Goal: Task Accomplishment & Management: Manage account settings

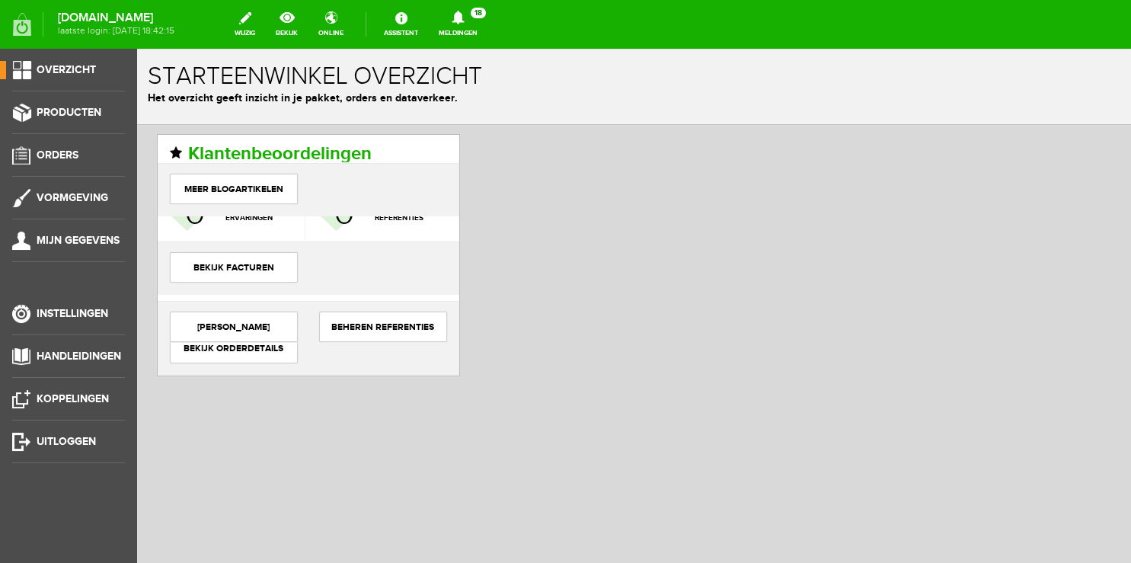
click at [471, 34] on link "Meldingen 18 Nieuwe orders Er is een nieuwe order( #4939 ) geplaatst door [PERS…" at bounding box center [458, 25] width 57 height 34
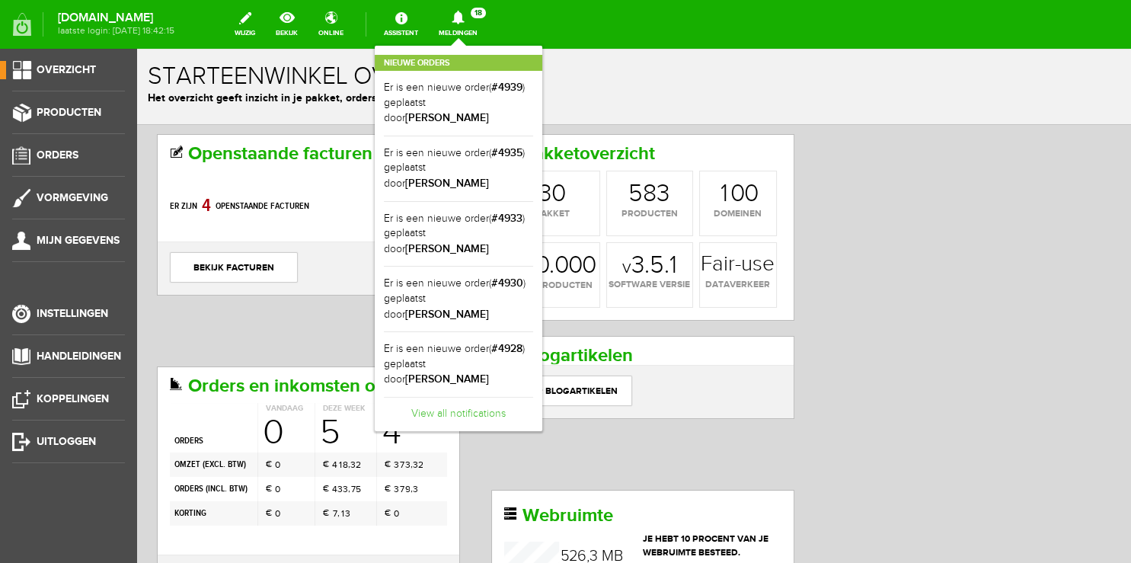
click at [454, 397] on link "View all notifications" at bounding box center [458, 409] width 149 height 25
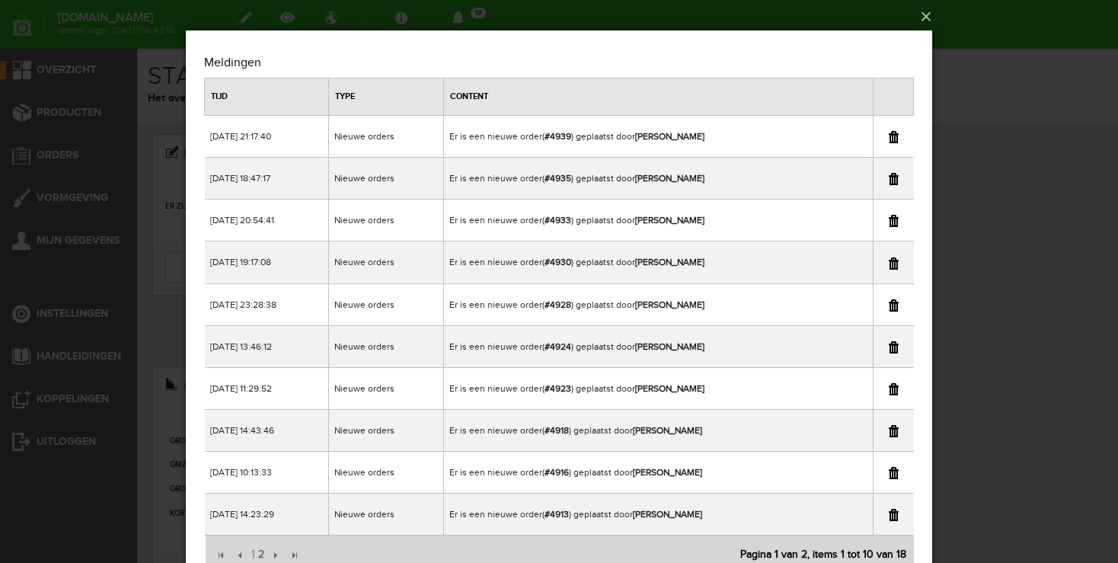
scroll to position [64, 0]
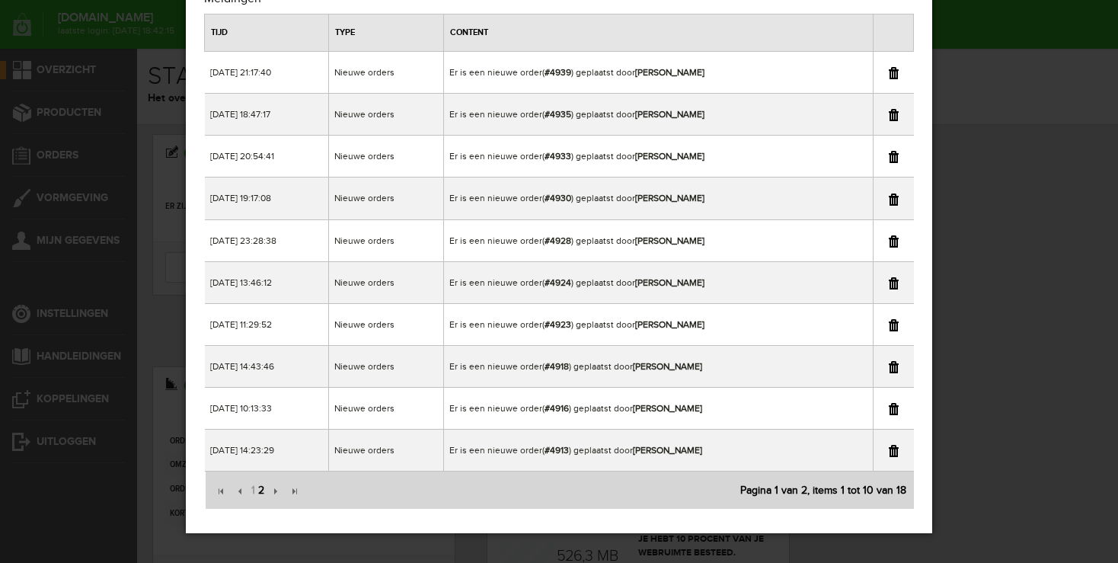
click at [258, 489] on span "2" at bounding box center [261, 490] width 9 height 30
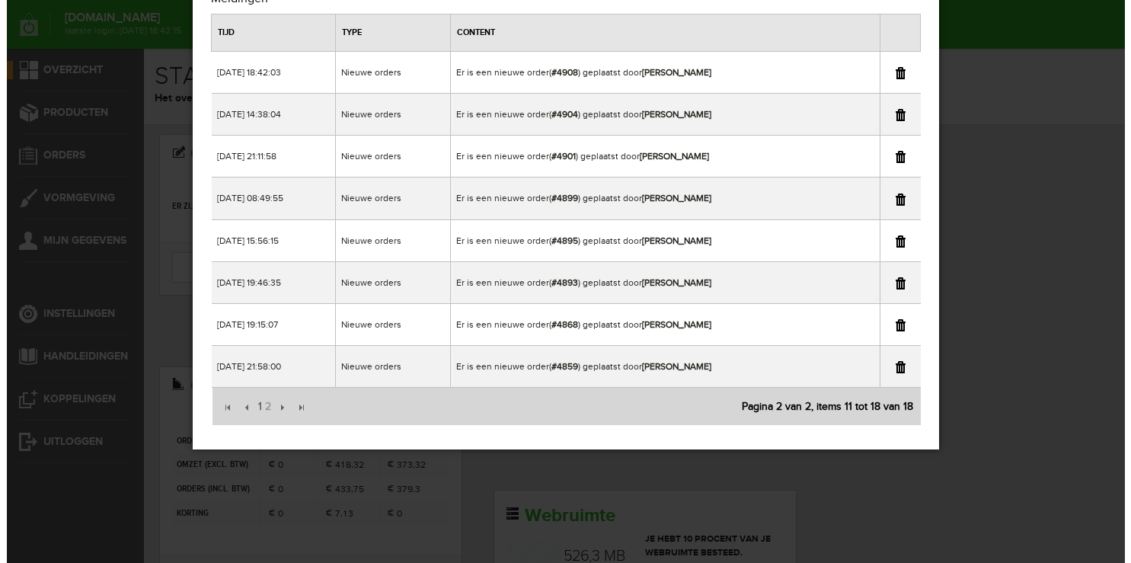
scroll to position [0, 0]
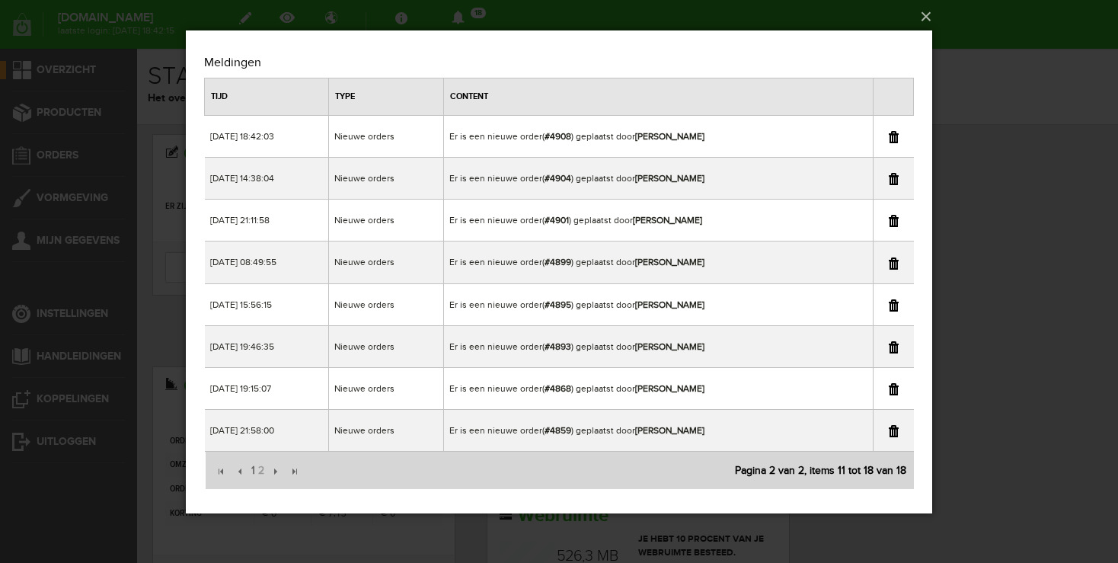
click at [989, 145] on div "×" at bounding box center [559, 281] width 1118 height 563
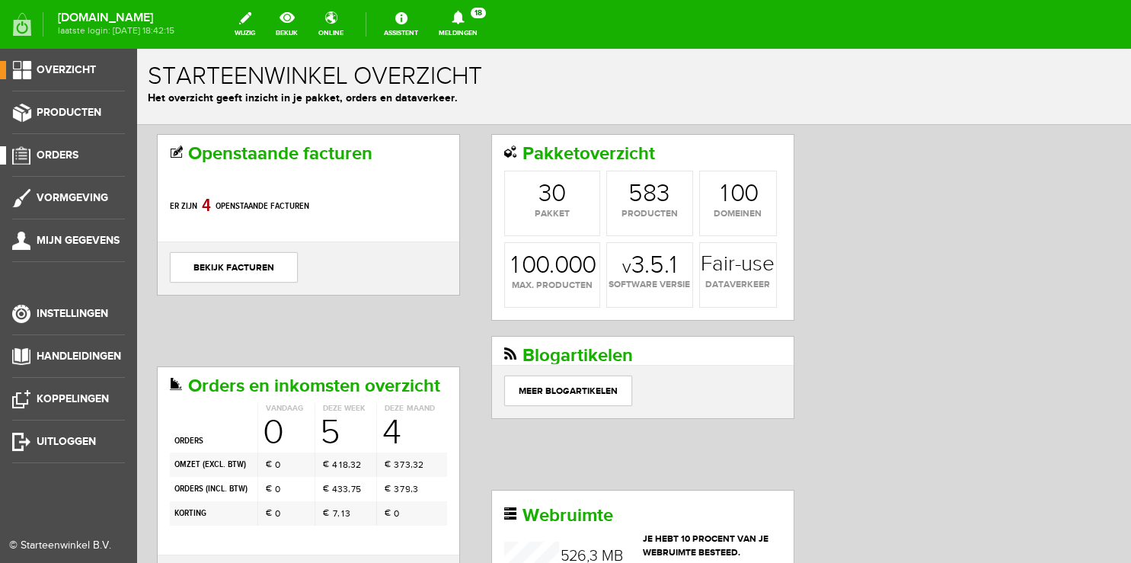
click at [58, 154] on span "Orders" at bounding box center [58, 155] width 42 height 13
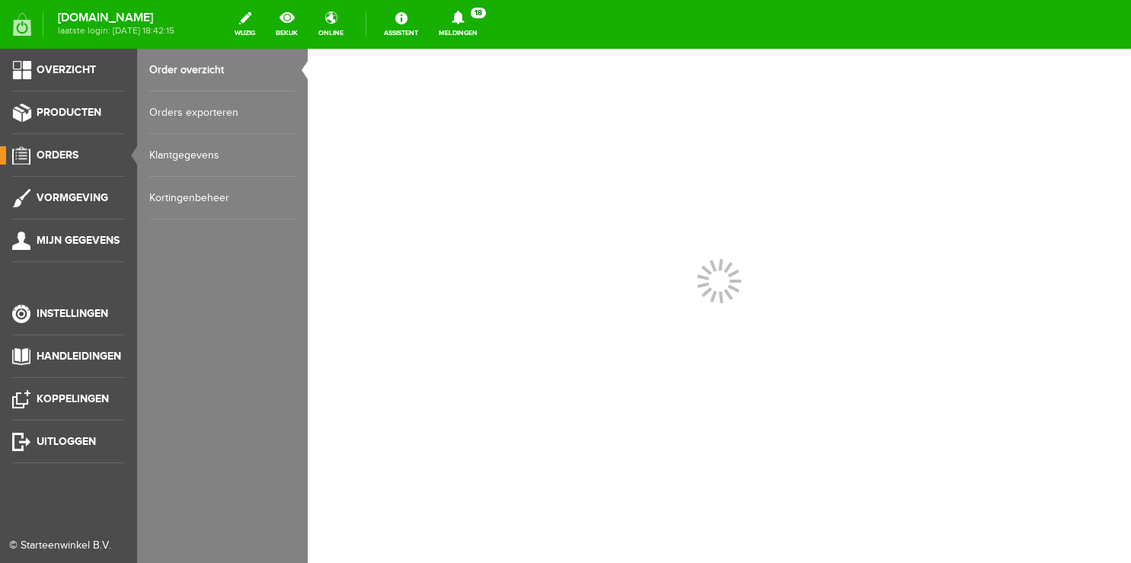
click at [178, 70] on link "Order overzicht" at bounding box center [222, 70] width 146 height 43
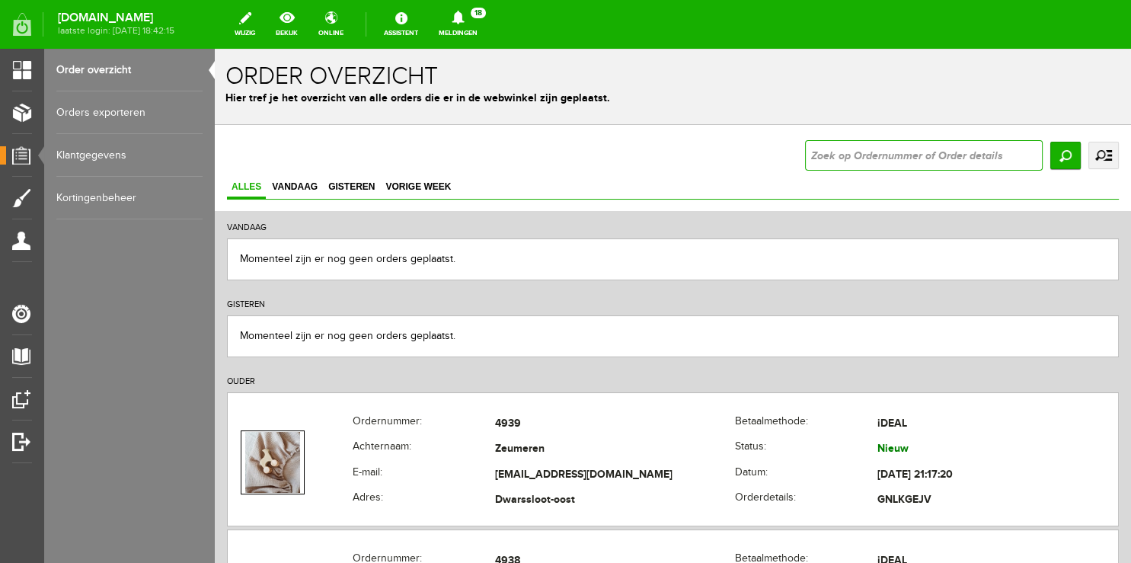
click at [818, 170] on input "text" at bounding box center [924, 155] width 238 height 30
click at [818, 157] on input "text" at bounding box center [924, 155] width 238 height 30
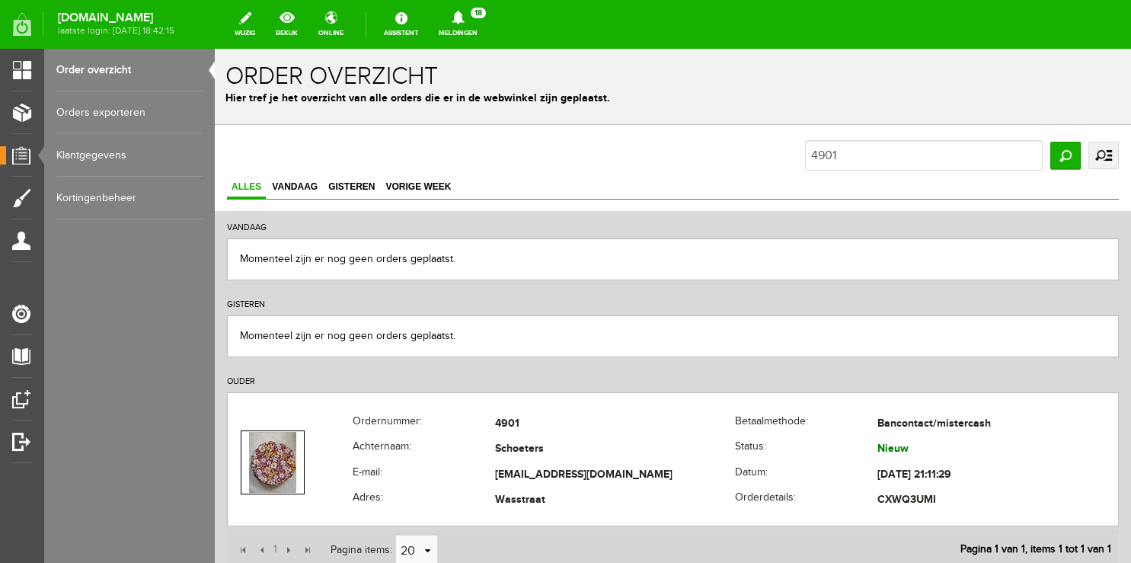
click at [465, 31] on link "Meldingen 18 Nieuwe orders Er is een nieuwe order( #4939 ) geplaatst door [PERS…" at bounding box center [458, 25] width 57 height 34
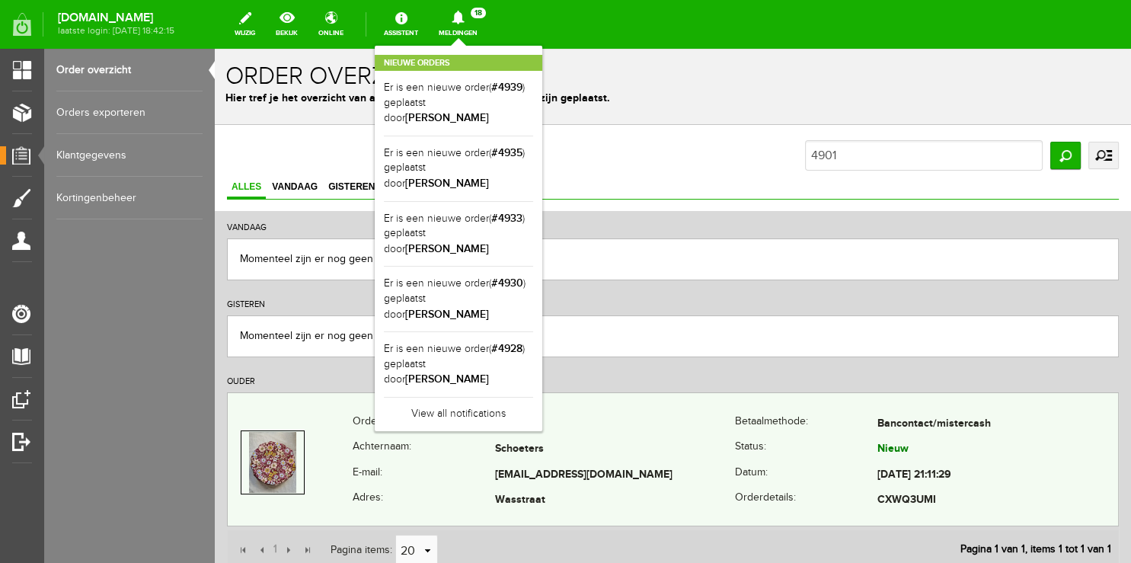
click at [361, 440] on th "Achternaam:" at bounding box center [424, 450] width 142 height 26
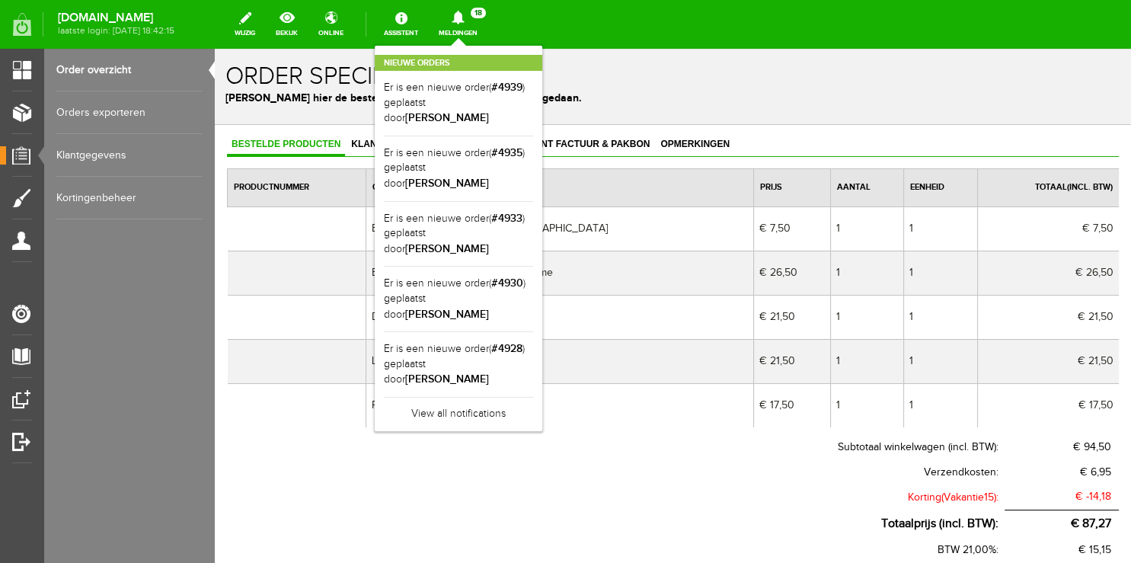
click at [474, 46] on div "Nieuwe orders Er is een nieuwe order( #4939 ) geplaatst door [PERSON_NAME] Er i…" at bounding box center [459, 238] width 168 height 385
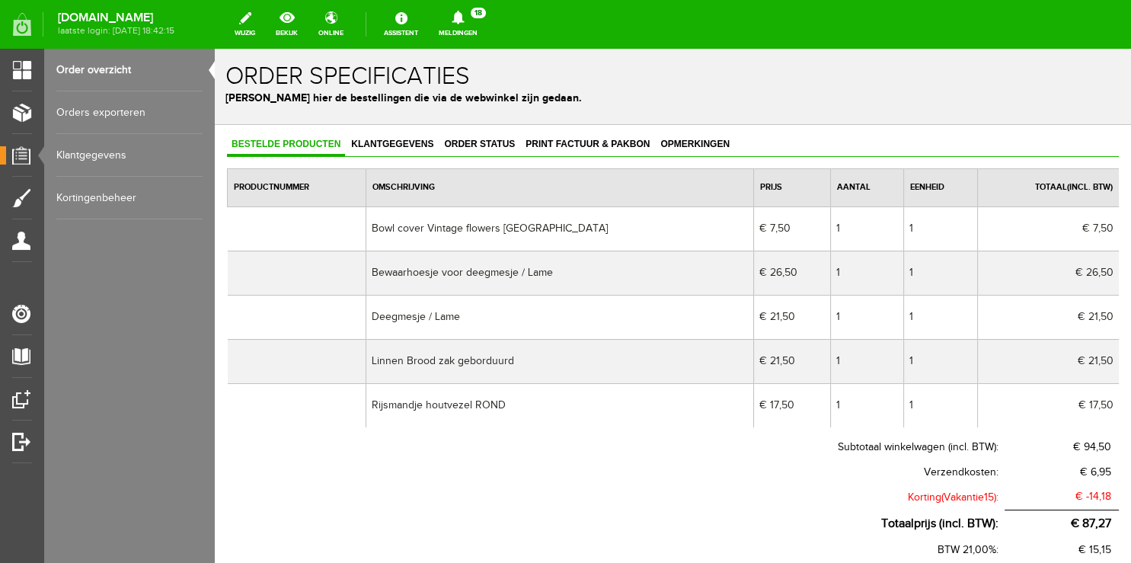
click at [459, 17] on icon at bounding box center [458, 18] width 39 height 14
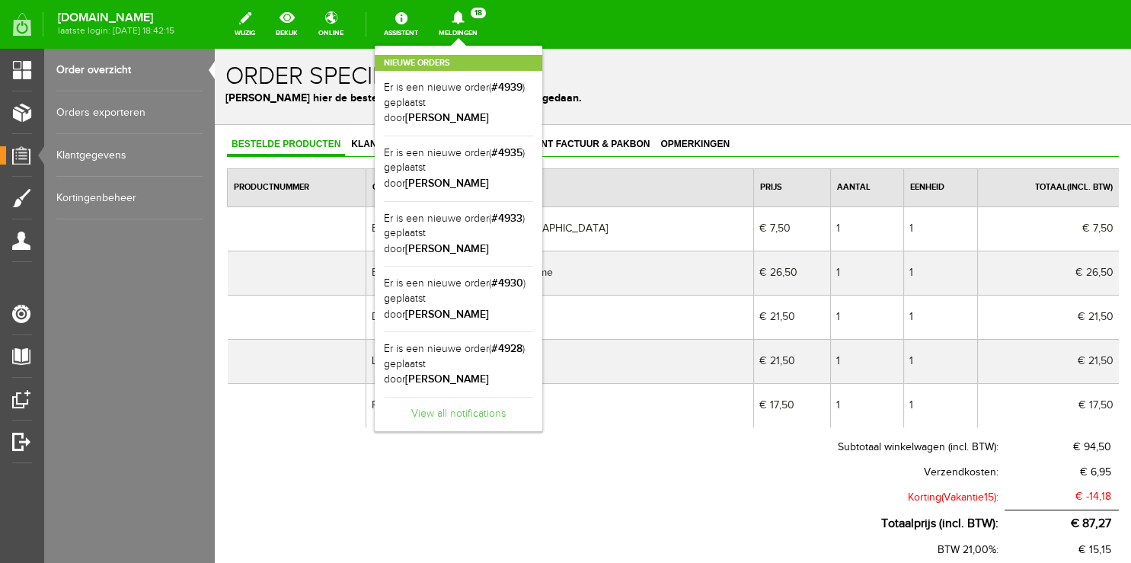
click at [473, 397] on link "View all notifications" at bounding box center [458, 409] width 149 height 25
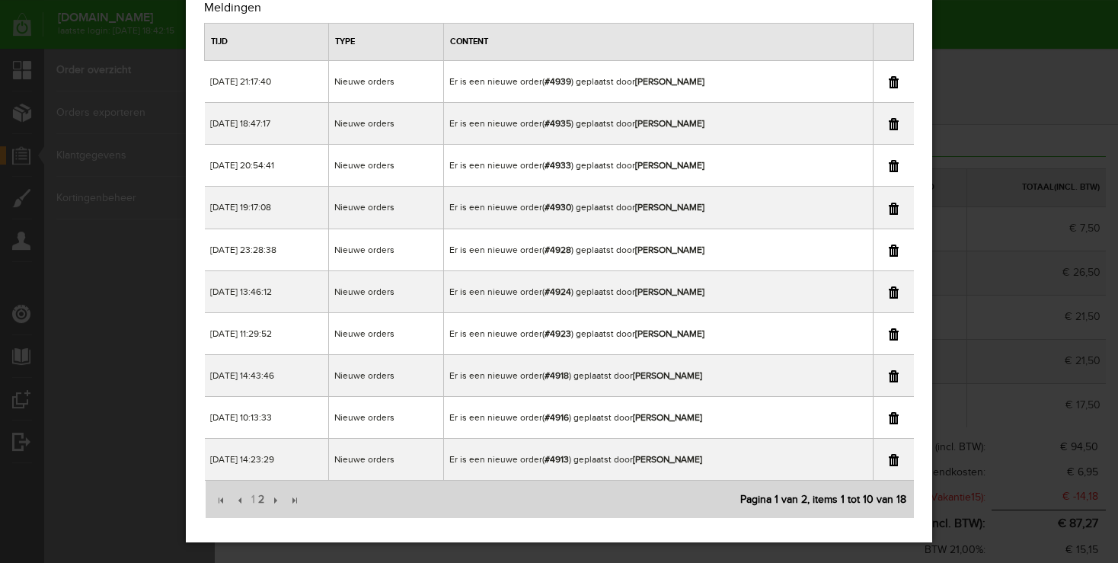
scroll to position [64, 0]
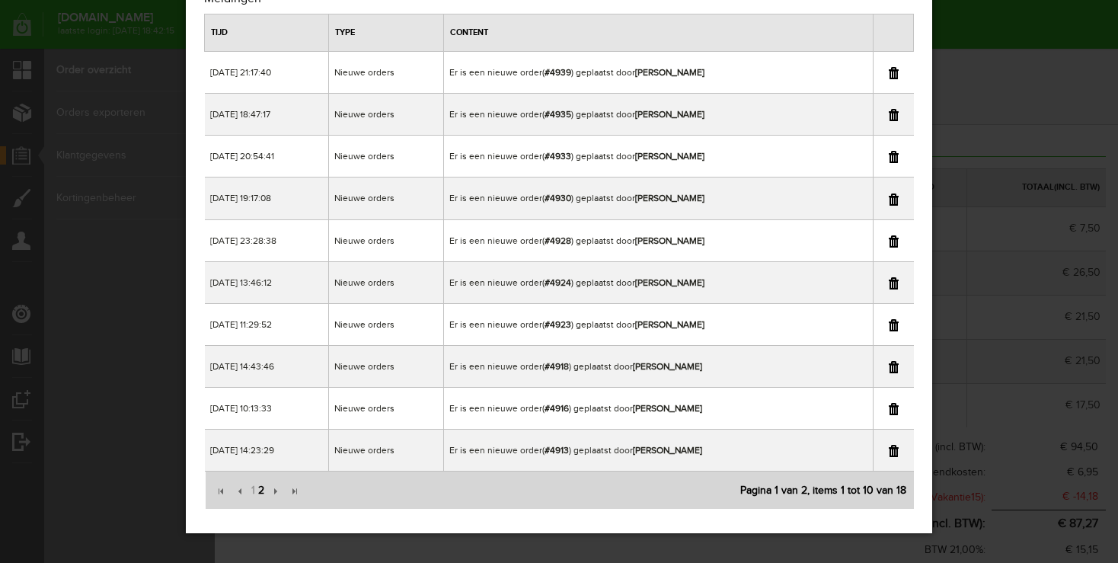
click at [261, 486] on span "2" at bounding box center [261, 490] width 9 height 30
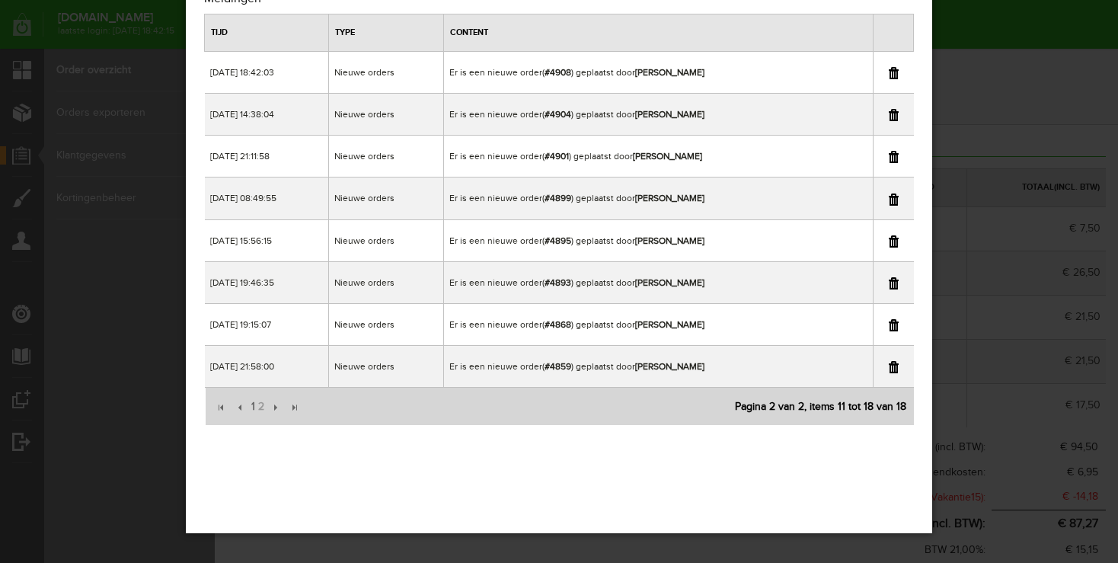
scroll to position [0, 0]
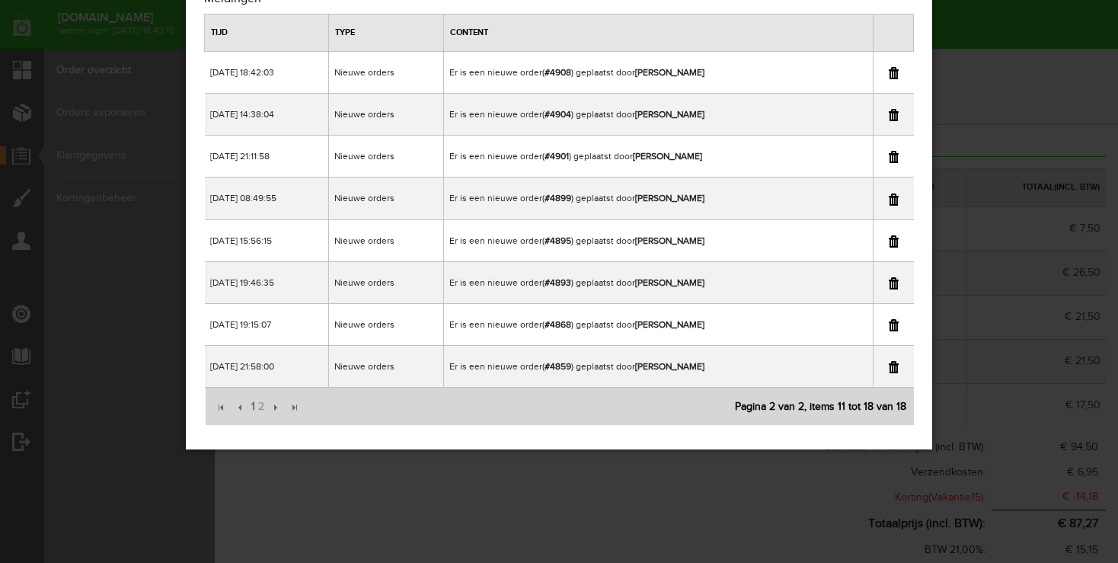
click at [1028, 21] on div "×" at bounding box center [559, 217] width 1118 height 563
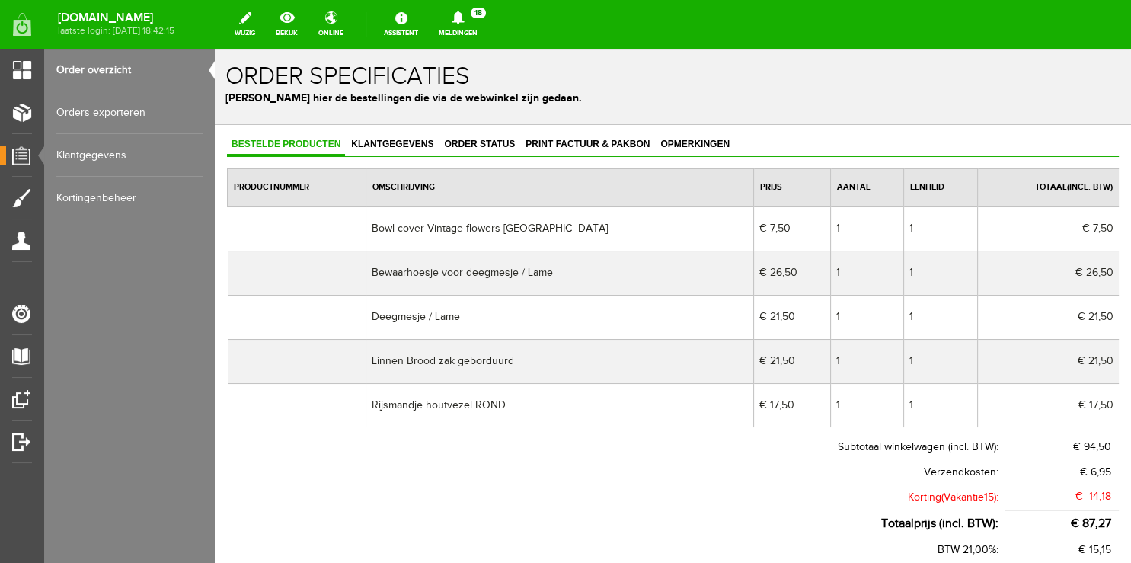
click at [107, 70] on link "Order overzicht" at bounding box center [129, 70] width 146 height 43
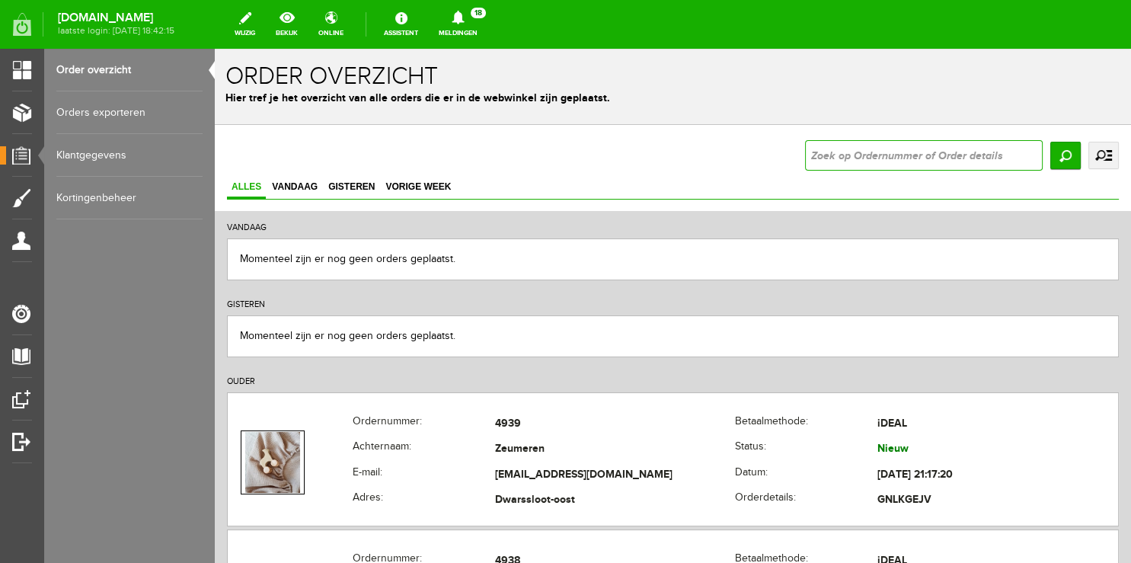
click at [823, 154] on input "text" at bounding box center [924, 155] width 238 height 30
type input "4908"
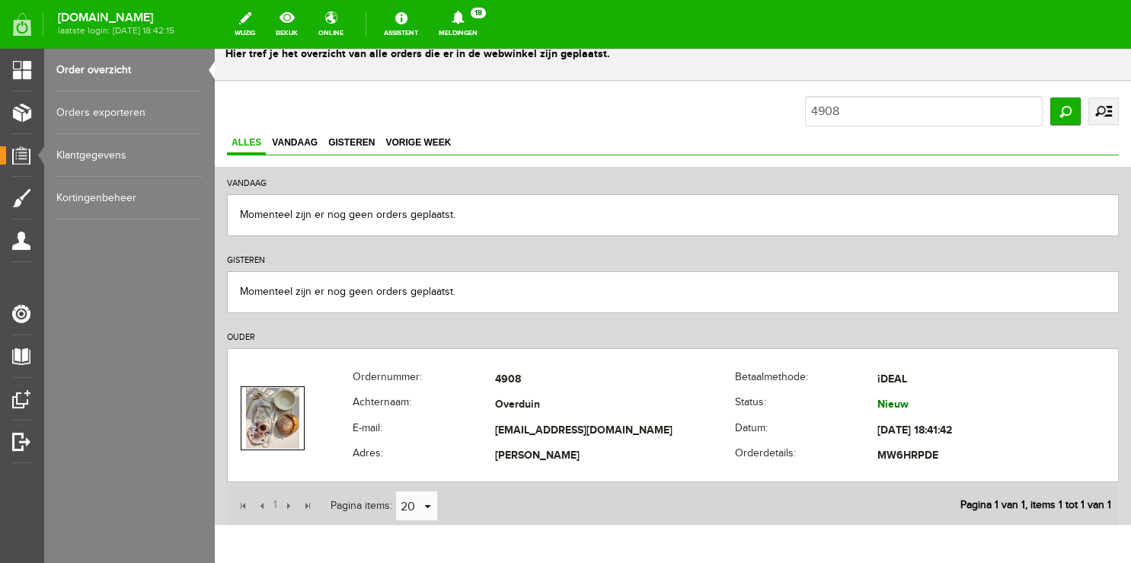
scroll to position [119, 0]
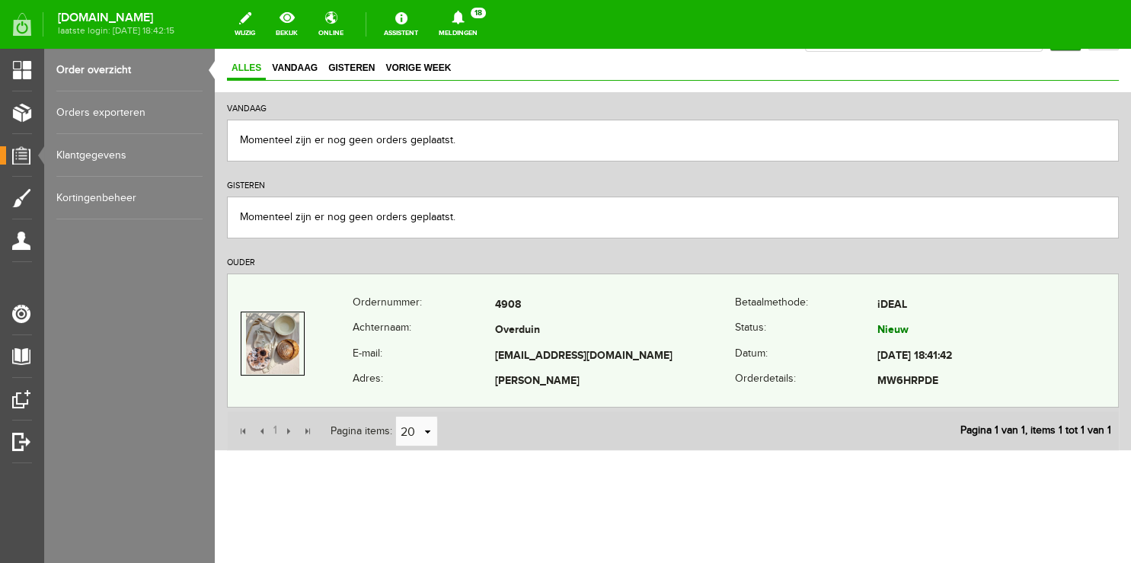
click at [414, 359] on th "E-mail:" at bounding box center [424, 357] width 142 height 26
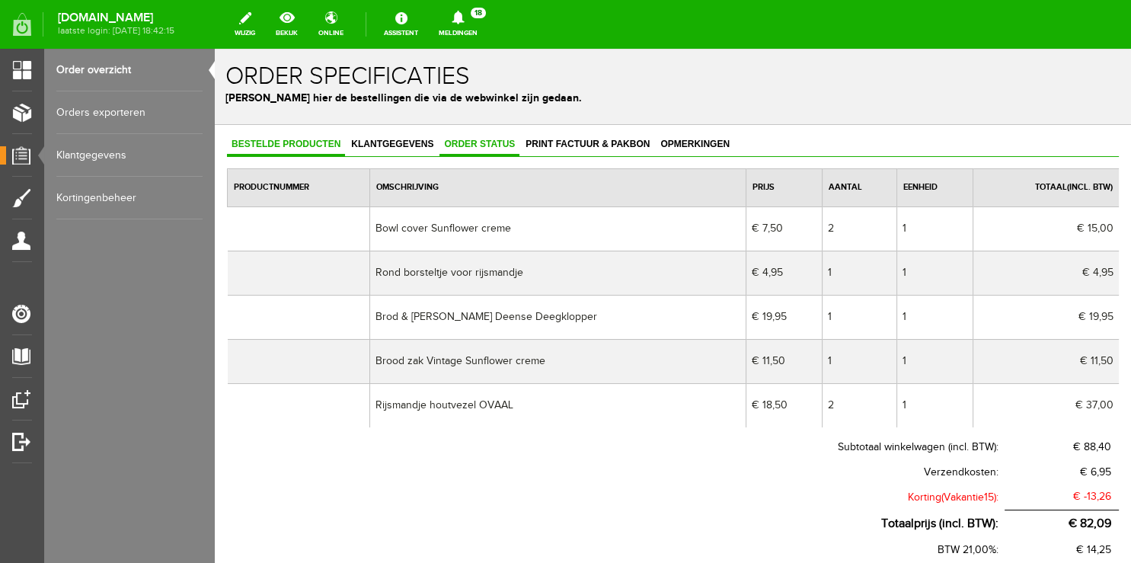
click at [484, 139] on link "Order status" at bounding box center [479, 145] width 80 height 22
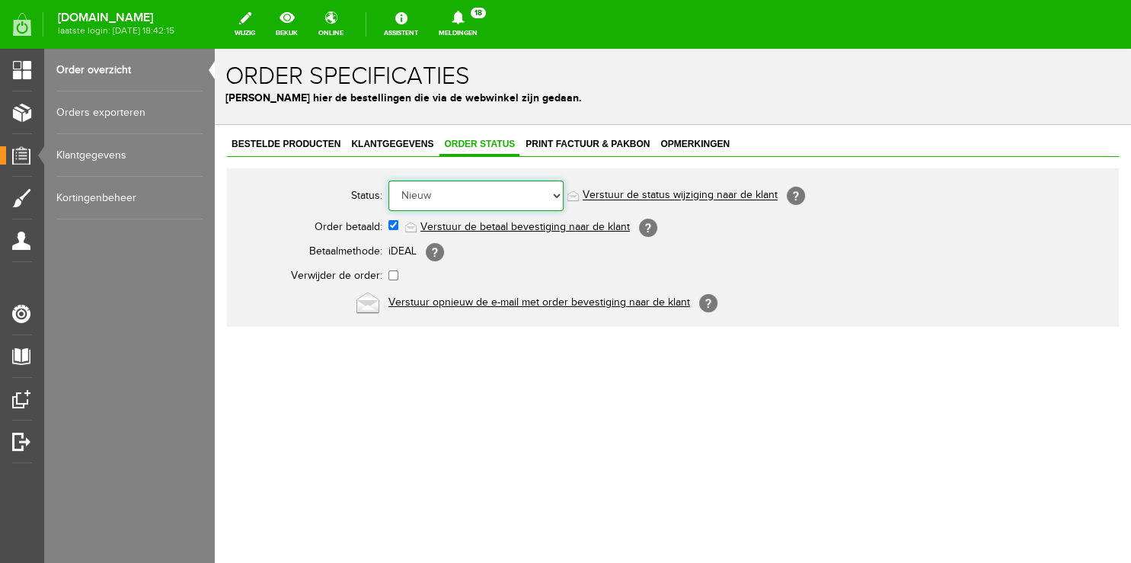
select select "5"
click option "Order is verstuurd" at bounding box center [215, 49] width 0 height 0
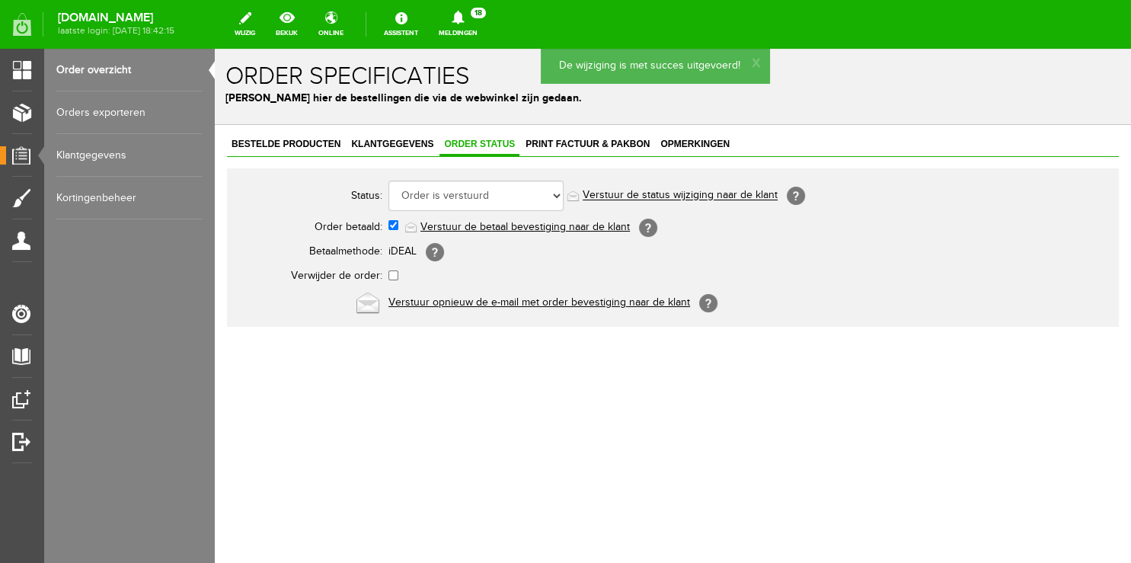
click at [464, 17] on icon at bounding box center [458, 18] width 12 height 14
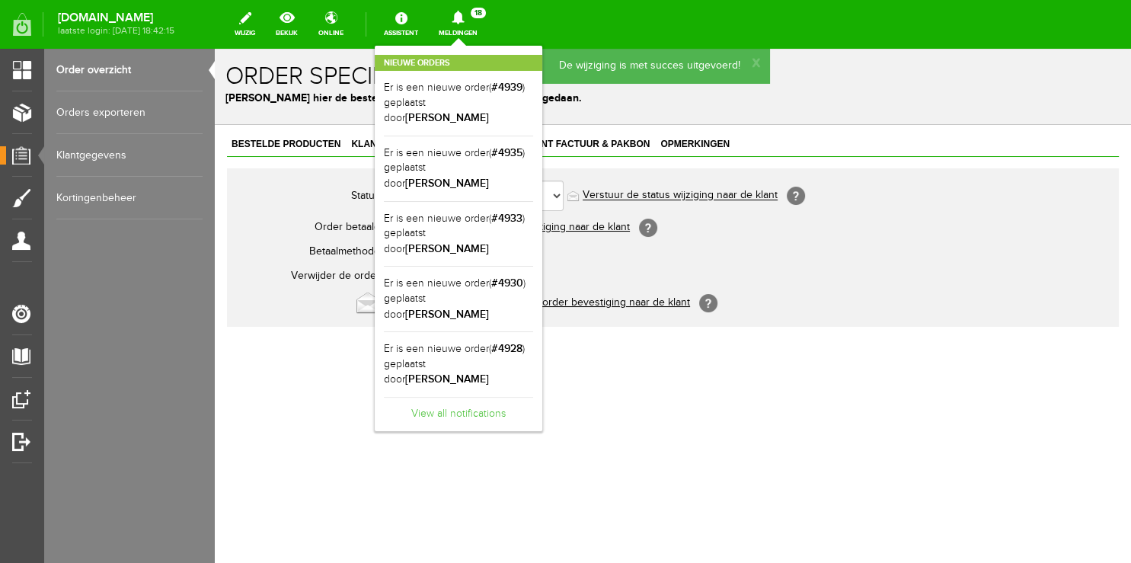
click at [484, 397] on link "View all notifications" at bounding box center [458, 409] width 149 height 25
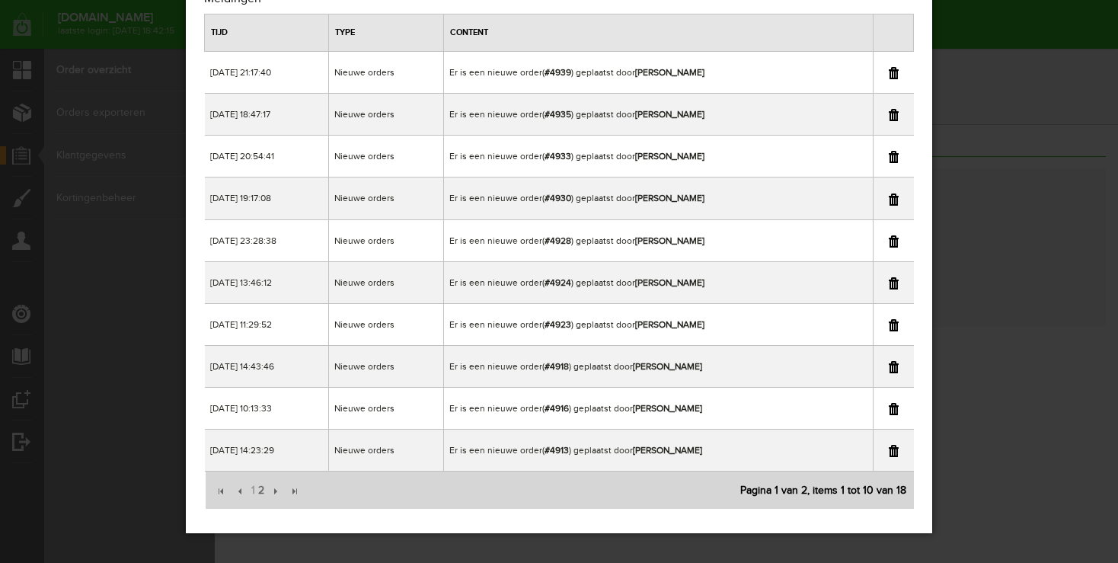
scroll to position [64, 0]
click at [263, 494] on span "2" at bounding box center [261, 490] width 9 height 30
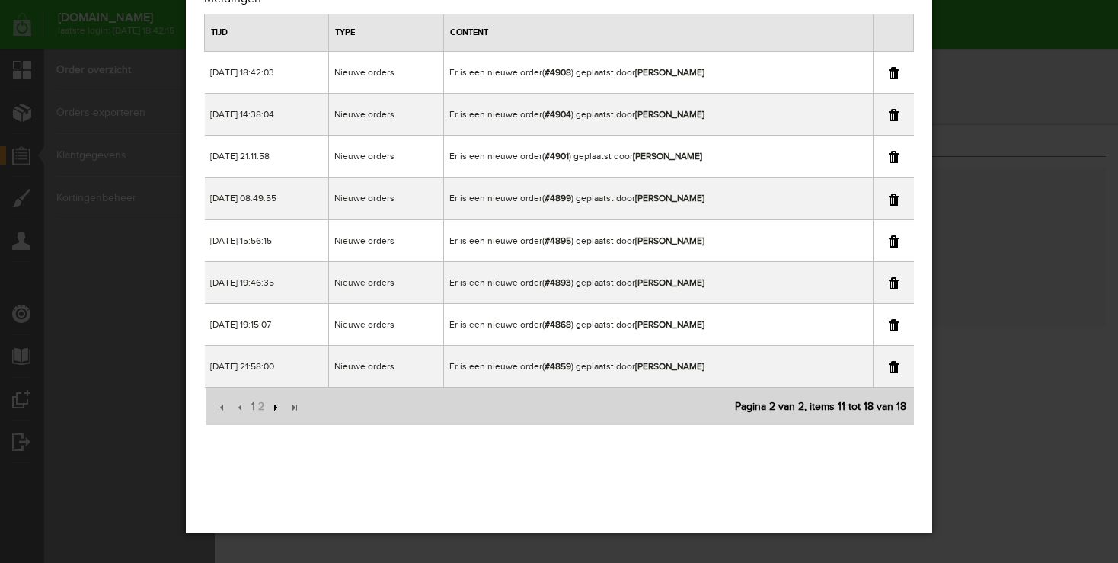
scroll to position [0, 0]
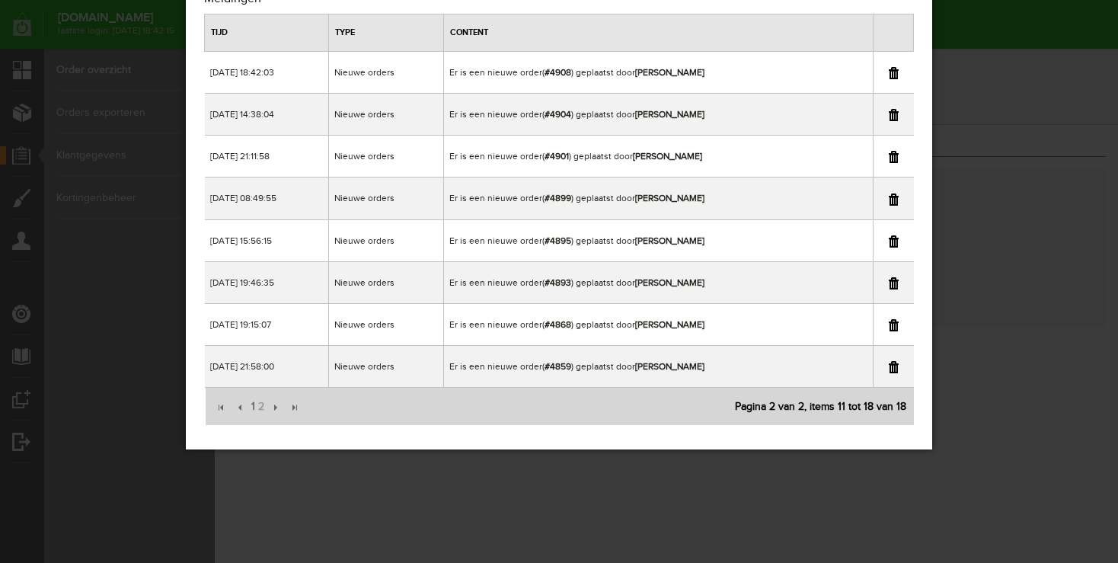
click at [893, 75] on link at bounding box center [894, 73] width 10 height 12
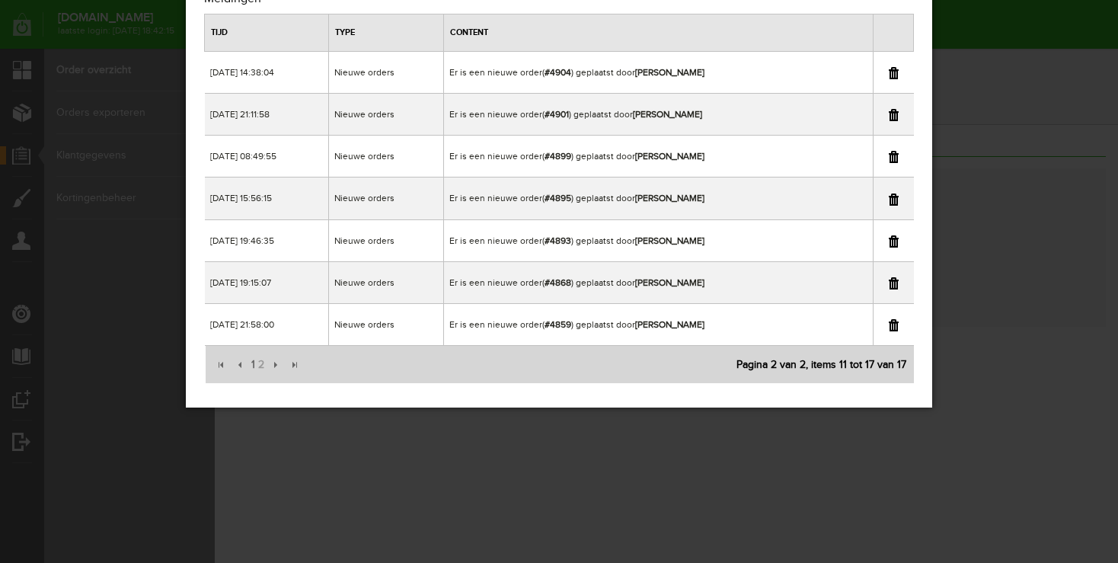
click at [981, 77] on div "×" at bounding box center [559, 217] width 1118 height 563
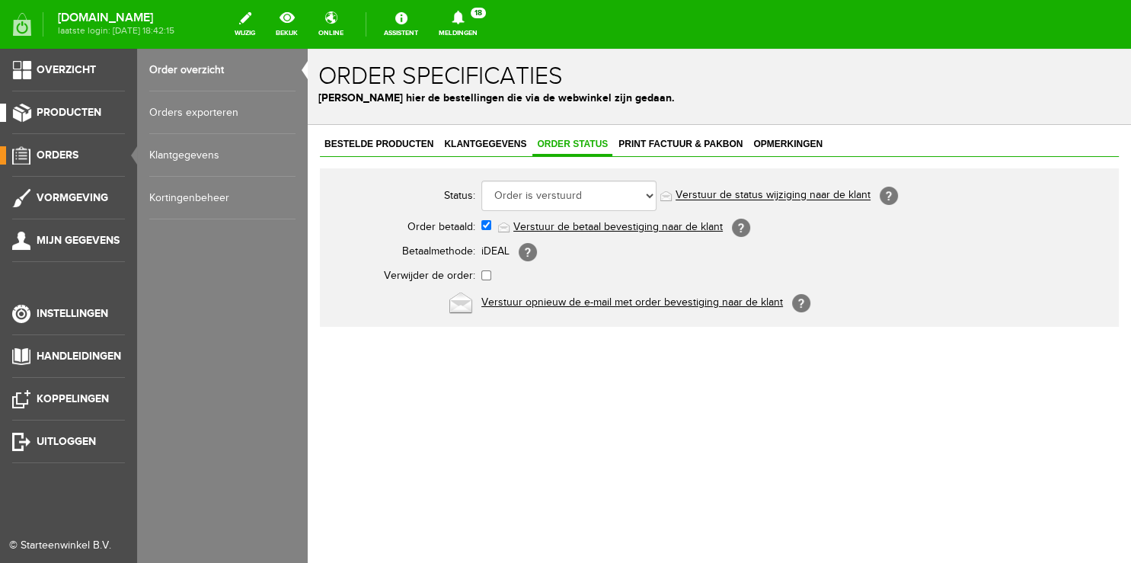
click at [99, 113] on span "Producten" at bounding box center [69, 112] width 65 height 13
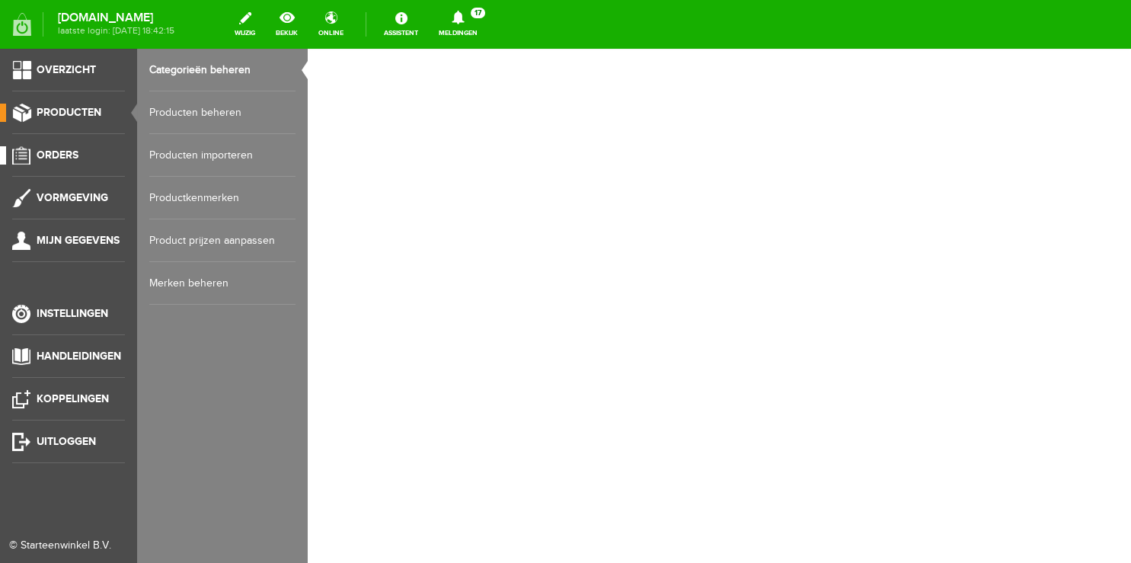
click at [59, 163] on link "Orders" at bounding box center [62, 155] width 125 height 18
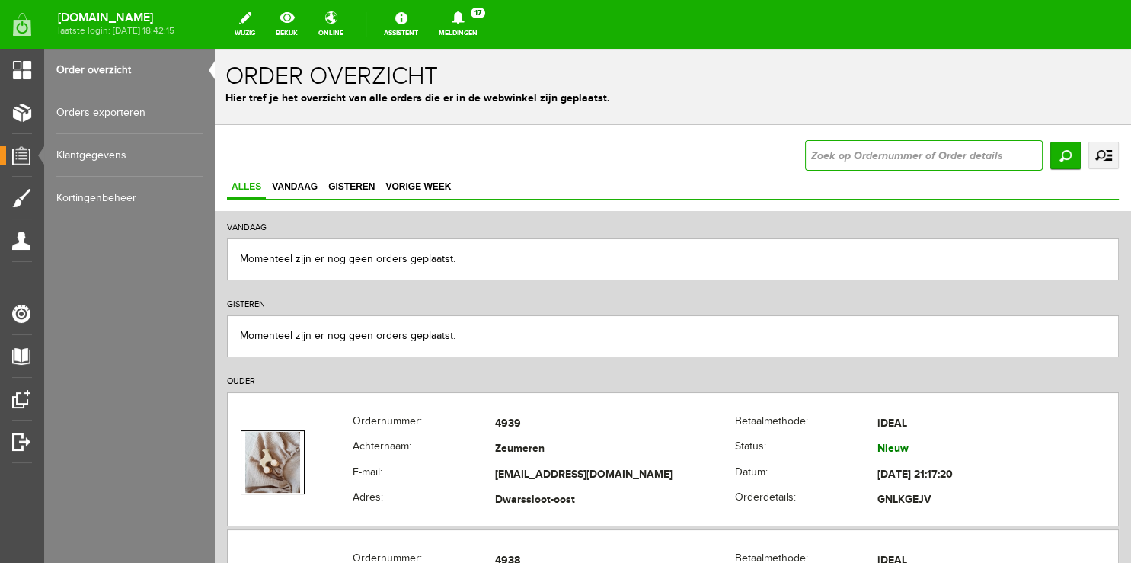
click at [805, 152] on input "text" at bounding box center [924, 155] width 238 height 30
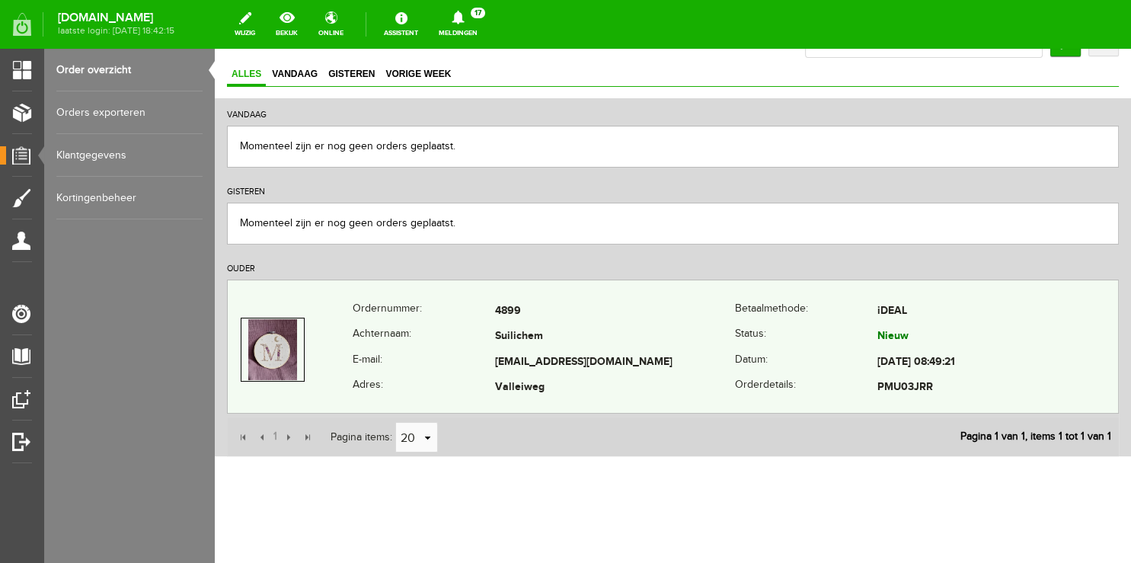
scroll to position [119, 0]
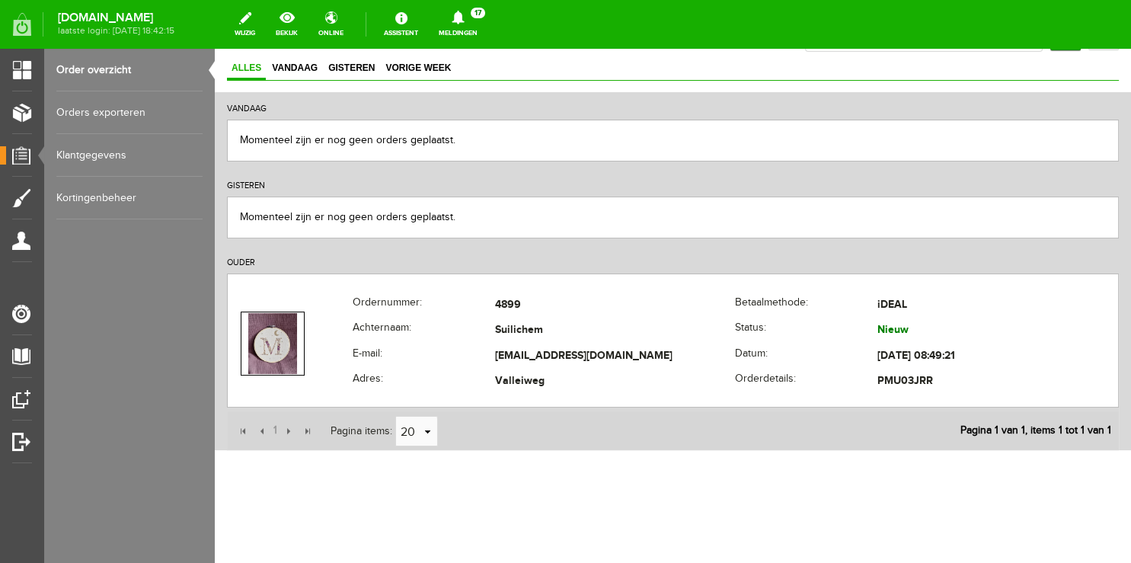
click at [131, 69] on link "Order overzicht" at bounding box center [129, 70] width 146 height 43
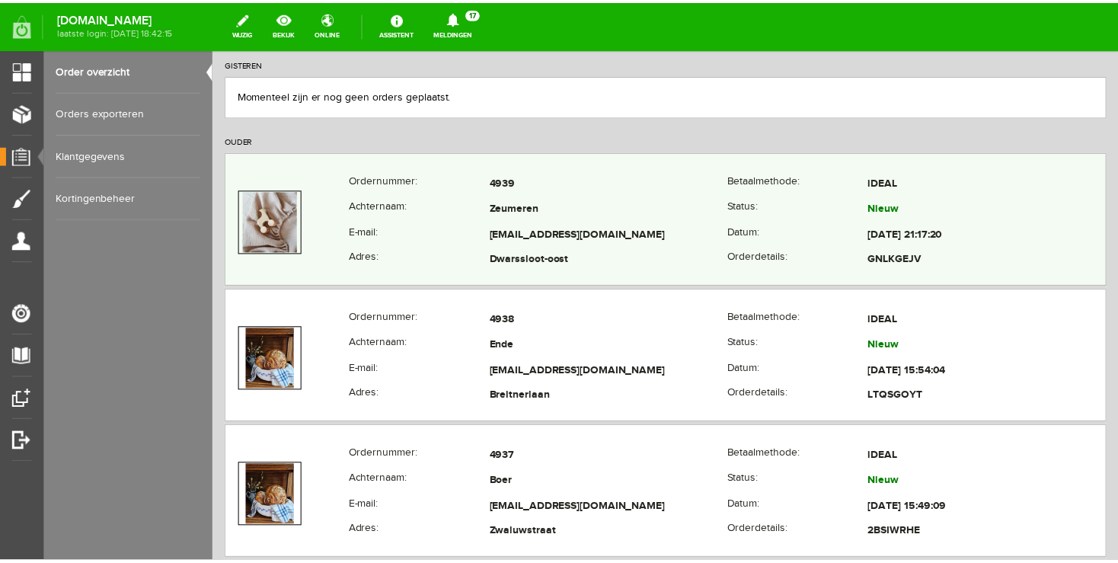
scroll to position [0, 0]
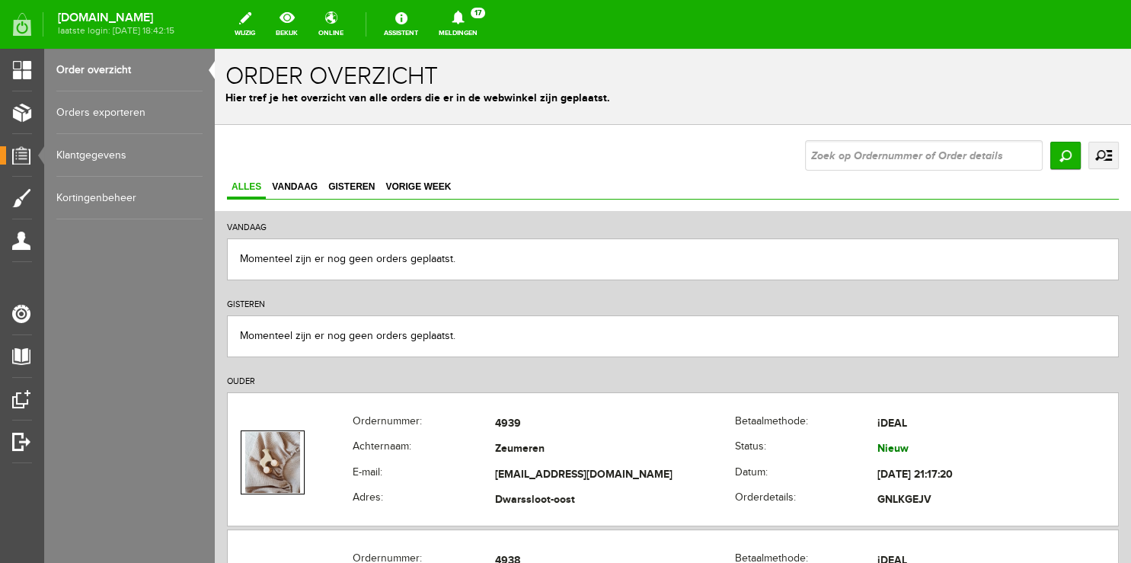
click at [453, 23] on icon at bounding box center [458, 18] width 39 height 14
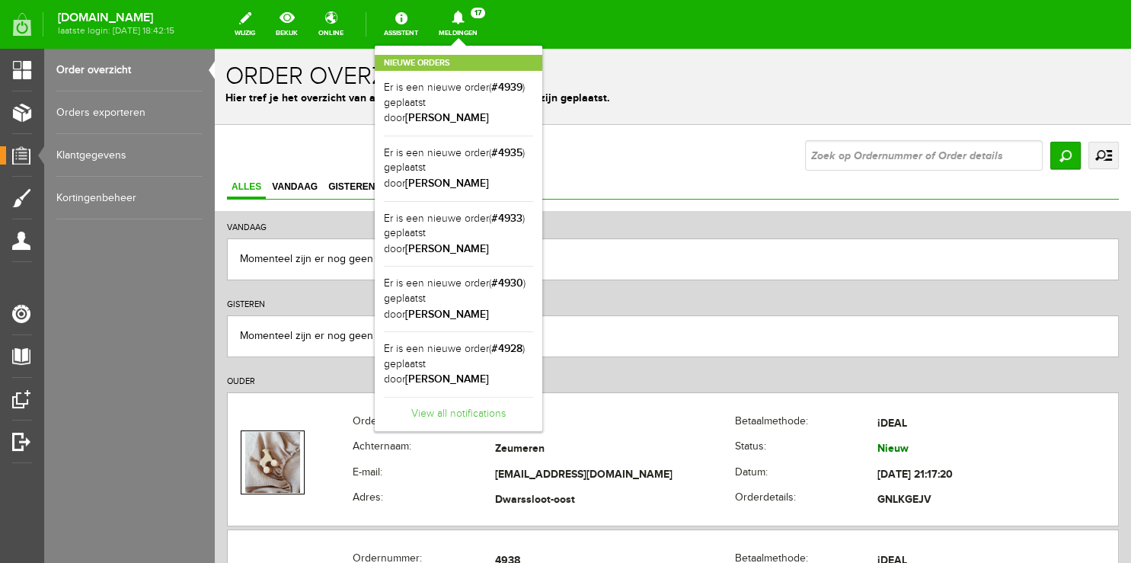
click at [447, 397] on link "View all notifications" at bounding box center [458, 409] width 149 height 25
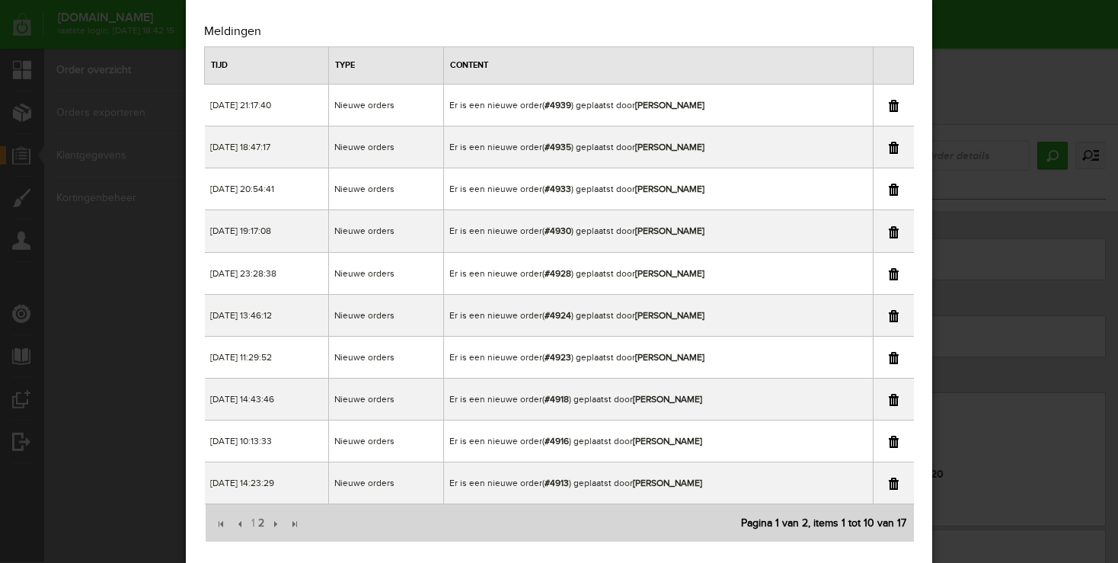
scroll to position [64, 0]
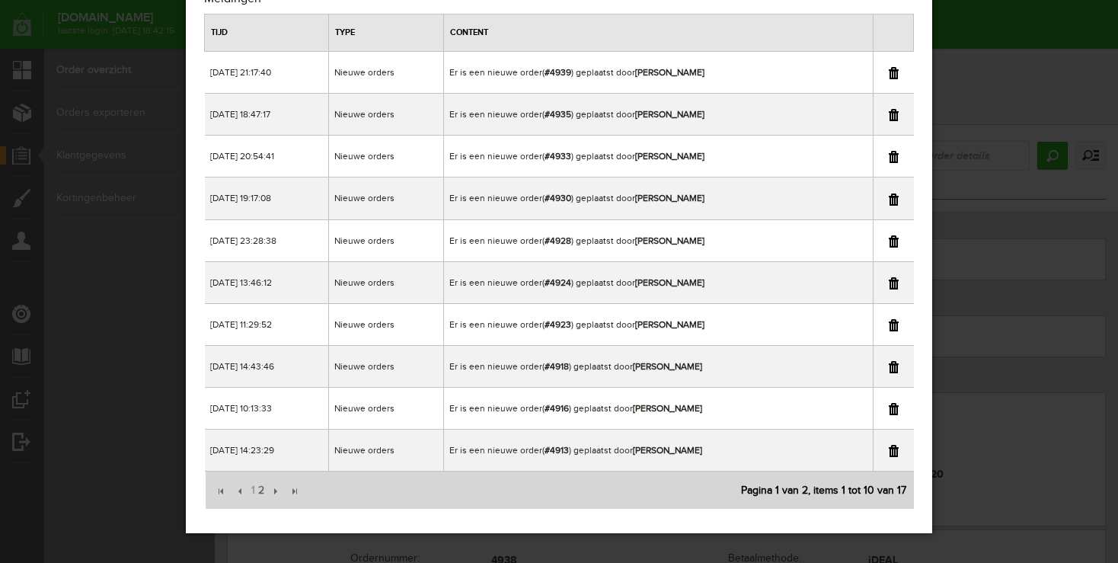
drag, startPoint x: 992, startPoint y: 65, endPoint x: 714, endPoint y: 69, distance: 278.0
click at [992, 65] on div "×" at bounding box center [559, 217] width 1118 height 563
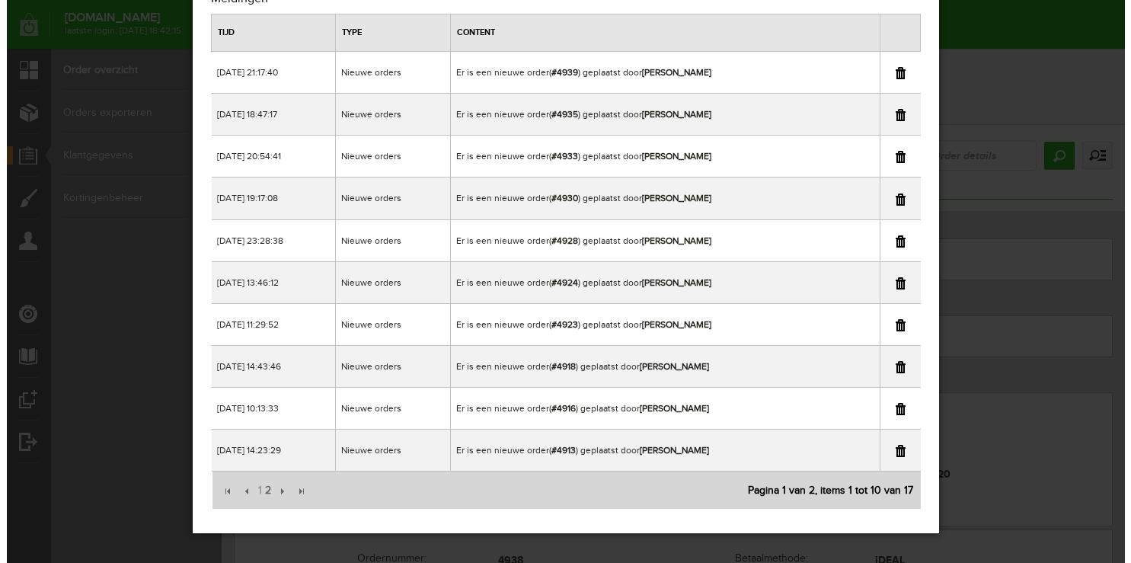
scroll to position [0, 0]
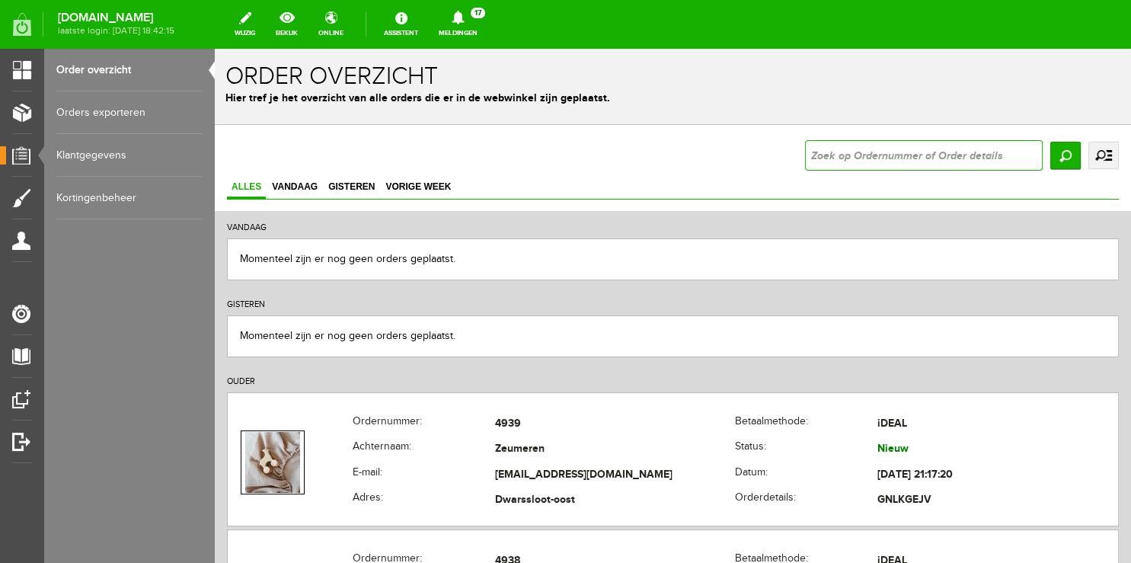
click at [855, 157] on input "text" at bounding box center [924, 155] width 238 height 30
type input "4913"
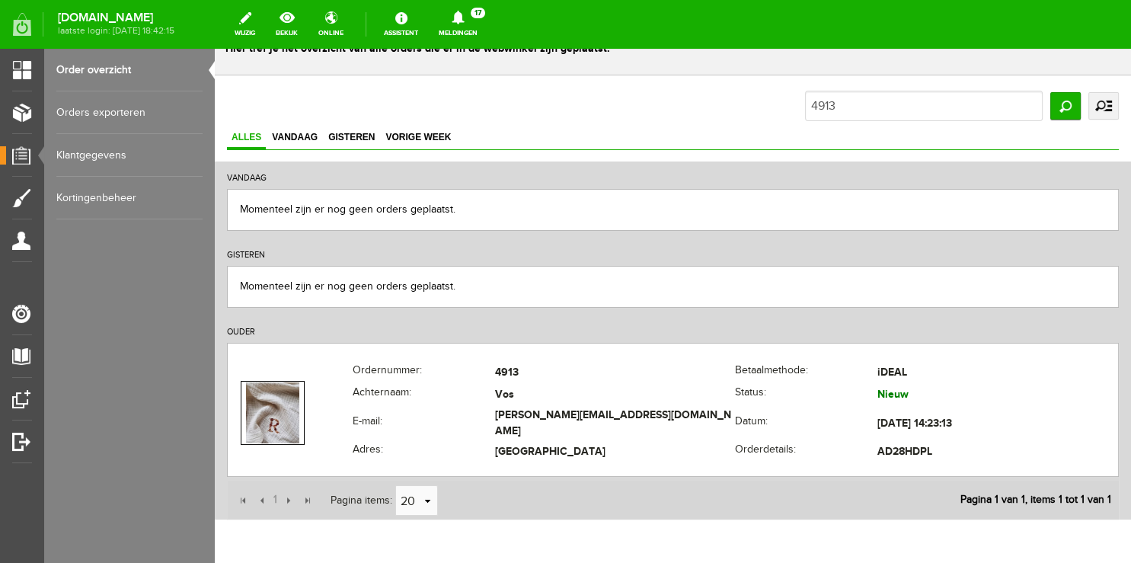
scroll to position [119, 0]
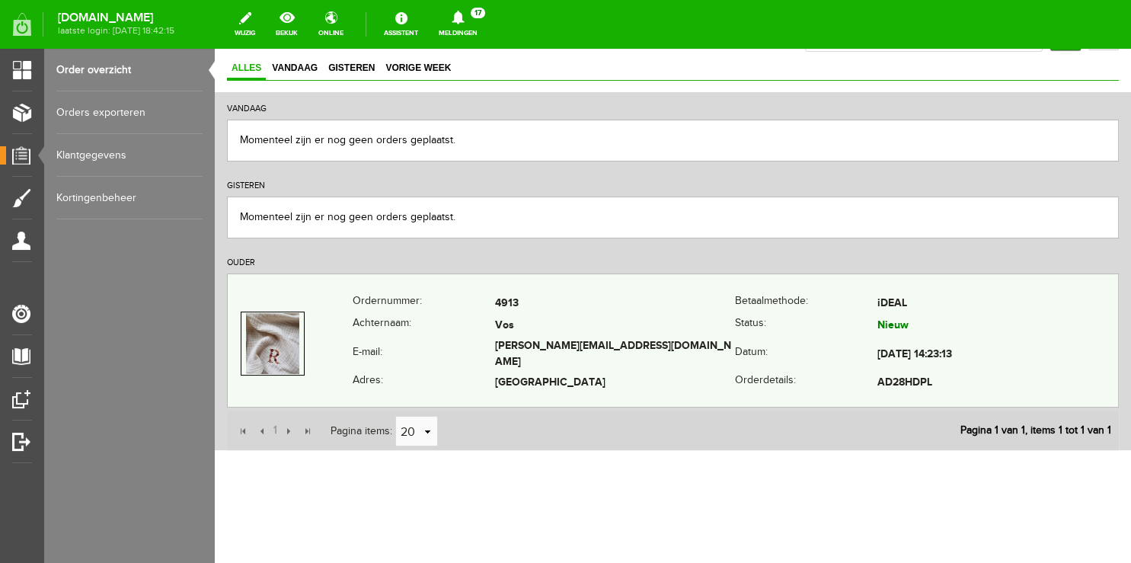
click at [368, 337] on th "Achternaam:" at bounding box center [424, 326] width 142 height 22
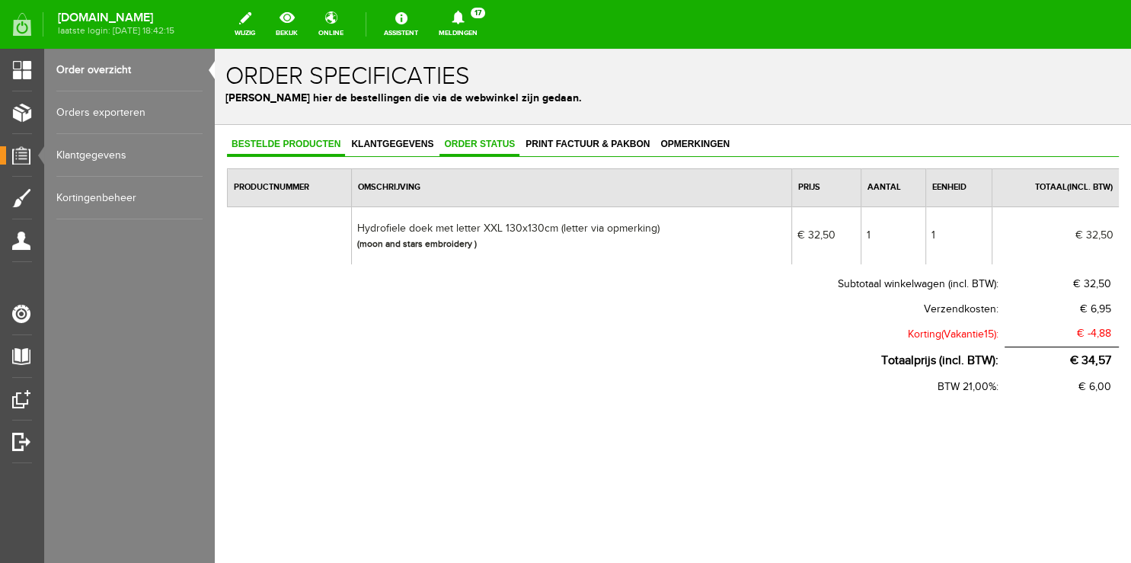
click at [468, 141] on span "Order status" at bounding box center [479, 144] width 80 height 11
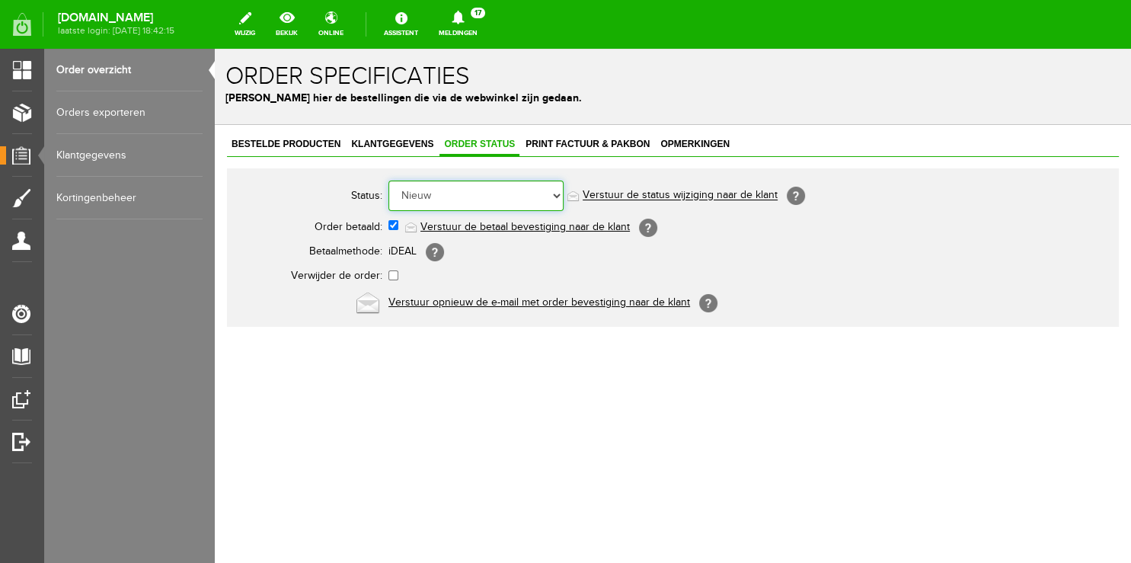
select select "5"
click option "Order is verstuurd" at bounding box center [215, 49] width 0 height 0
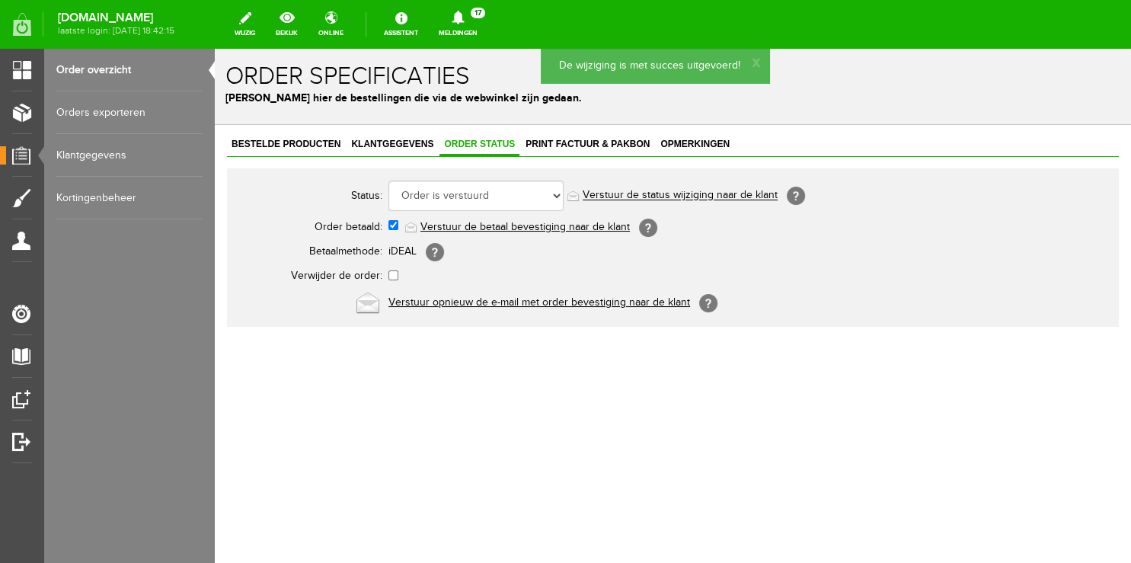
click at [473, 33] on link "Meldingen 17 Nieuwe orders Er is een nieuwe order( #4939 ) geplaatst door [PERS…" at bounding box center [458, 25] width 57 height 34
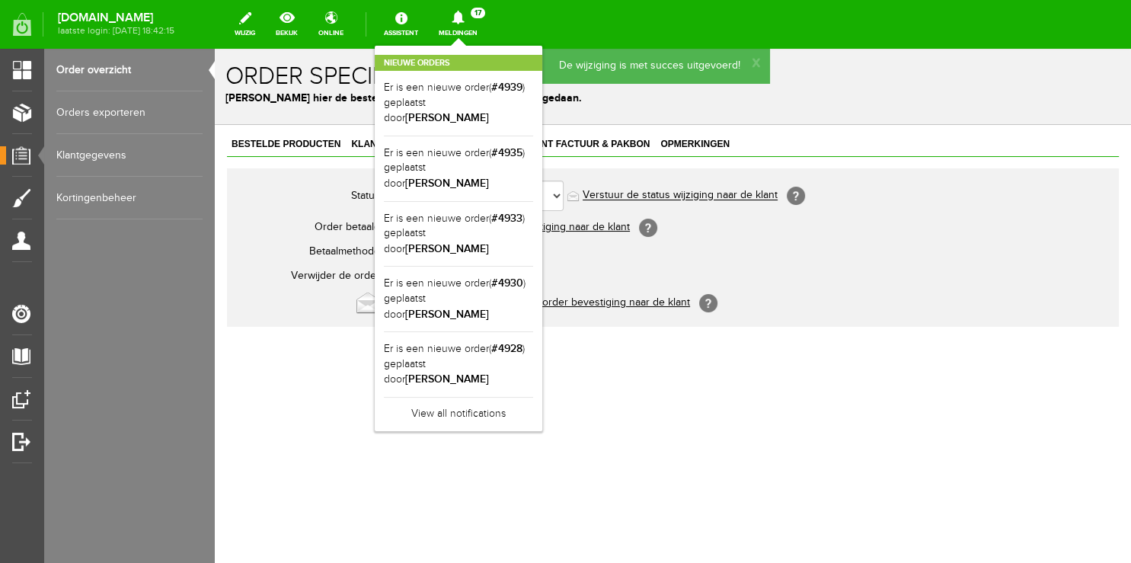
click at [488, 385] on div "Nieuwe orders Er is een nieuwe order( #4939 ) geplaatst door [PERSON_NAME] Er i…" at bounding box center [459, 238] width 168 height 385
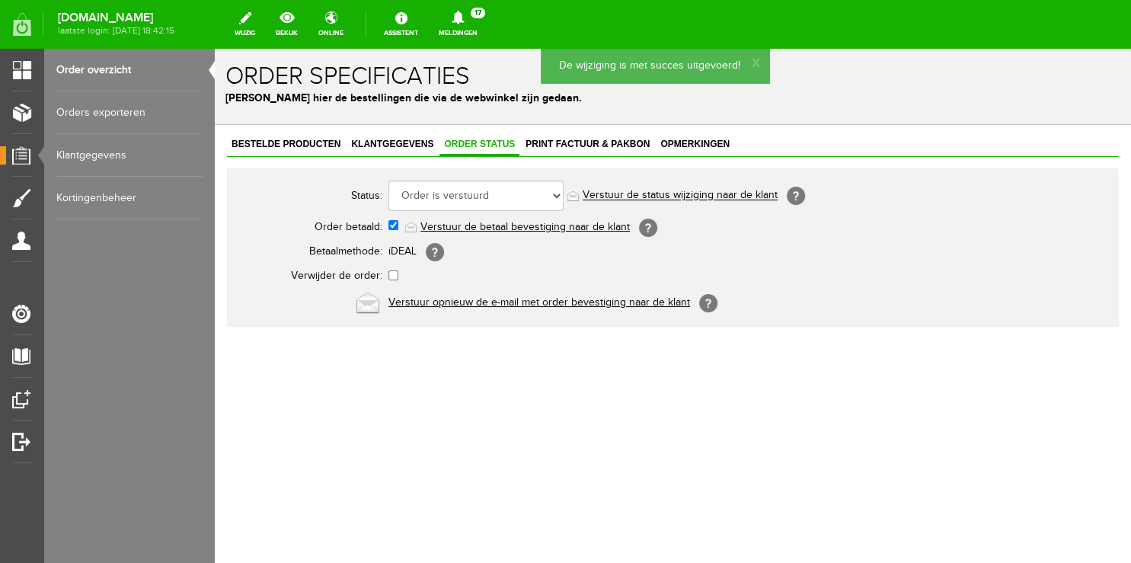
click at [482, 29] on link "Meldingen 17 Nieuwe orders Er is een nieuwe order( #4939 ) geplaatst door [PERS…" at bounding box center [458, 25] width 57 height 34
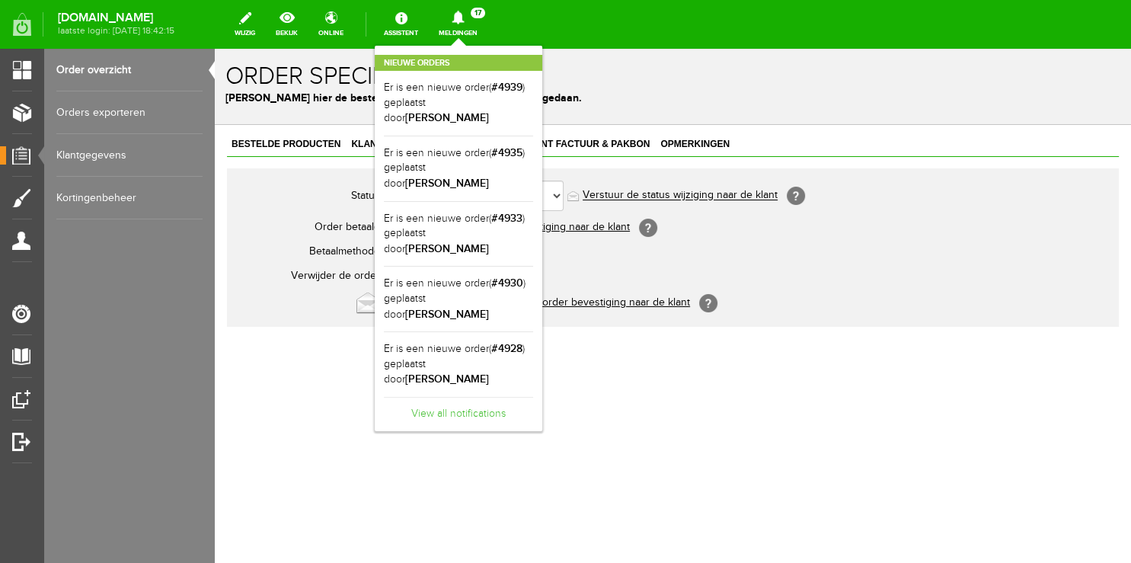
click at [468, 397] on link "View all notifications" at bounding box center [458, 409] width 149 height 25
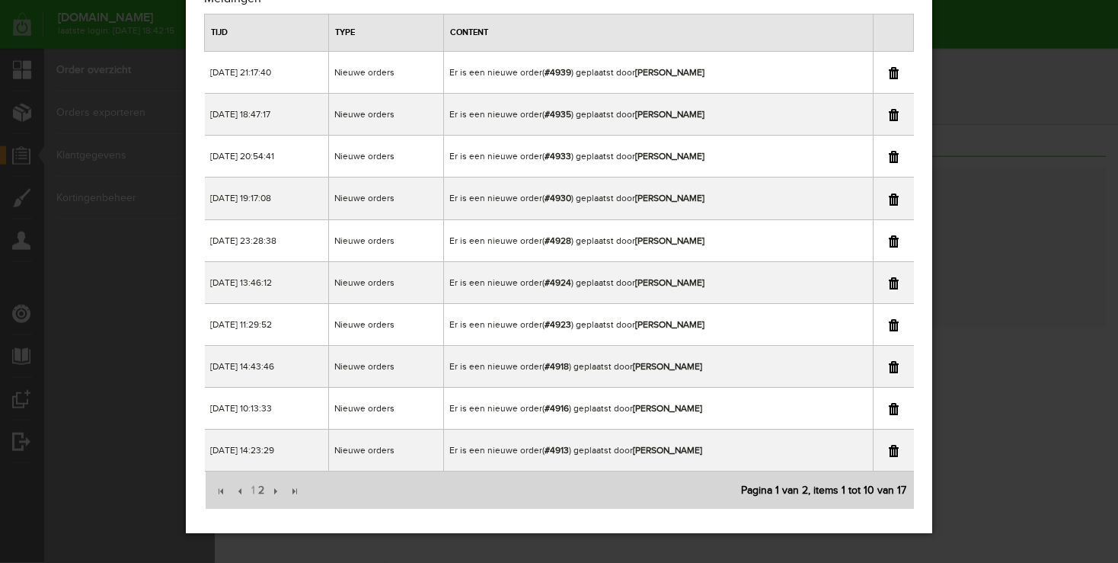
scroll to position [64, 0]
click at [891, 449] on link at bounding box center [894, 451] width 10 height 12
click at [1011, 212] on div "×" at bounding box center [559, 217] width 1118 height 563
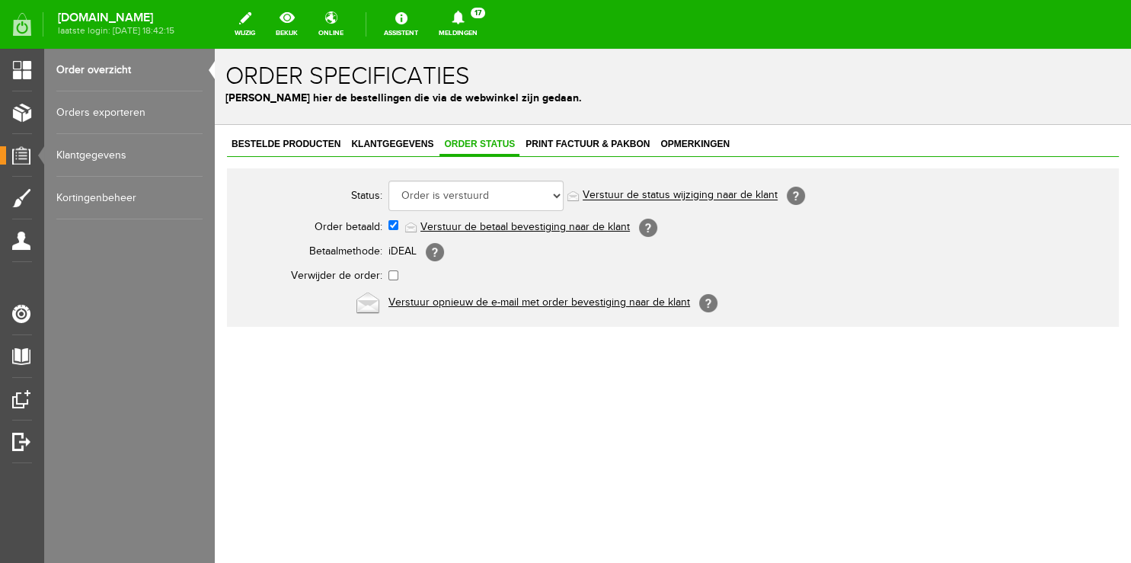
drag, startPoint x: 95, startPoint y: 68, endPoint x: 373, endPoint y: 148, distance: 289.3
click at [95, 67] on link "Order overzicht" at bounding box center [129, 70] width 146 height 43
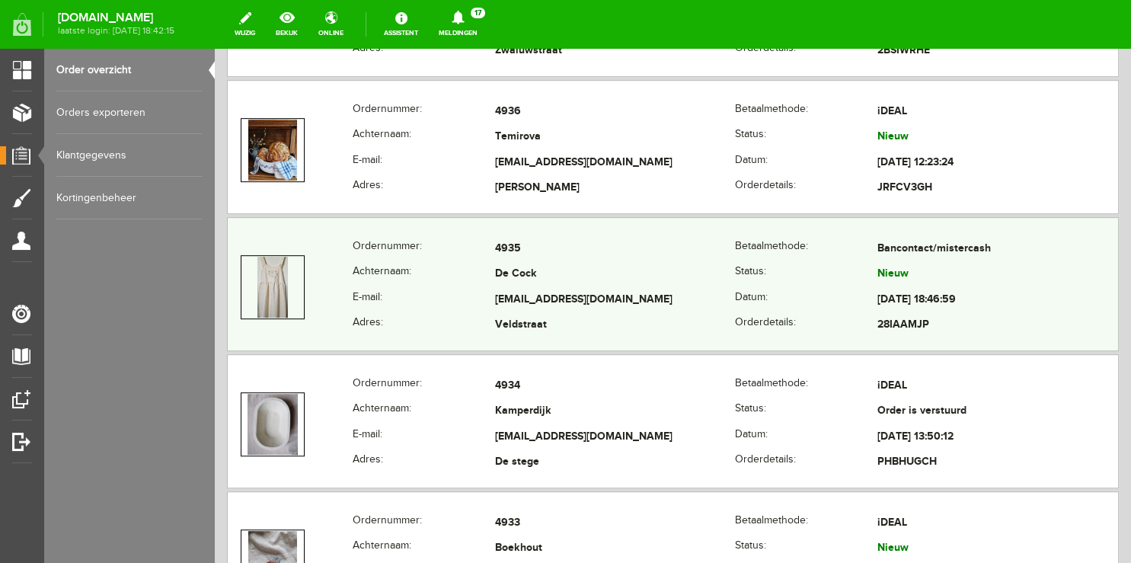
scroll to position [804, 0]
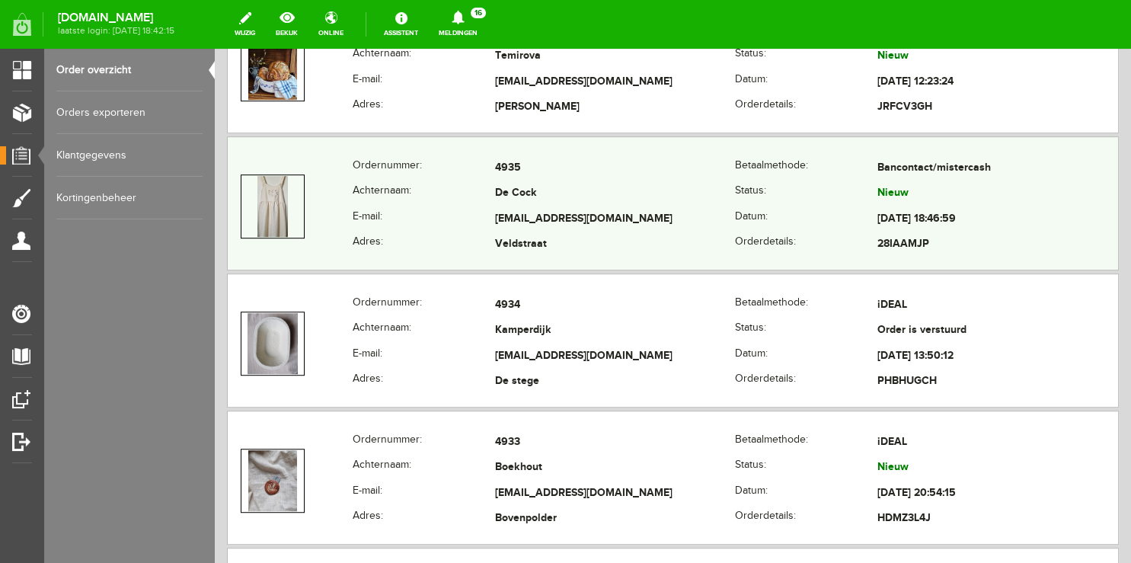
click at [415, 197] on th "Achternaam:" at bounding box center [424, 194] width 142 height 26
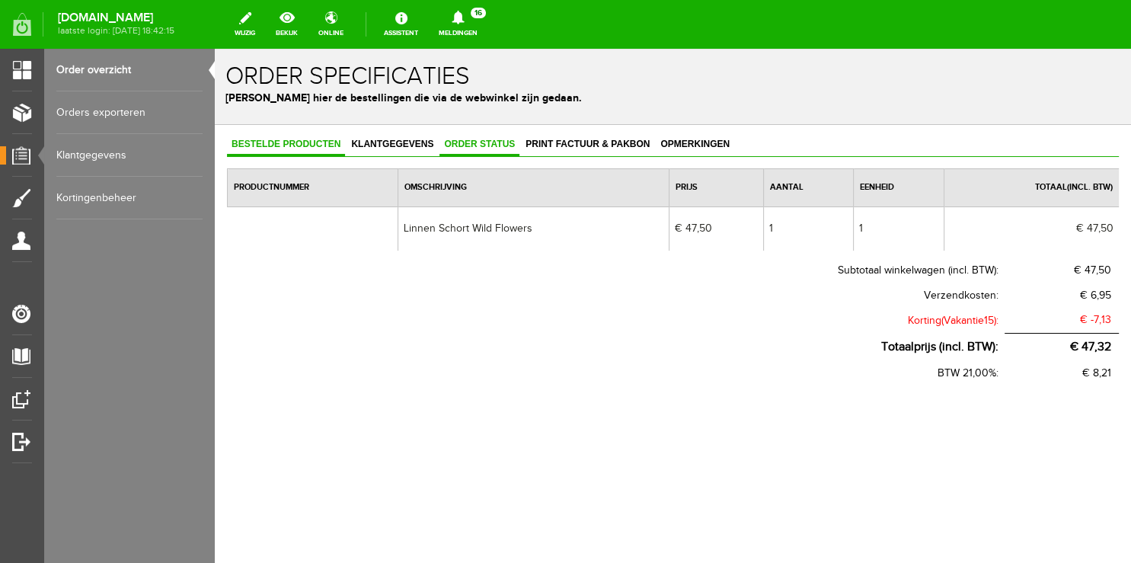
click at [483, 147] on span "Order status" at bounding box center [479, 144] width 80 height 11
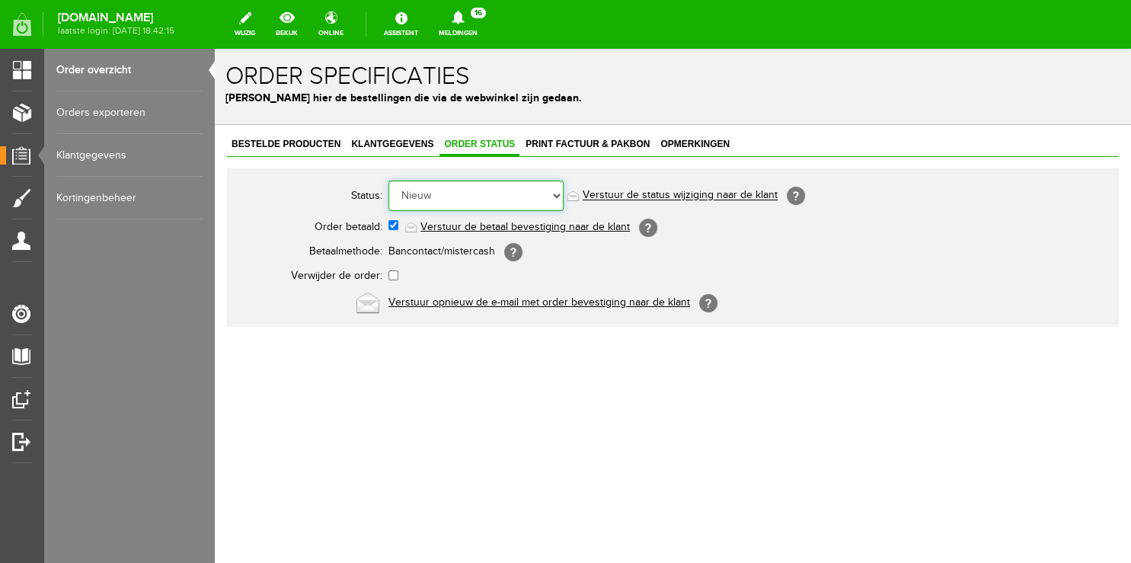
click at [388, 181] on select "Order niet afgerond Nieuw Order in behandeling Wacht op leverancier Wacht op be…" at bounding box center [475, 196] width 175 height 30
select select "5"
click option "Order is verstuurd" at bounding box center [215, 49] width 0 height 0
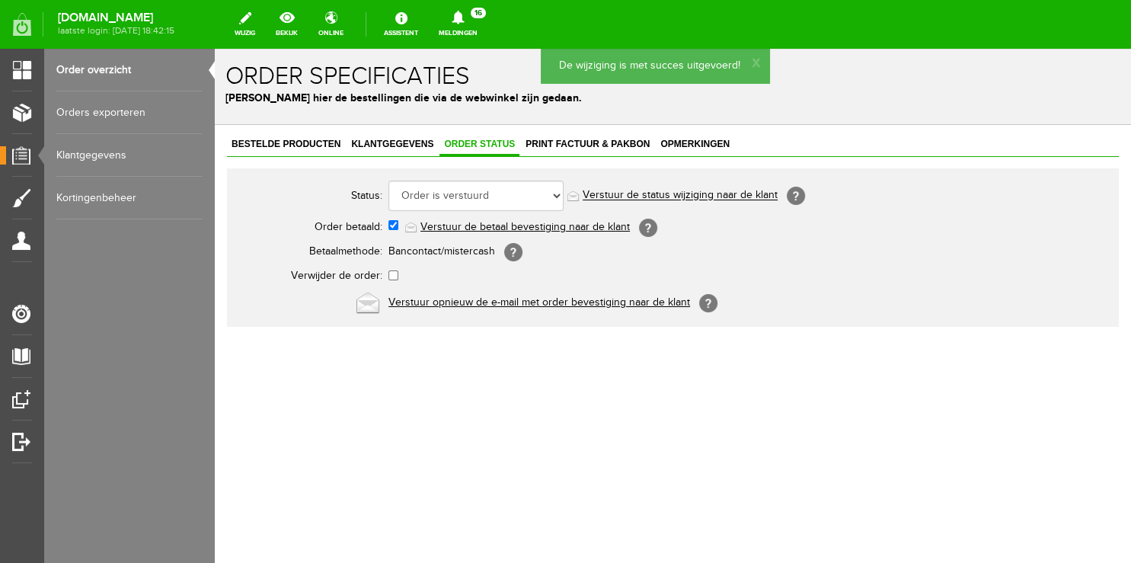
click at [635, 192] on link "Verstuur de status wijziging naar de klant" at bounding box center [680, 196] width 195 height 12
click at [372, 145] on span "Klantgegevens" at bounding box center [392, 144] width 91 height 11
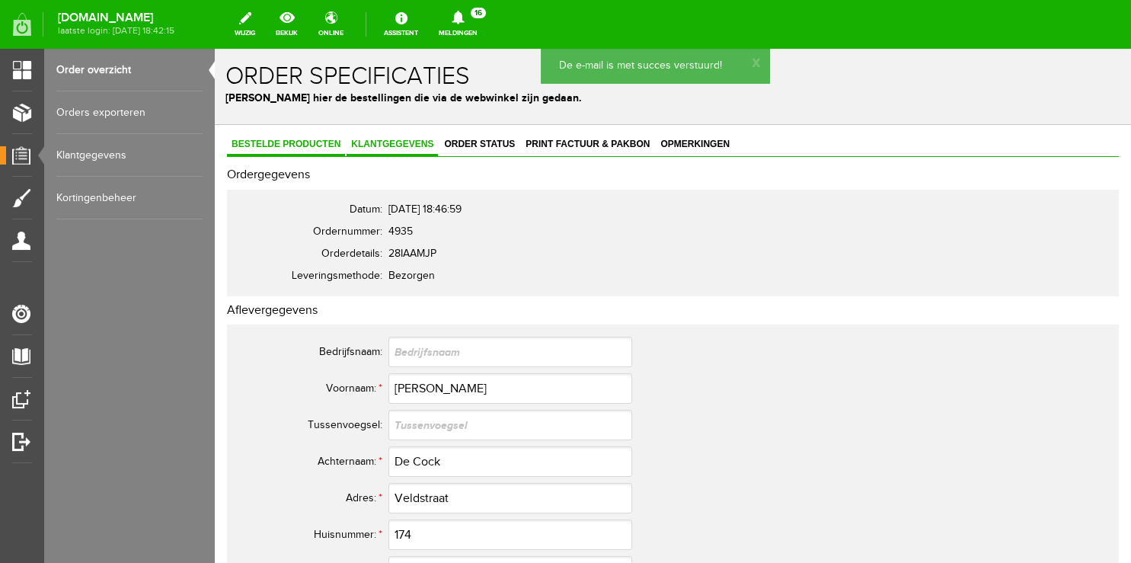
click at [282, 145] on span "Bestelde producten" at bounding box center [286, 144] width 118 height 11
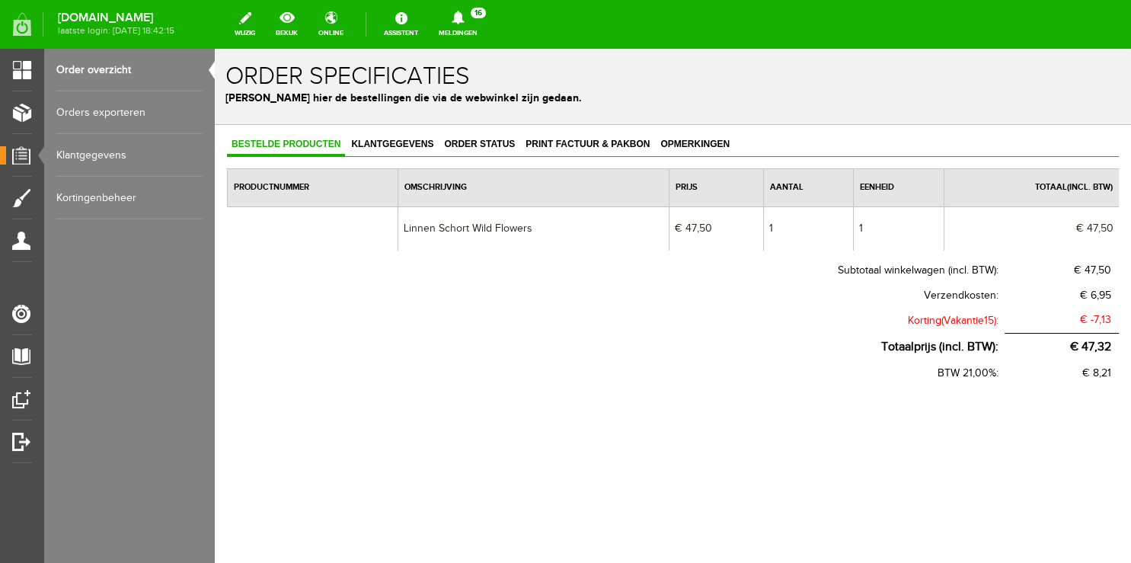
click at [477, 25] on link "Meldingen 16 Nieuwe orders Er is een nieuwe order( #4939 ) geplaatst door [PERS…" at bounding box center [458, 25] width 57 height 34
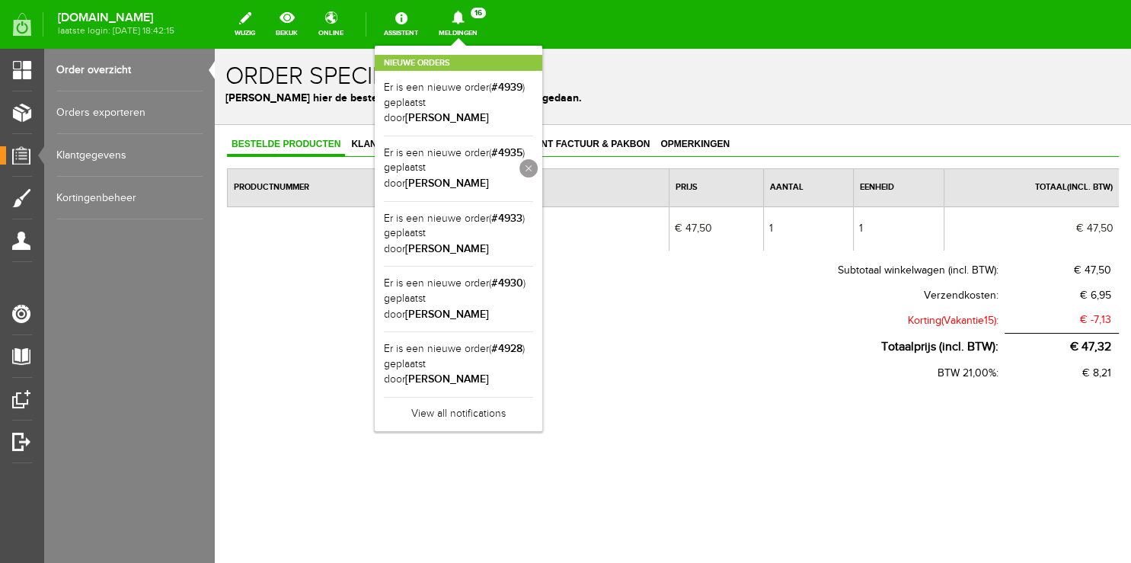
click at [538, 160] on link at bounding box center [528, 168] width 18 height 18
click at [599, 314] on th "Korting(Vakantie15):" at bounding box center [616, 320] width 778 height 25
click at [468, 48] on div "Nieuwe orders Er is een nieuwe order( #4939 ) geplaatst door [PERSON_NAME] Er i…" at bounding box center [459, 206] width 168 height 320
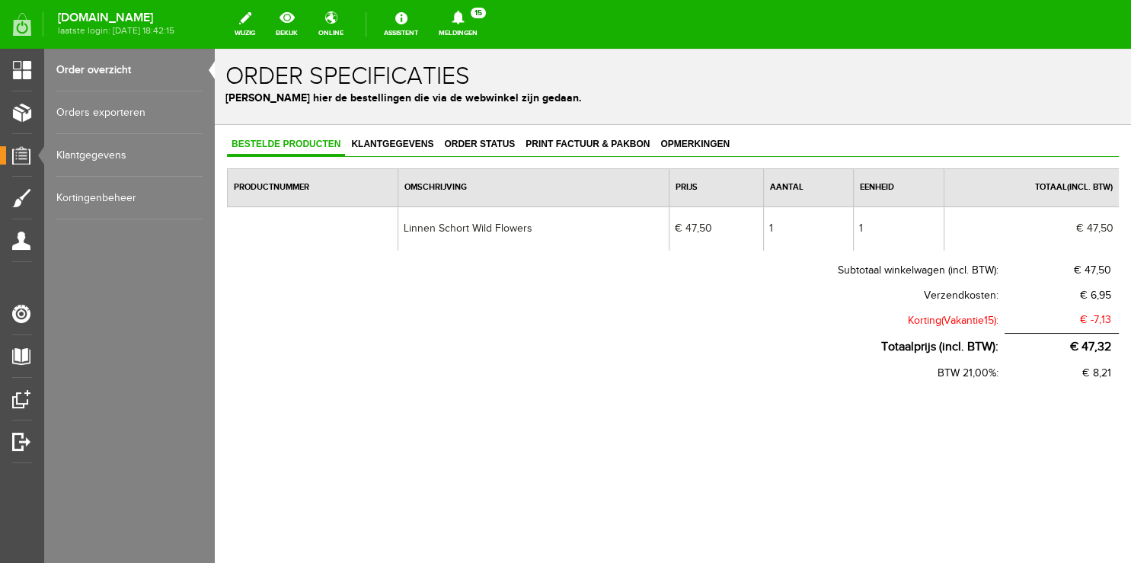
click at [117, 72] on link "Order overzicht" at bounding box center [129, 70] width 146 height 43
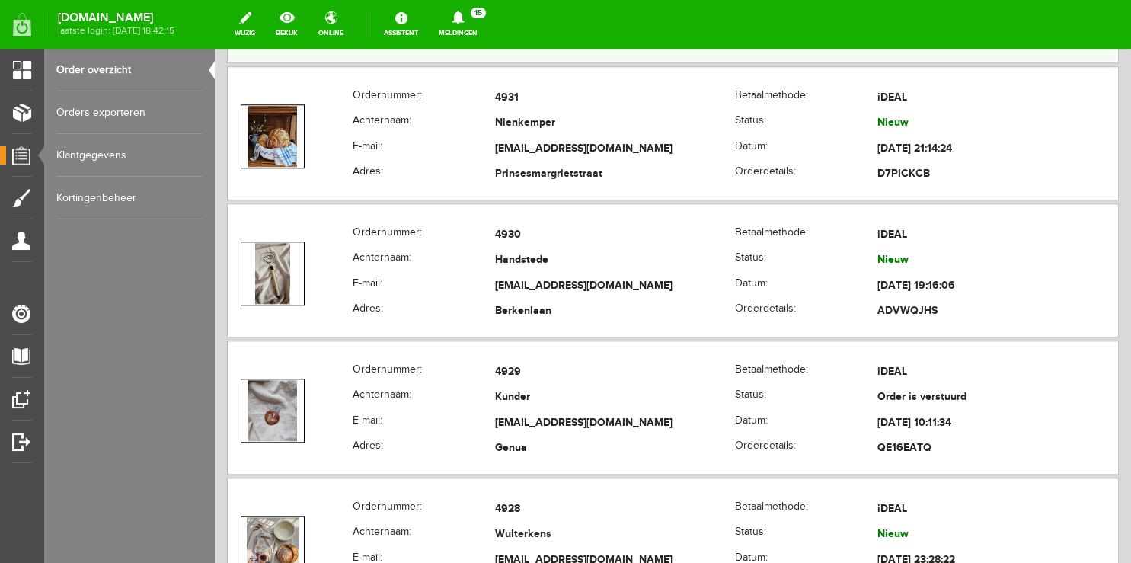
scroll to position [1447, 0]
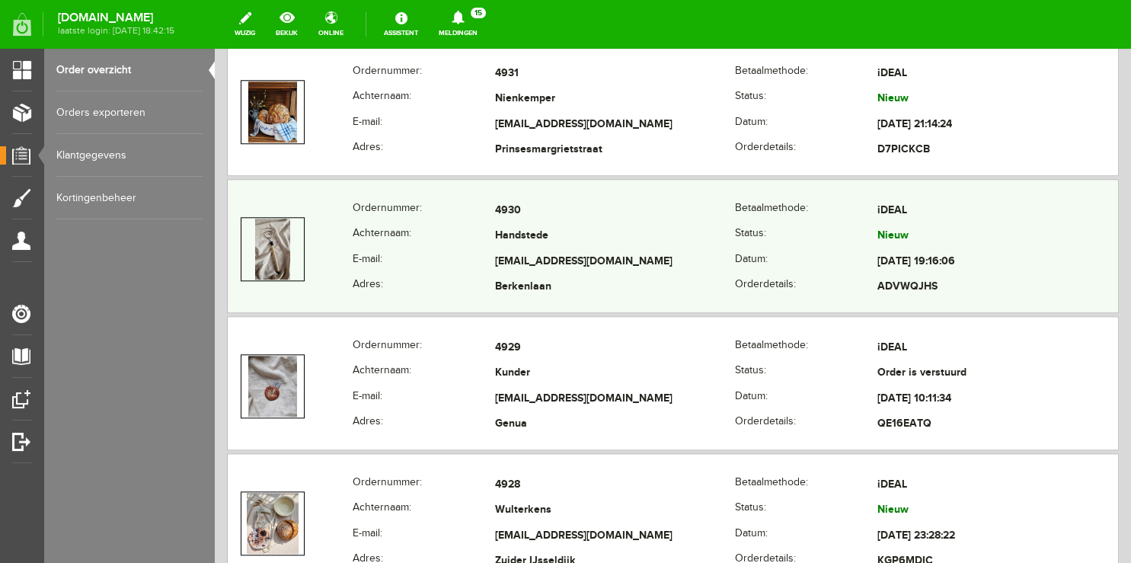
click at [429, 242] on th "Achternaam:" at bounding box center [424, 237] width 142 height 26
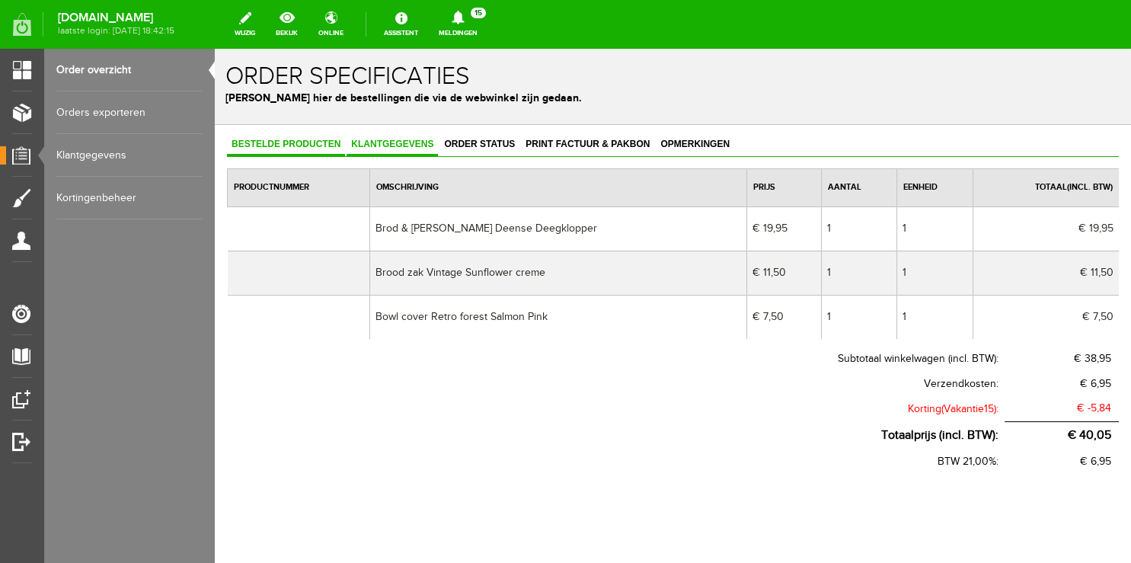
click at [398, 142] on span "Klantgegevens" at bounding box center [392, 144] width 91 height 11
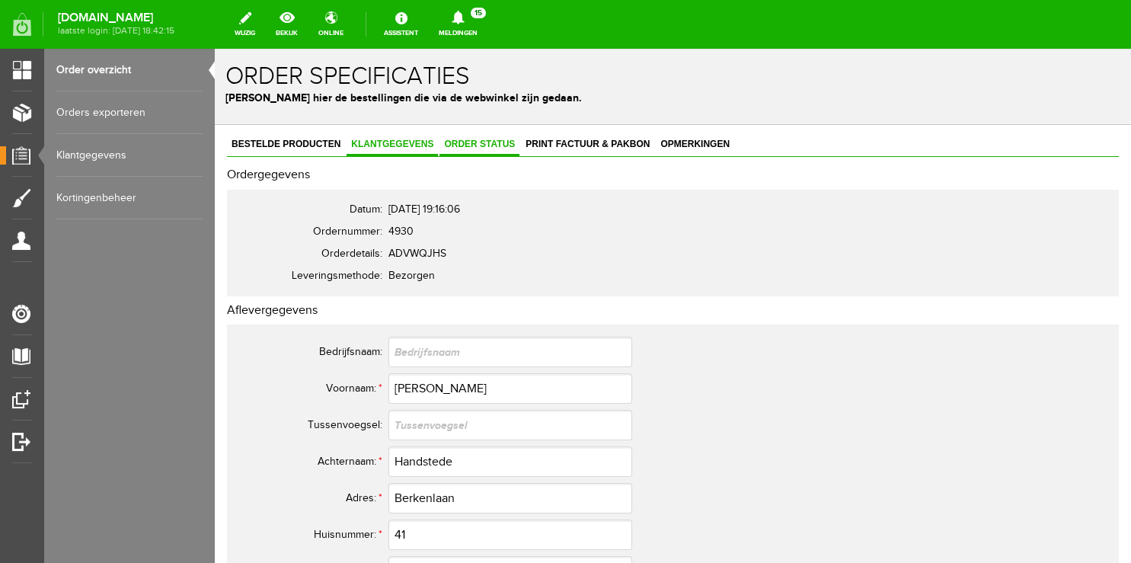
click at [483, 139] on span "Order status" at bounding box center [479, 144] width 80 height 11
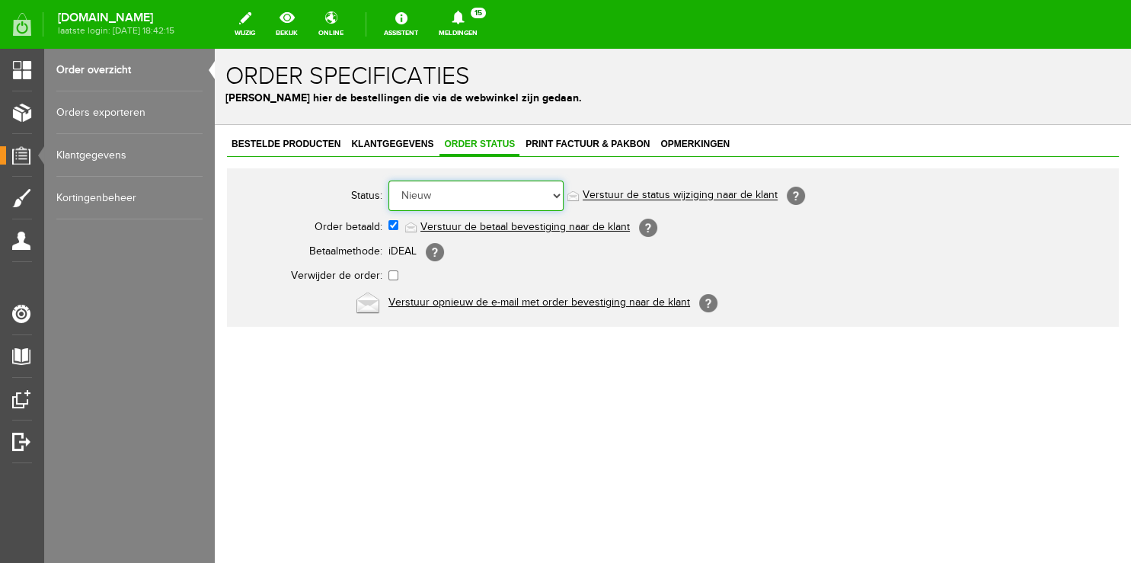
select select "5"
click option "Order is verstuurd" at bounding box center [215, 49] width 0 height 0
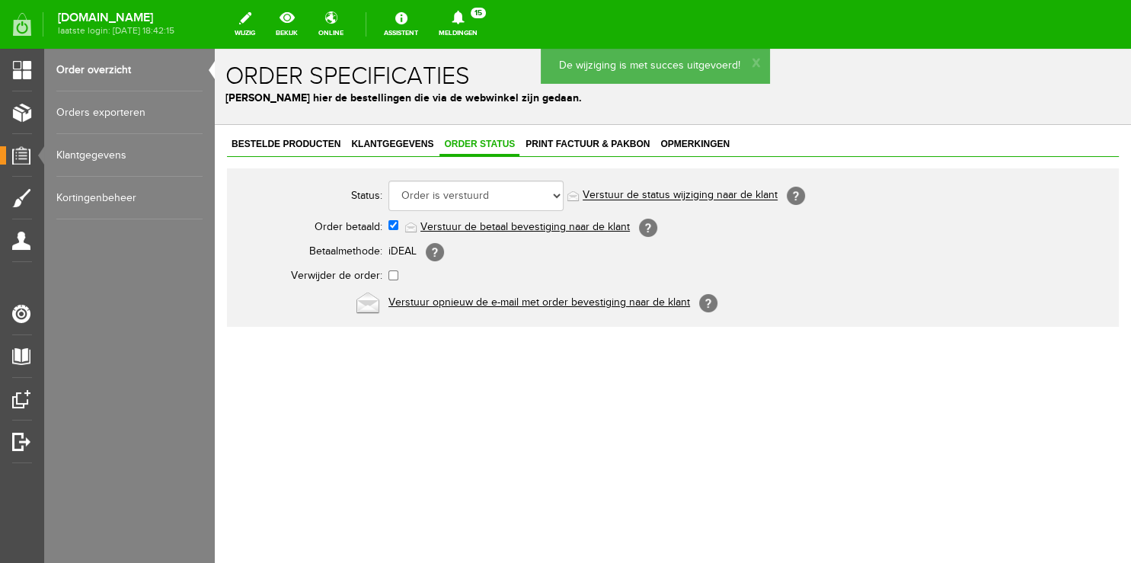
click at [666, 193] on link "Verstuur de status wijziging naar de klant" at bounding box center [680, 196] width 195 height 12
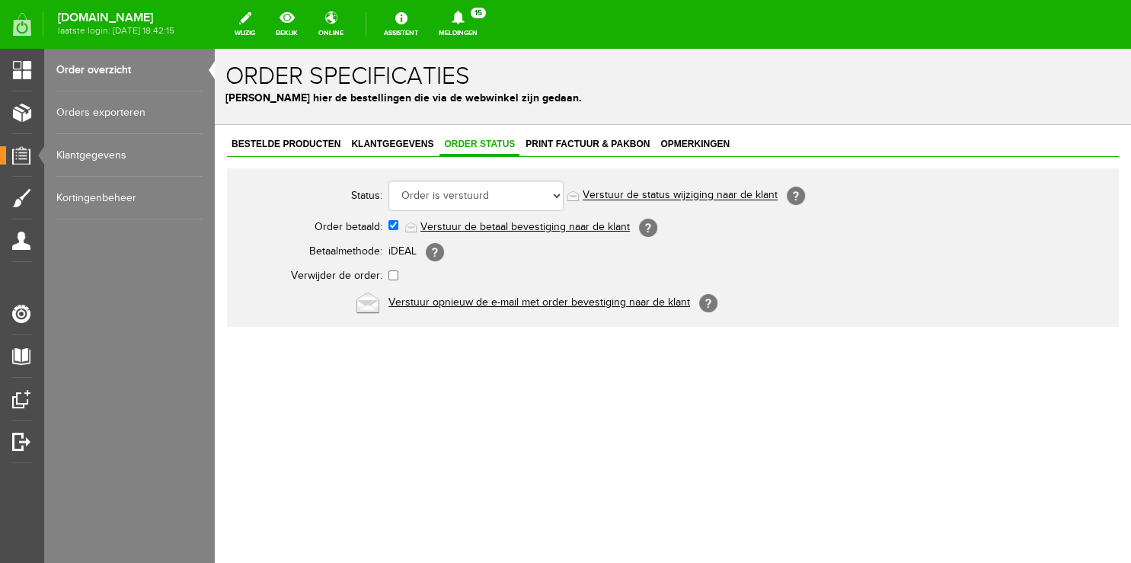
click at [101, 72] on link "Order overzicht" at bounding box center [129, 70] width 146 height 43
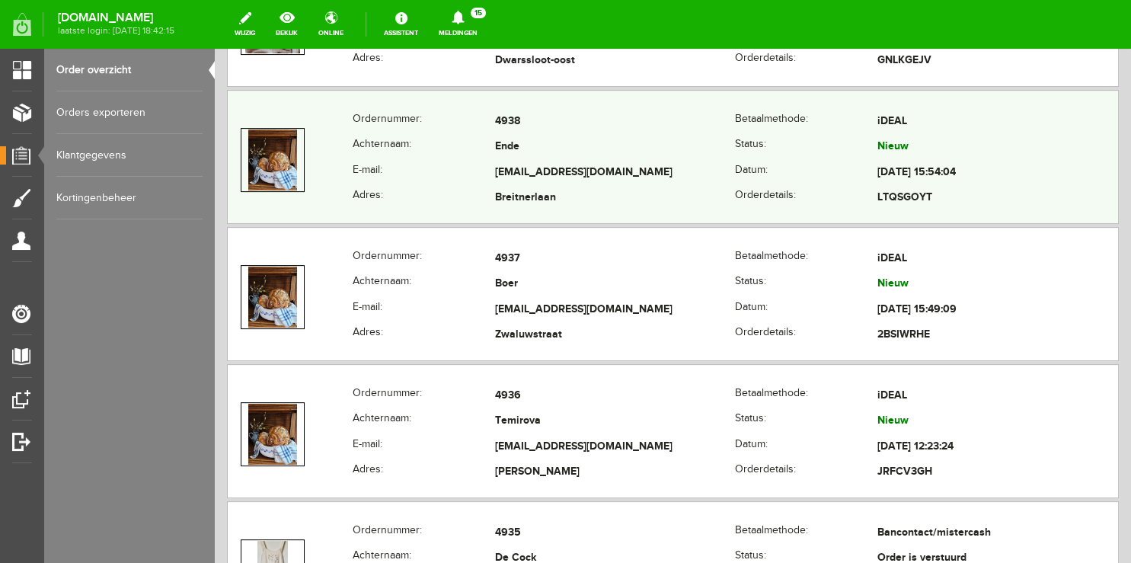
scroll to position [482, 0]
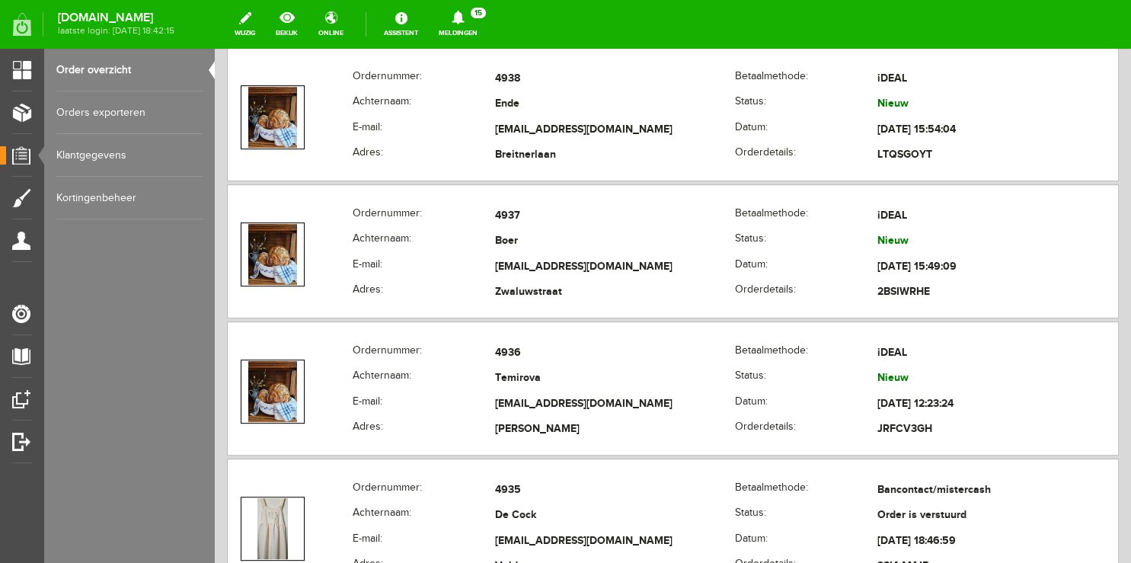
click at [478, 27] on link "Meldingen 15 Nieuwe orders Er is een nieuwe order( #4939 ) geplaatst door [PERS…" at bounding box center [458, 25] width 57 height 34
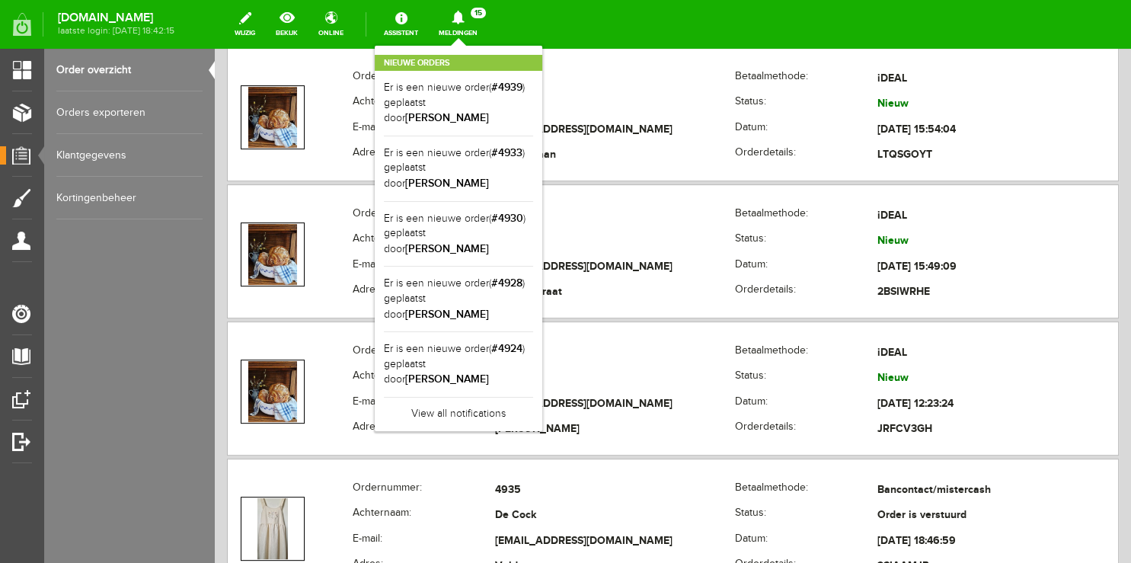
click at [104, 66] on link "Order overzicht" at bounding box center [129, 70] width 146 height 43
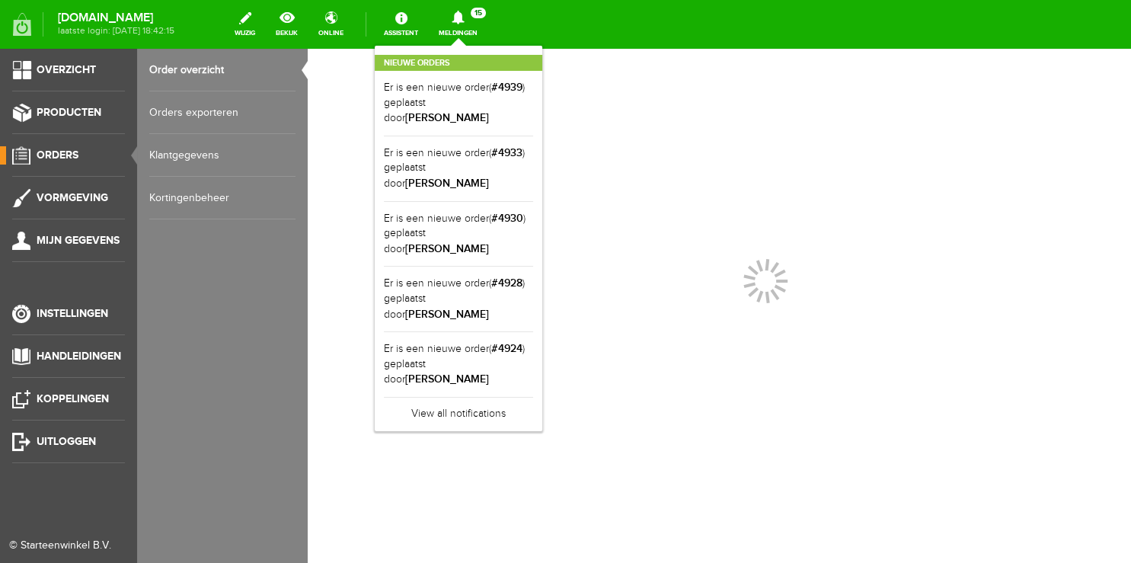
scroll to position [0, 0]
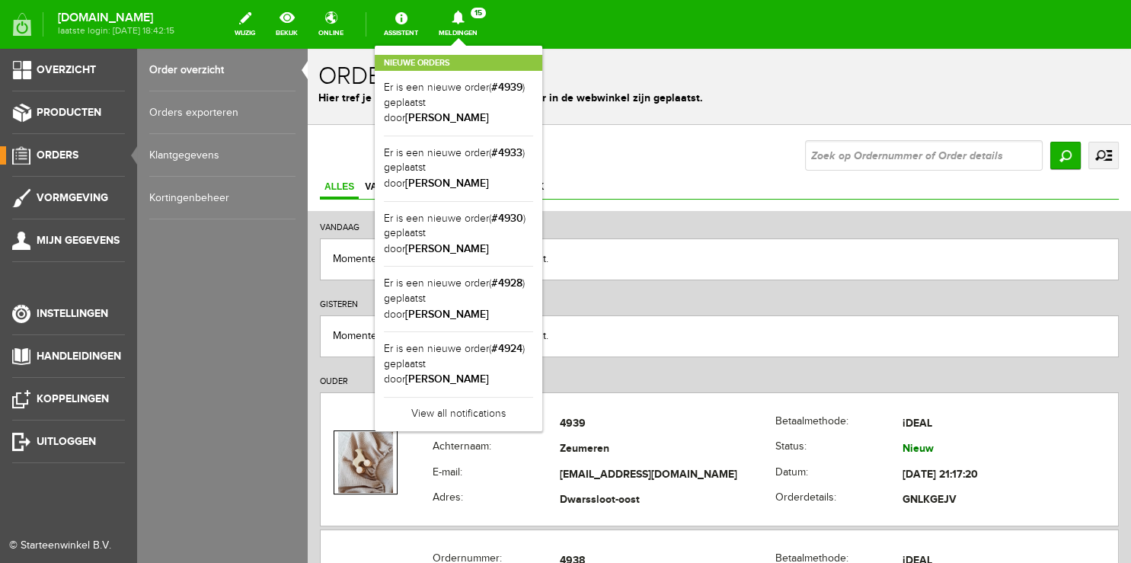
click at [49, 157] on span "Orders" at bounding box center [58, 155] width 42 height 13
click at [174, 70] on link "Order overzicht" at bounding box center [222, 70] width 146 height 43
click at [63, 112] on span "Producten" at bounding box center [69, 112] width 65 height 13
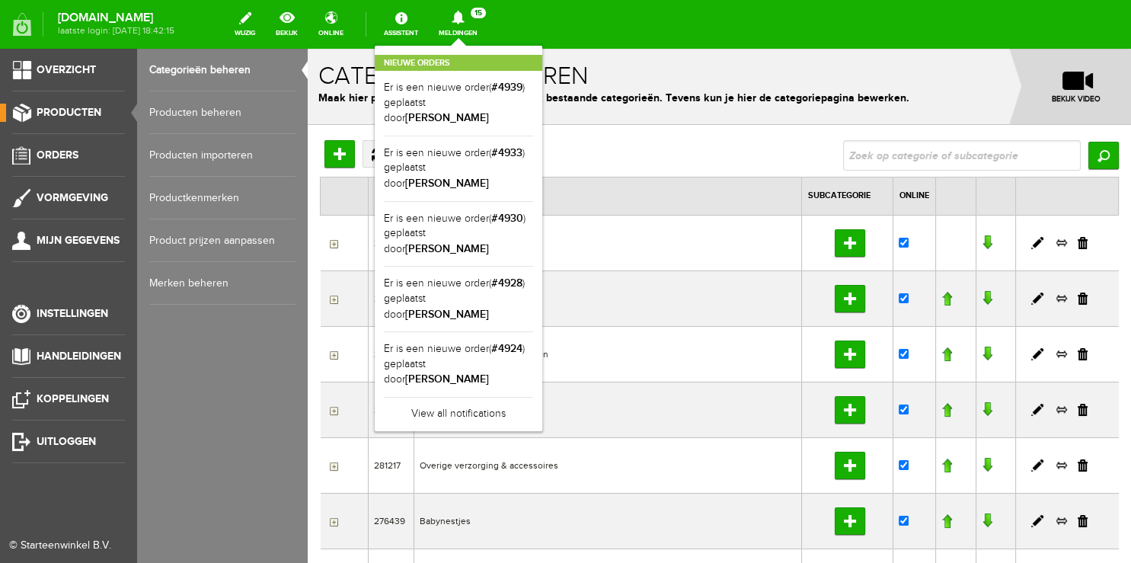
click at [202, 108] on link "Producten beheren" at bounding box center [222, 112] width 146 height 43
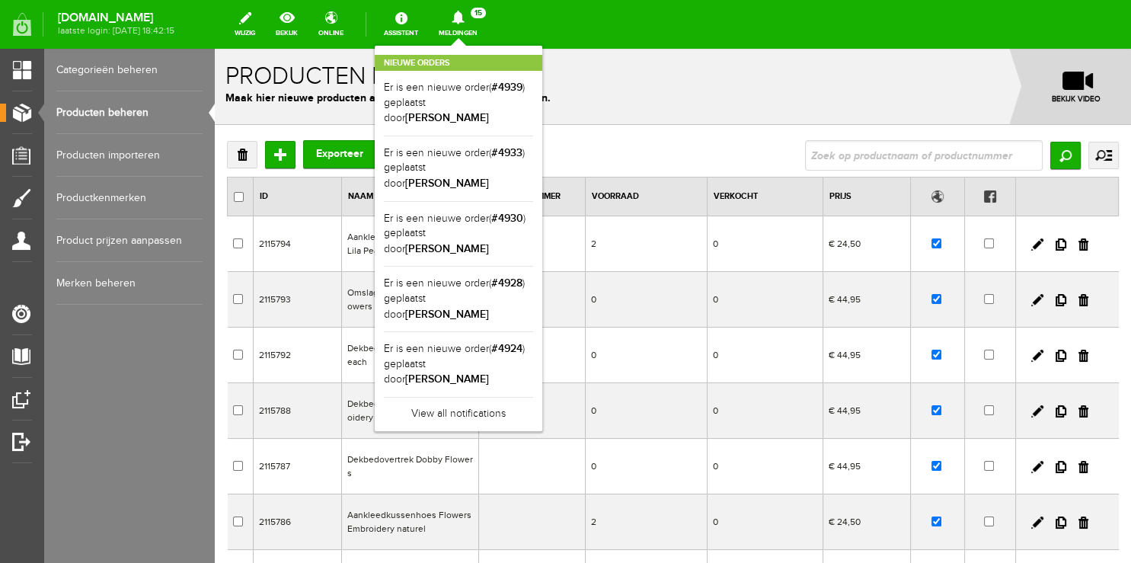
click at [473, 46] on div "[DOMAIN_NAME] laatste login: [DATE] 18:42:15 wijzig bekijk online Assistent Mel…" at bounding box center [565, 24] width 1131 height 49
click at [467, 47] on div "Nieuwe orders Er is een nieuwe order( #4939 ) geplaatst door [PERSON_NAME] Er i…" at bounding box center [459, 238] width 168 height 385
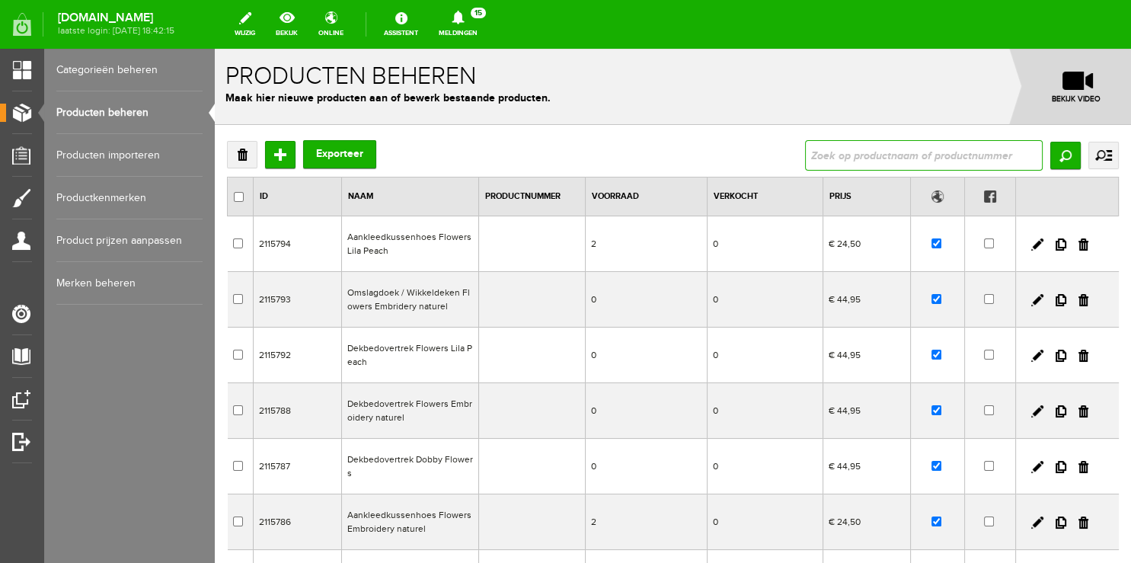
click at [897, 165] on input "text" at bounding box center [924, 155] width 238 height 30
type input "maasland"
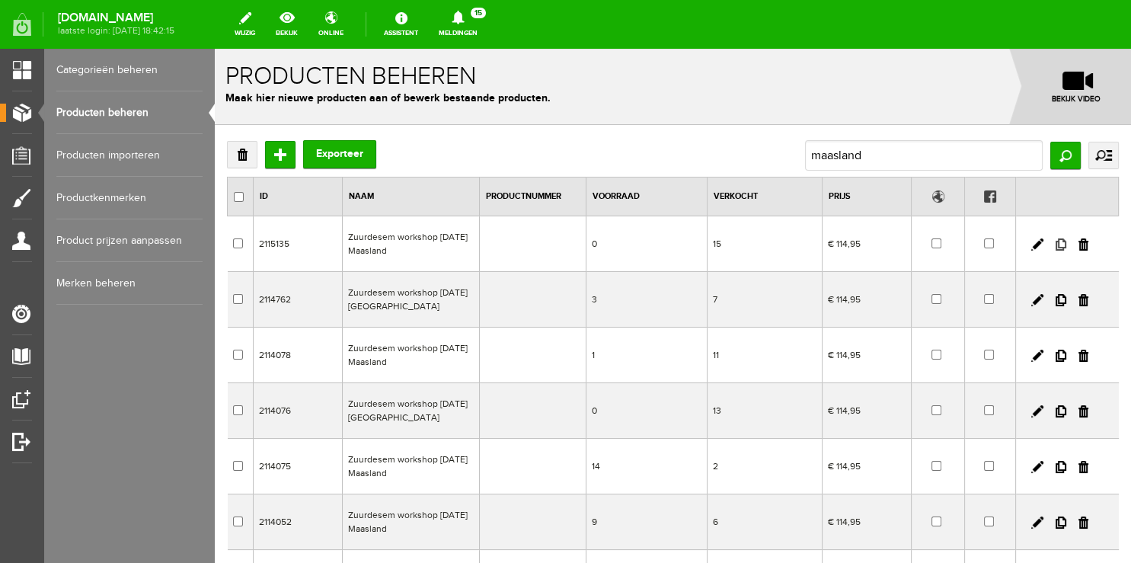
click at [1056, 245] on link at bounding box center [1061, 244] width 11 height 12
click at [1031, 245] on link at bounding box center [1037, 244] width 12 height 12
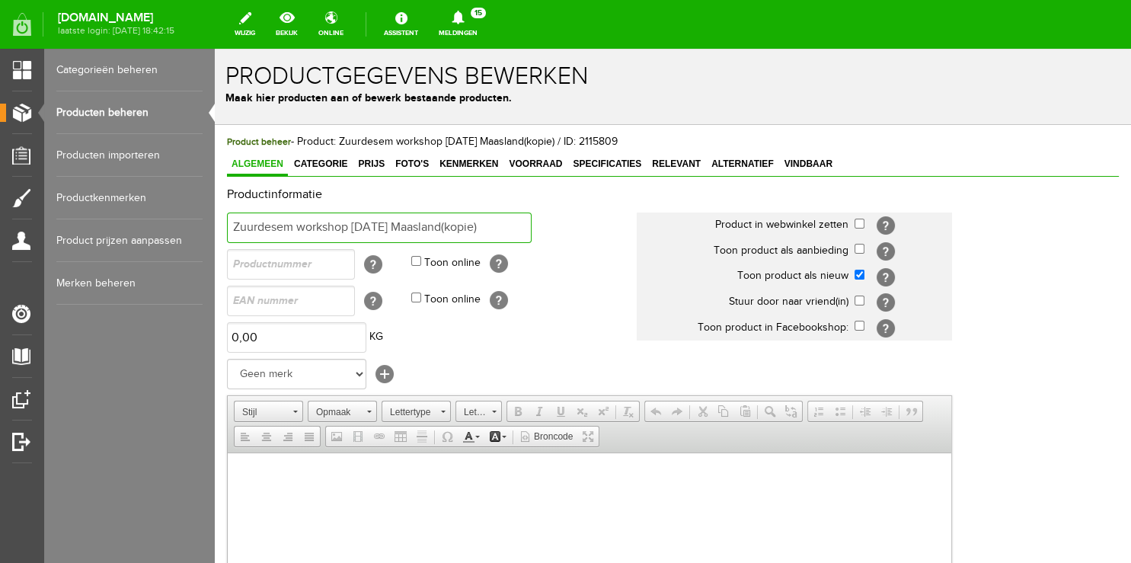
click at [363, 224] on input "Zuurdesem workshop [DATE] Maasland(kopie)" at bounding box center [379, 228] width 305 height 30
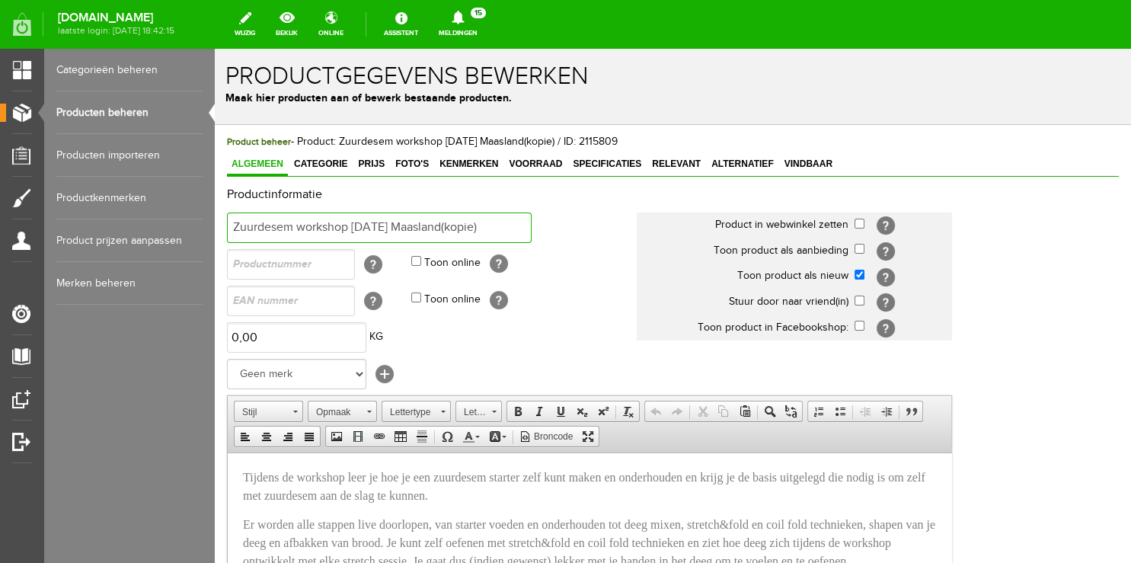
drag, startPoint x: 370, startPoint y: 222, endPoint x: 395, endPoint y: 224, distance: 25.2
click at [395, 224] on input "Zuurdesem workshop [DATE] Maasland(kopie)" at bounding box center [379, 228] width 305 height 30
drag, startPoint x: 481, startPoint y: 227, endPoint x: 571, endPoint y: 225, distance: 89.9
click at [532, 223] on input "Zuurdesem workshop [DATE] Maasland(kopie)" at bounding box center [379, 228] width 305 height 30
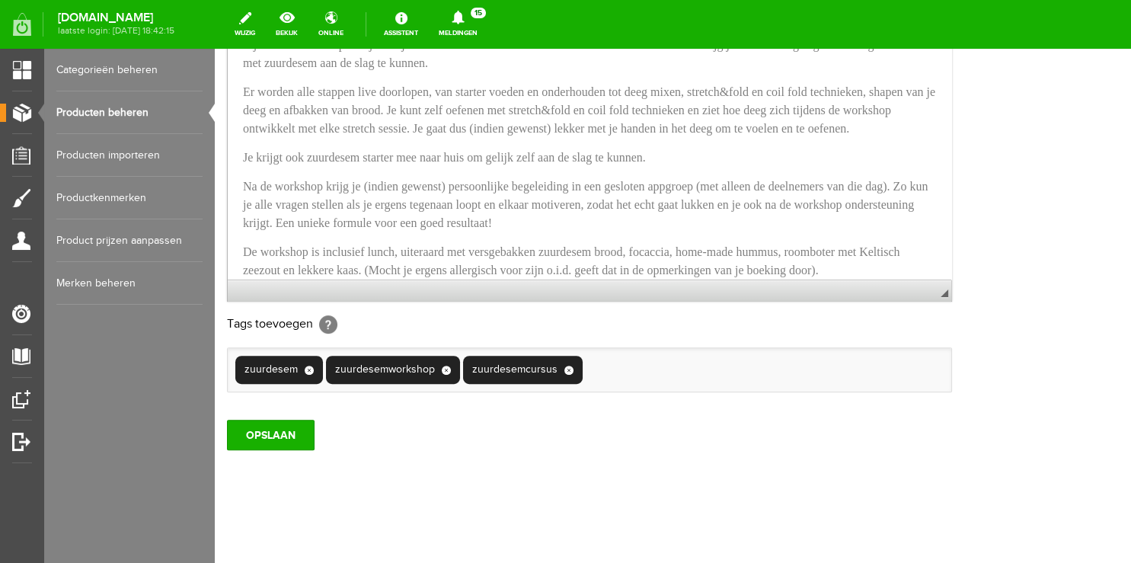
scroll to position [467, 0]
type input "Zuurdesem workshop [DATE] Maasland"
click at [274, 426] on input "OPSLAAN" at bounding box center [271, 435] width 88 height 30
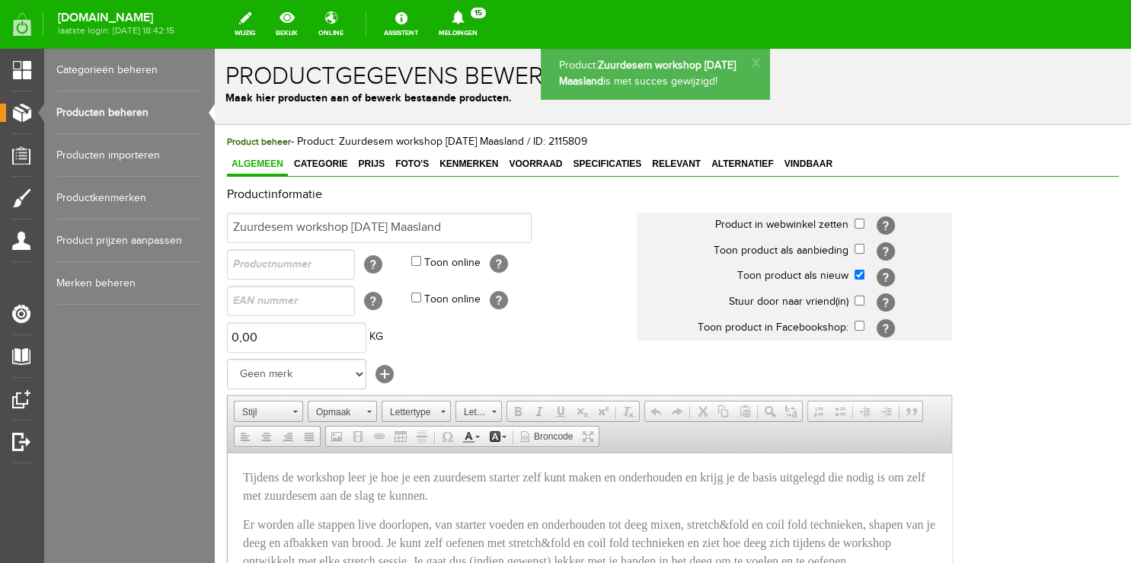
scroll to position [0, 0]
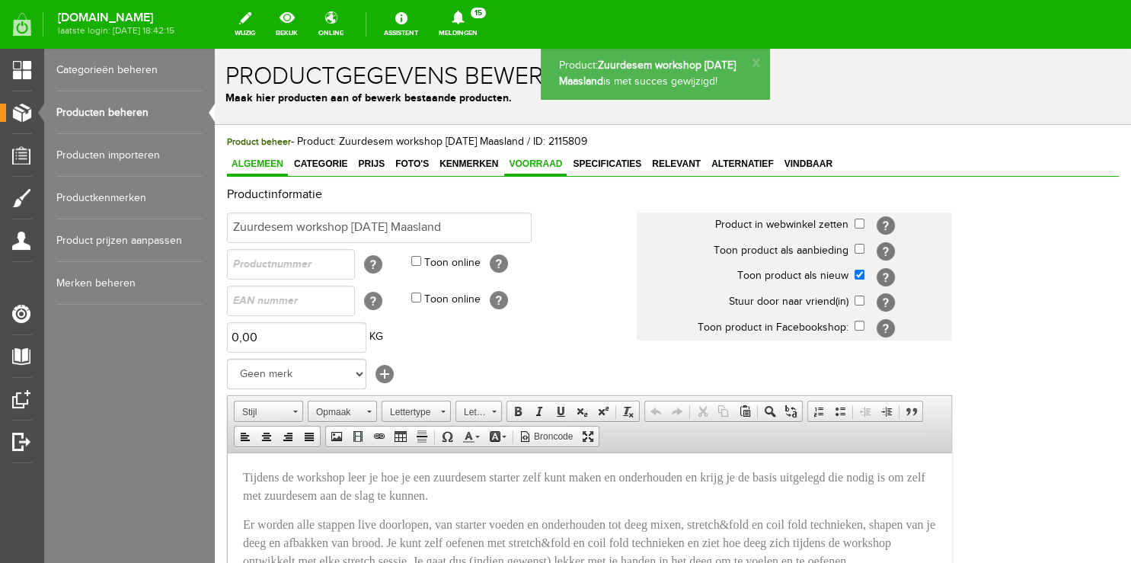
click at [553, 164] on span "Voorraad" at bounding box center [535, 163] width 62 height 11
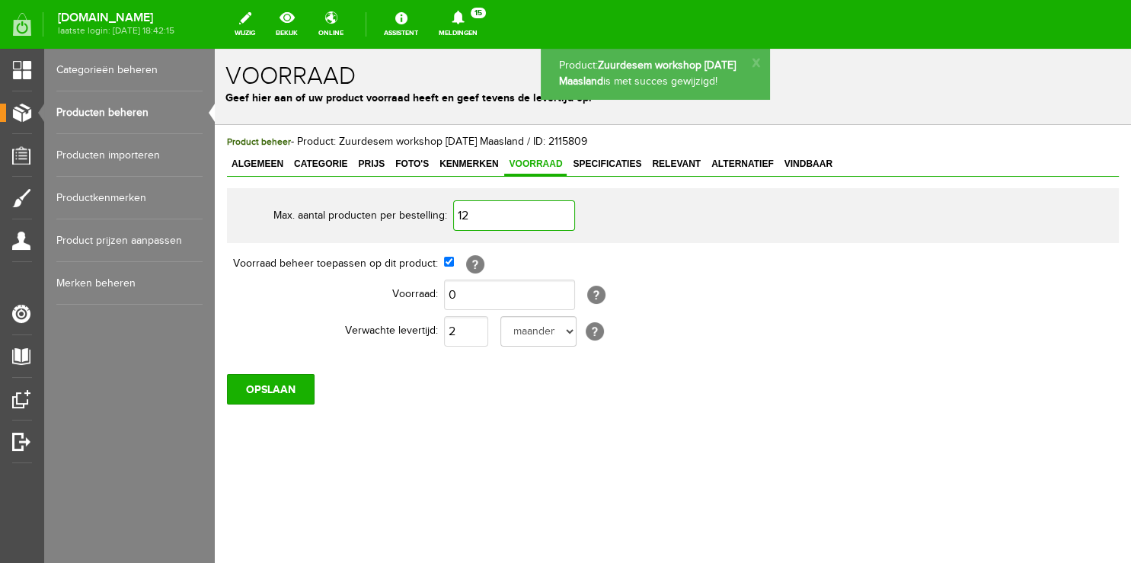
click at [499, 217] on input "12" at bounding box center [514, 215] width 122 height 30
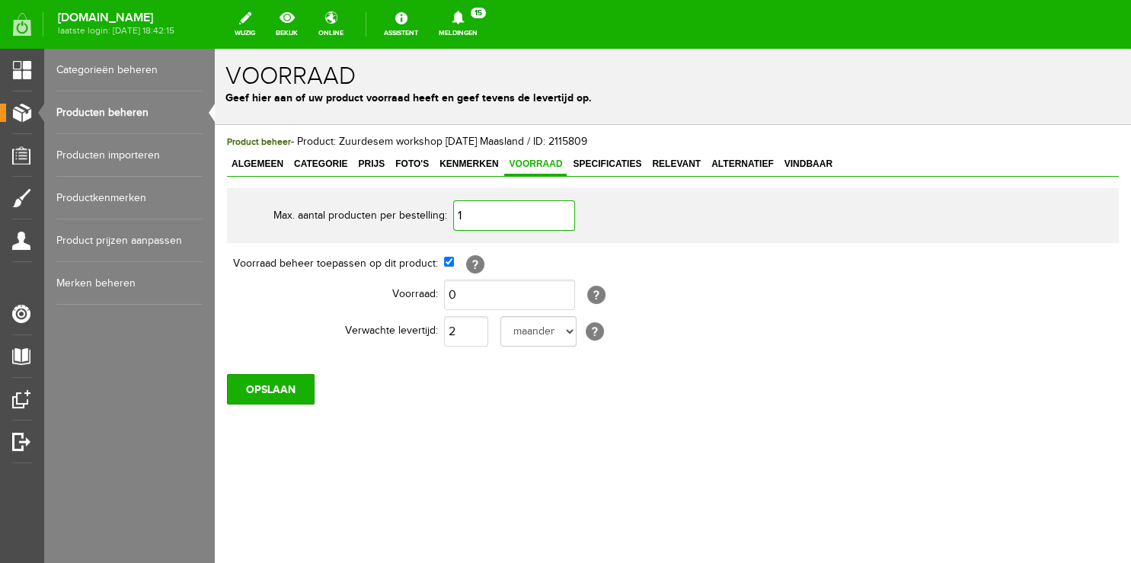
type input "14"
drag, startPoint x: 485, startPoint y: 215, endPoint x: 412, endPoint y: 208, distance: 73.4
click at [453, 209] on input "14" at bounding box center [514, 215] width 122 height 30
click at [483, 299] on input "0" at bounding box center [509, 295] width 131 height 30
type input "14"
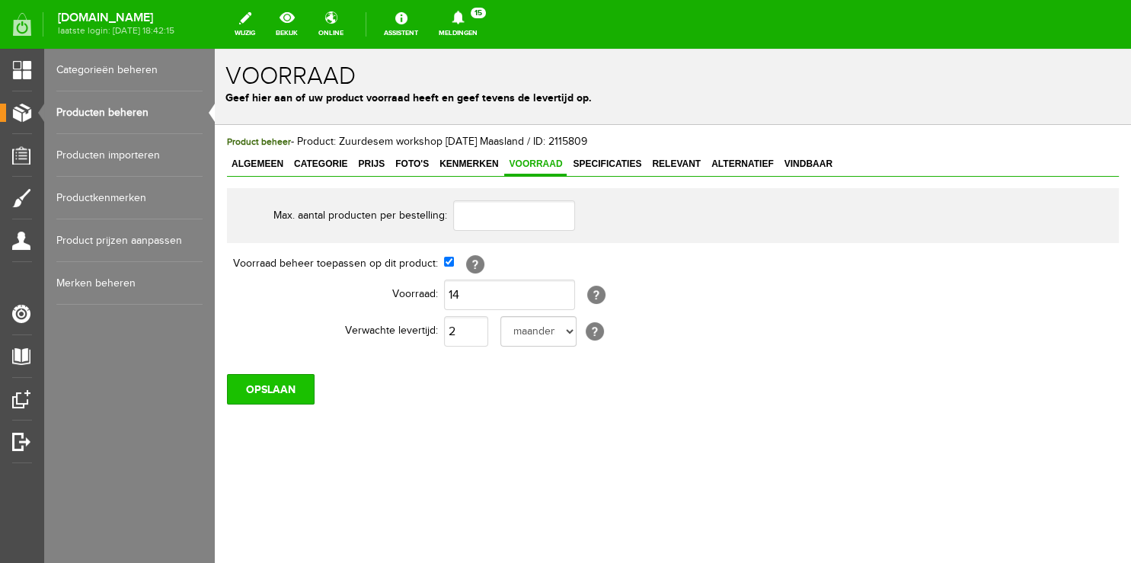
click at [257, 385] on input "OPSLAAN" at bounding box center [271, 389] width 88 height 30
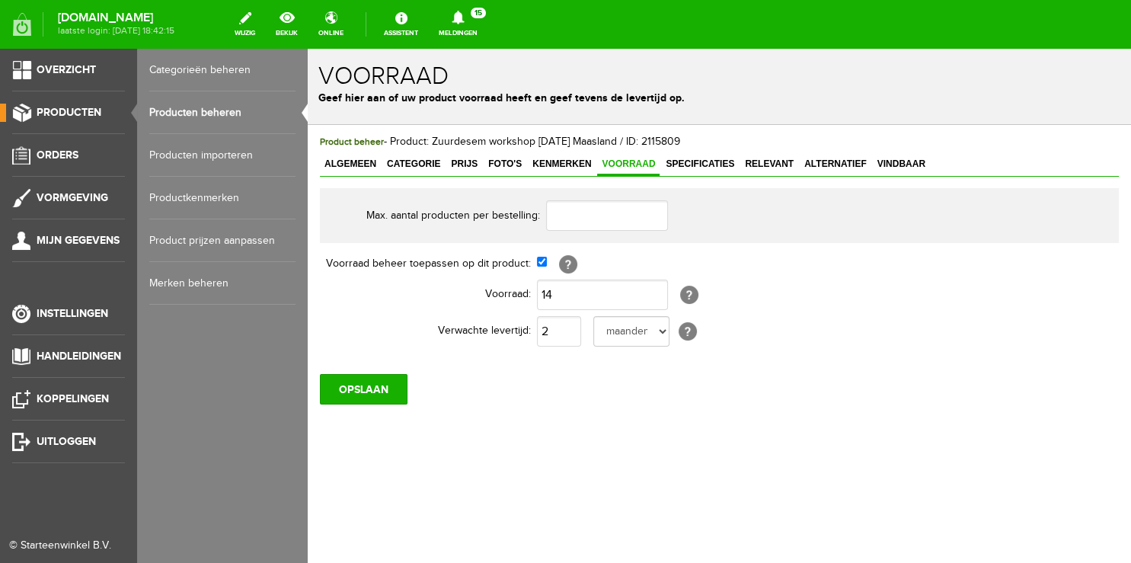
click at [184, 108] on link "Producten beheren" at bounding box center [222, 112] width 146 height 43
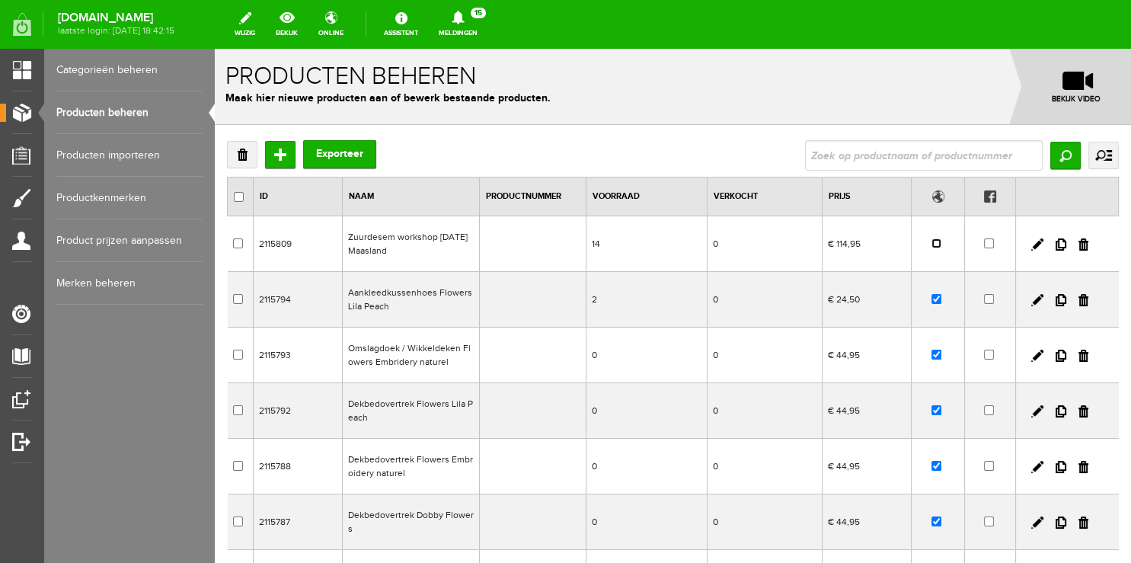
click at [932, 243] on input "checkbox" at bounding box center [937, 243] width 10 height 10
checkbox input "true"
click at [1031, 245] on link at bounding box center [1037, 244] width 12 height 12
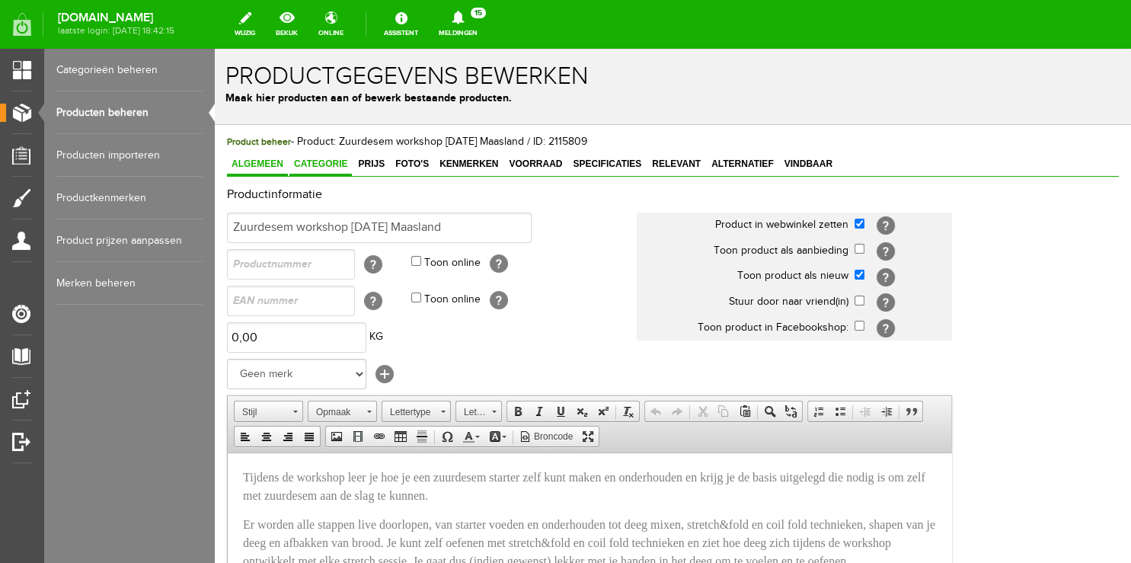
click at [321, 168] on span "Categorie" at bounding box center [320, 163] width 62 height 11
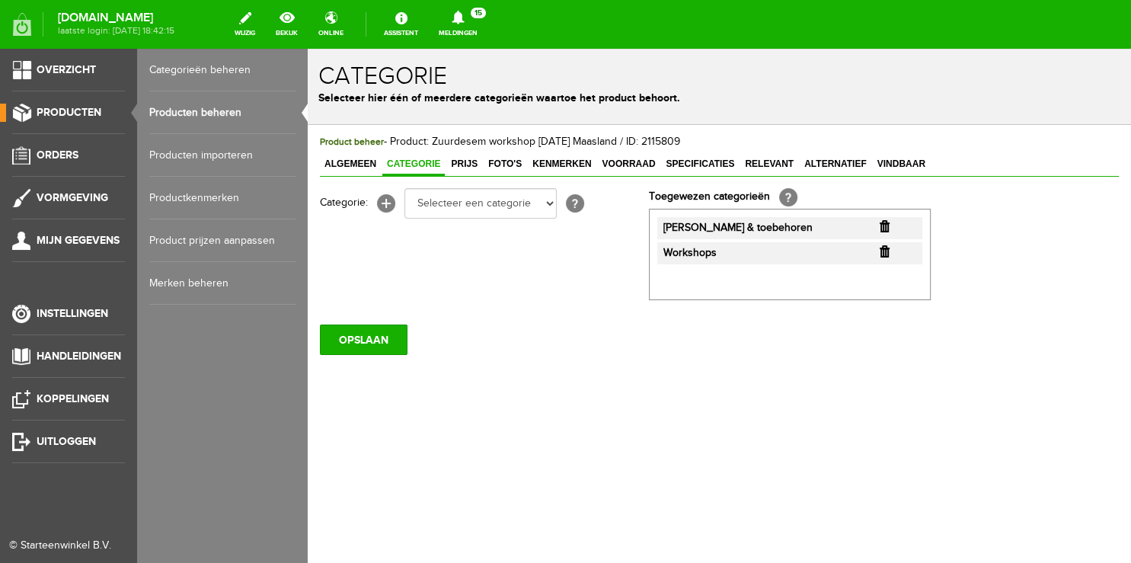
click at [75, 115] on span "Producten" at bounding box center [69, 112] width 65 height 13
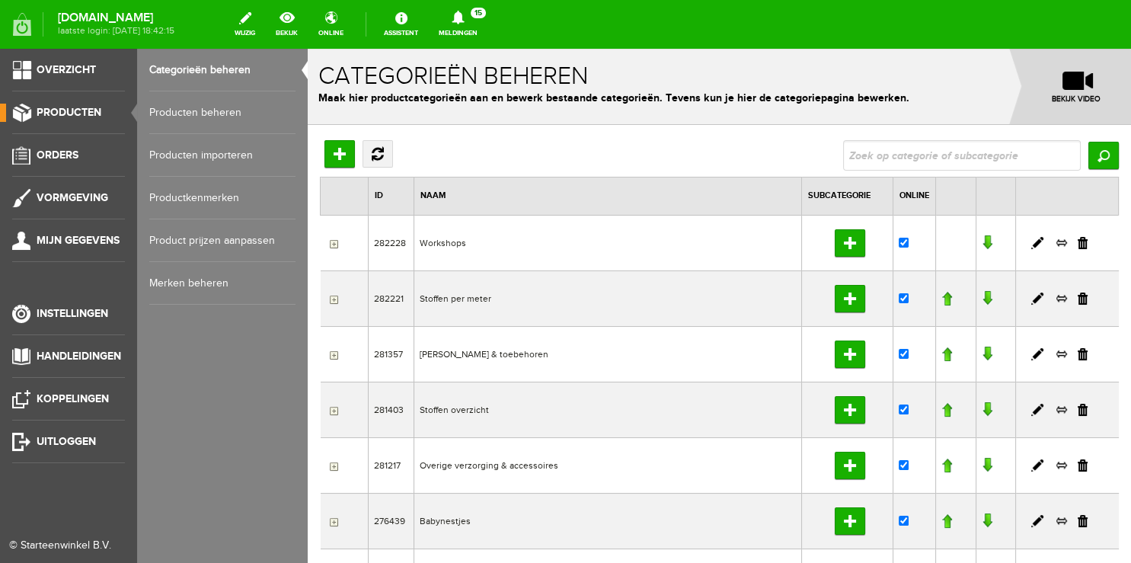
click at [197, 111] on link "Producten beheren" at bounding box center [222, 112] width 146 height 43
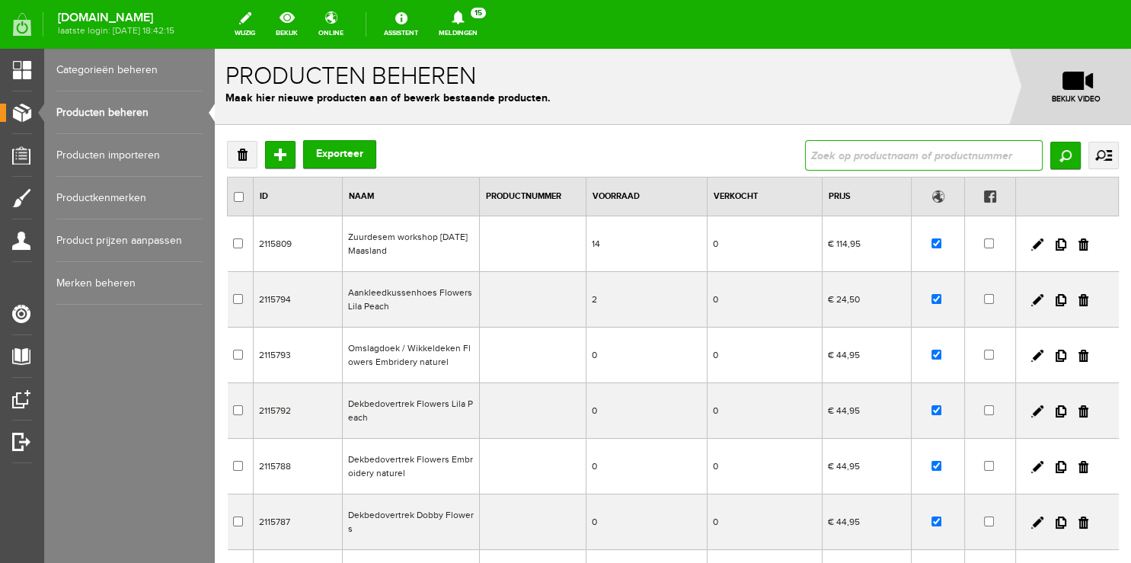
click at [837, 155] on input "text" at bounding box center [924, 155] width 238 height 30
type input "deken"
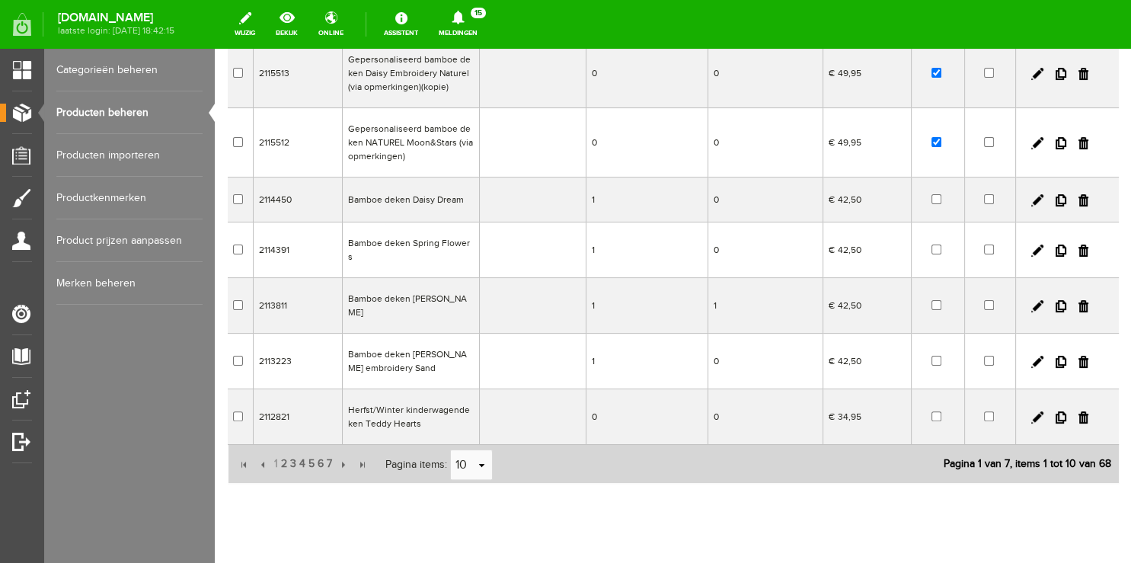
scroll to position [356, 0]
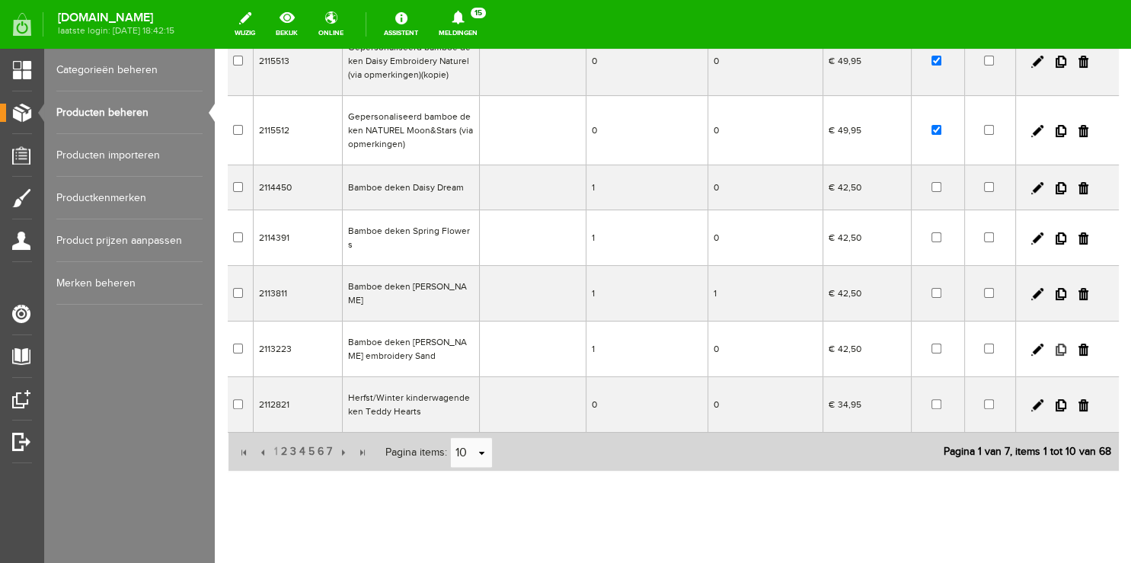
click at [1056, 344] on link at bounding box center [1061, 350] width 11 height 12
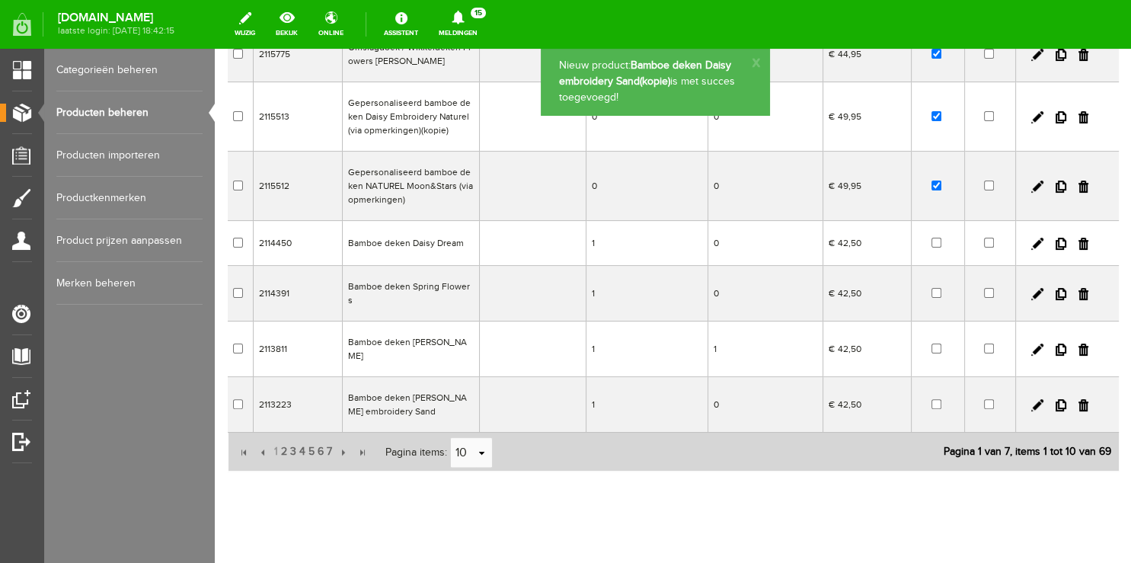
scroll to position [0, 0]
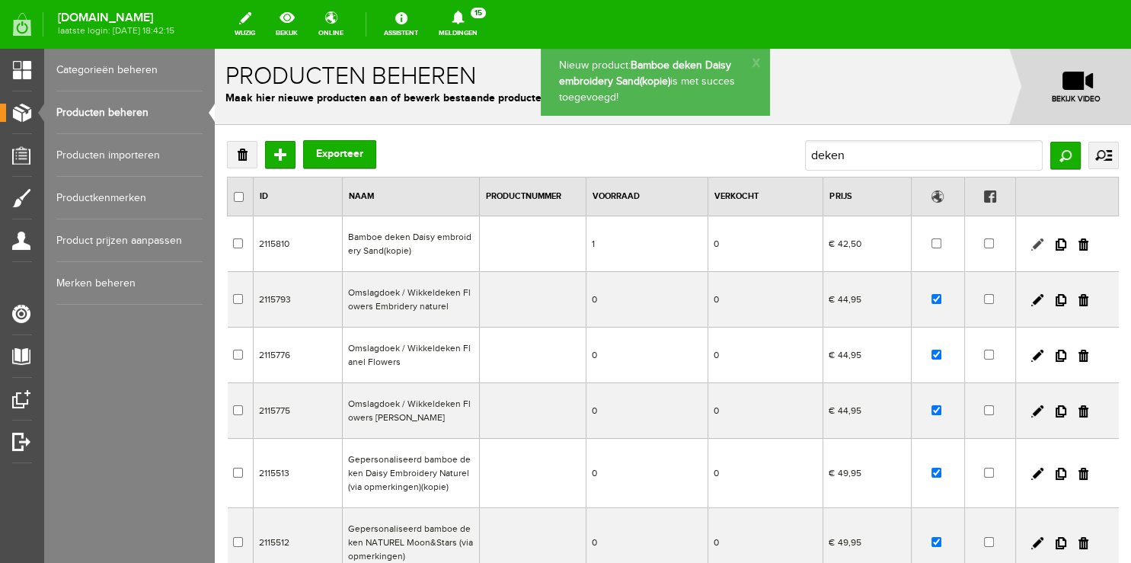
click at [1031, 244] on link at bounding box center [1037, 244] width 12 height 12
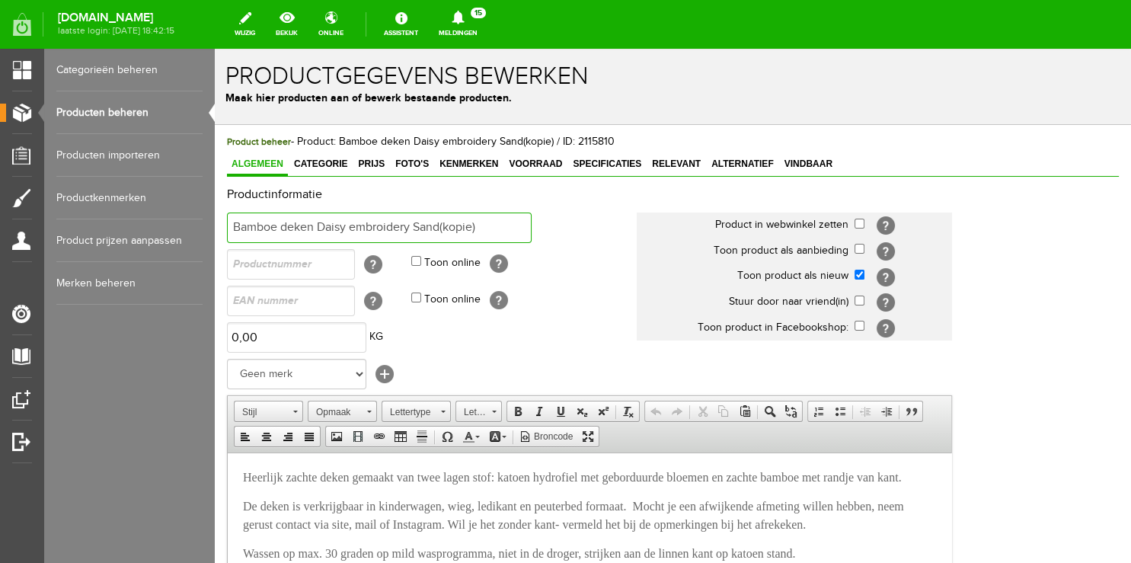
drag, startPoint x: 320, startPoint y: 227, endPoint x: 345, endPoint y: 227, distance: 25.1
click at [345, 227] on input "Bamboe deken Daisy embroidery Sand(kopie)" at bounding box center [379, 228] width 305 height 30
drag, startPoint x: 430, startPoint y: 223, endPoint x: 544, endPoint y: 222, distance: 113.5
click at [532, 222] on input "Bamboe deken Flowers embroidery Sand(kopie)" at bounding box center [379, 228] width 305 height 30
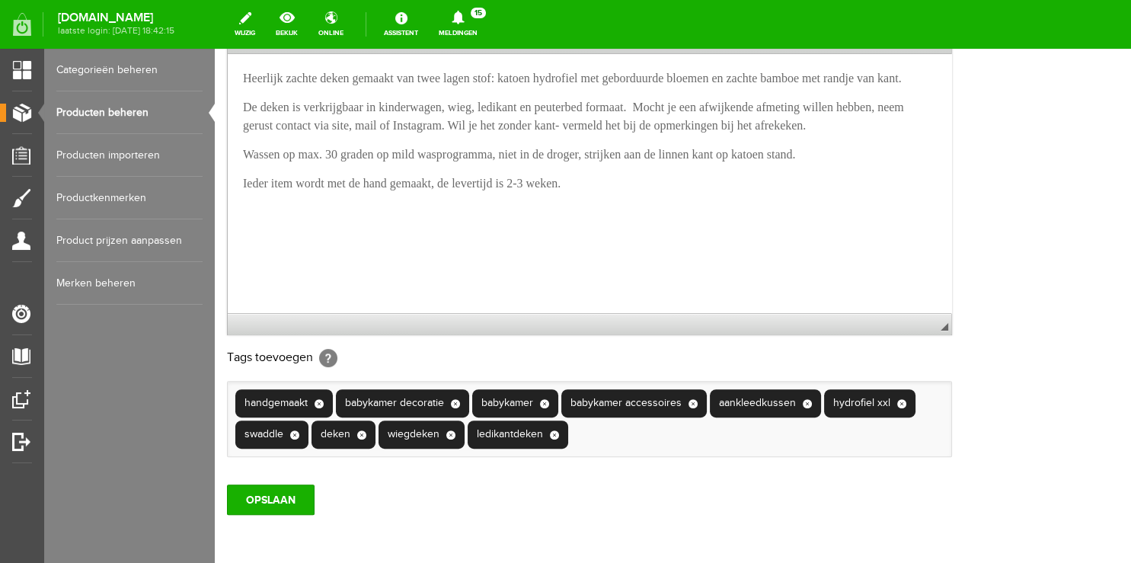
scroll to position [402, 0]
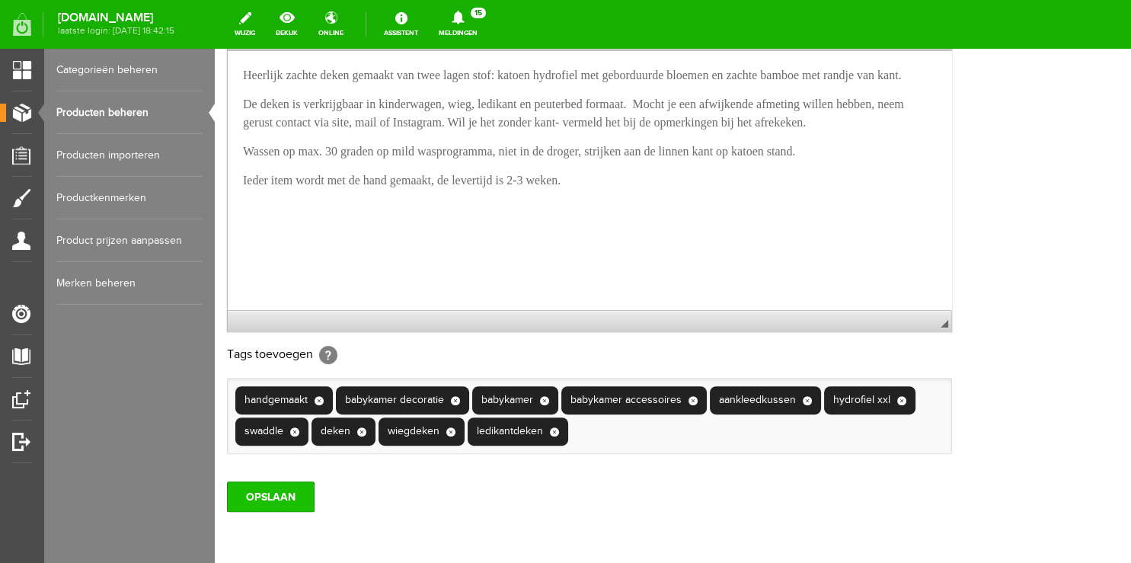
click at [270, 512] on input "OPSLAAN" at bounding box center [271, 496] width 88 height 30
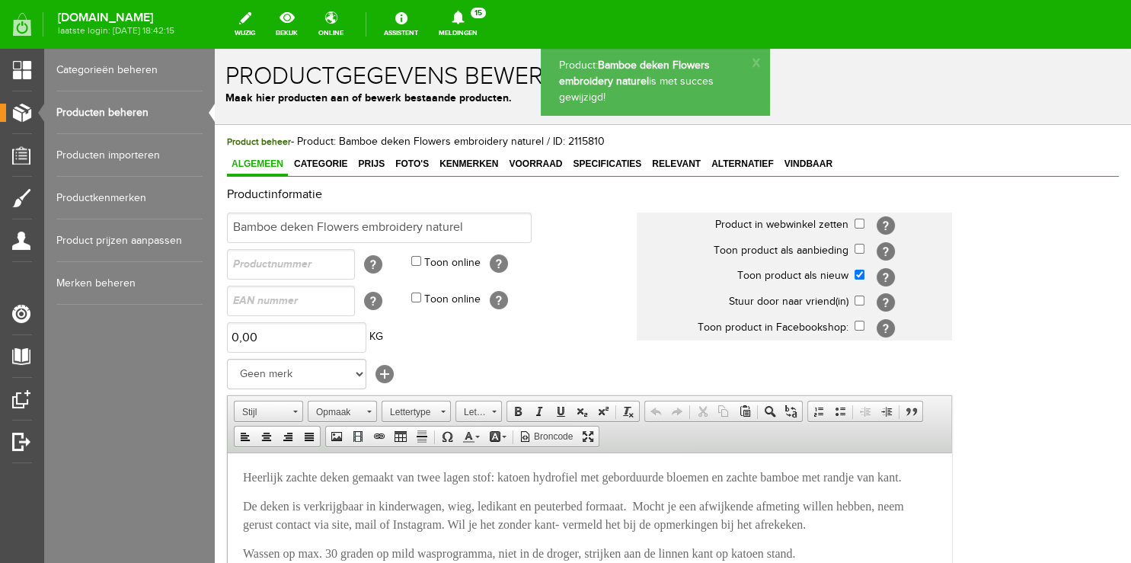
scroll to position [0, 0]
click at [422, 160] on span "Foto's" at bounding box center [412, 163] width 43 height 11
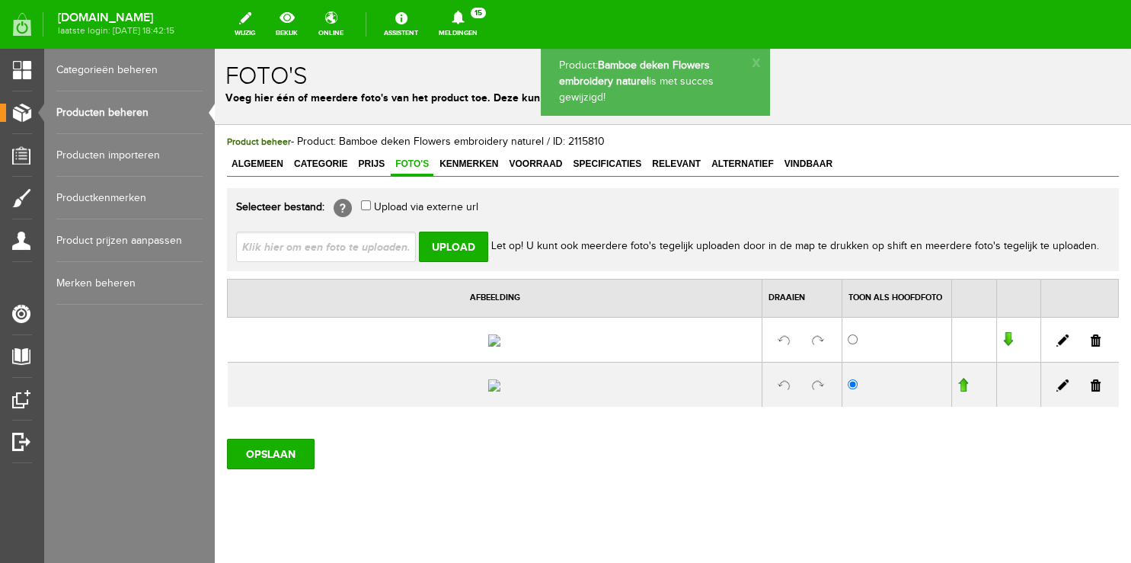
click at [1091, 347] on link at bounding box center [1096, 340] width 10 height 12
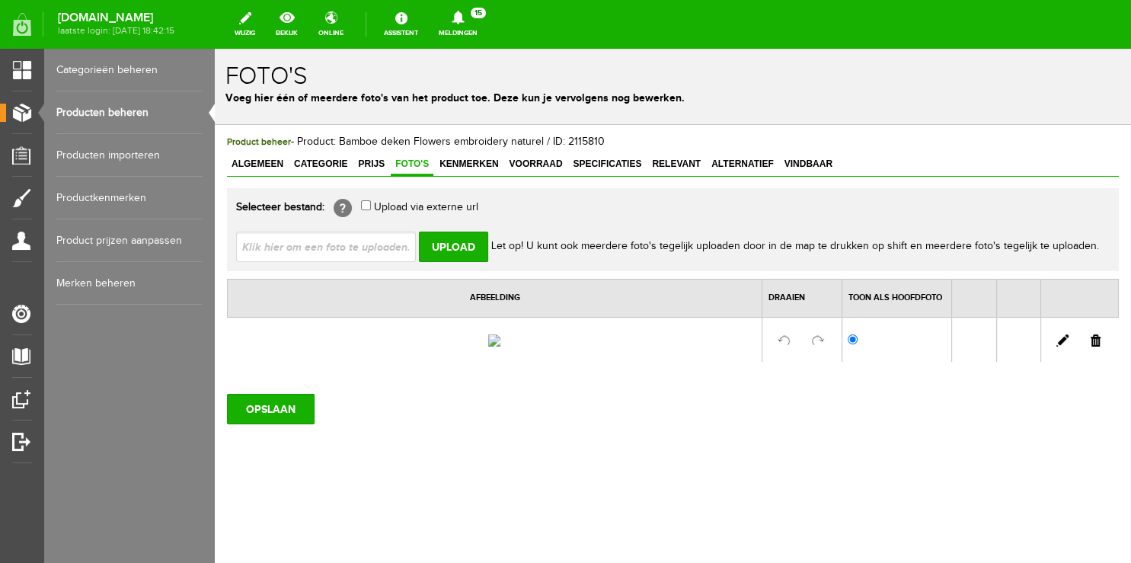
click at [1091, 347] on link at bounding box center [1096, 340] width 10 height 12
click at [267, 398] on input "OPSLAAN" at bounding box center [271, 404] width 88 height 30
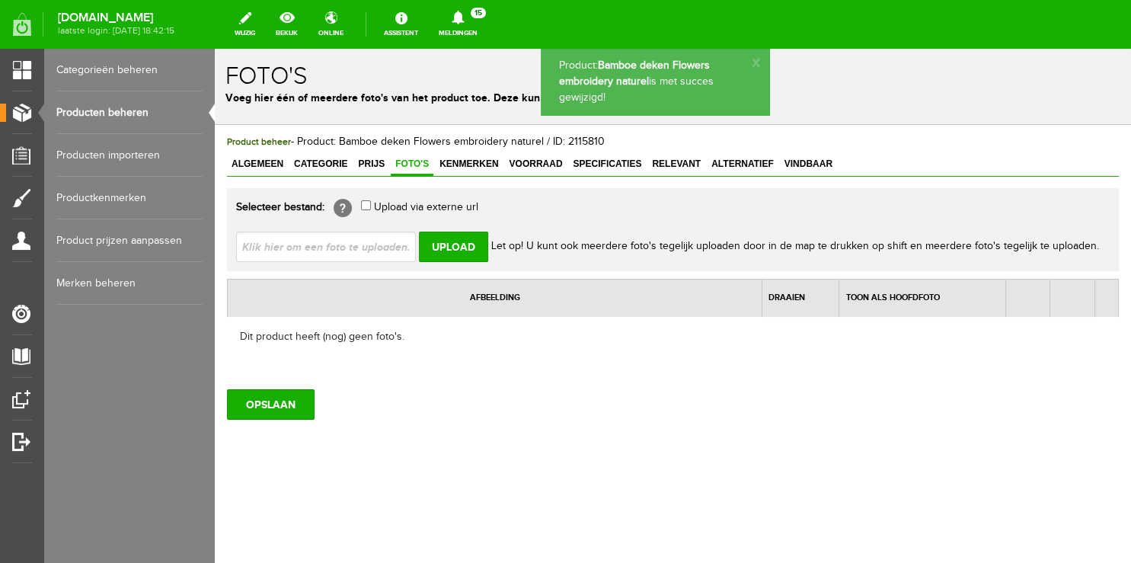
click at [106, 104] on link "Producten beheren" at bounding box center [129, 112] width 146 height 43
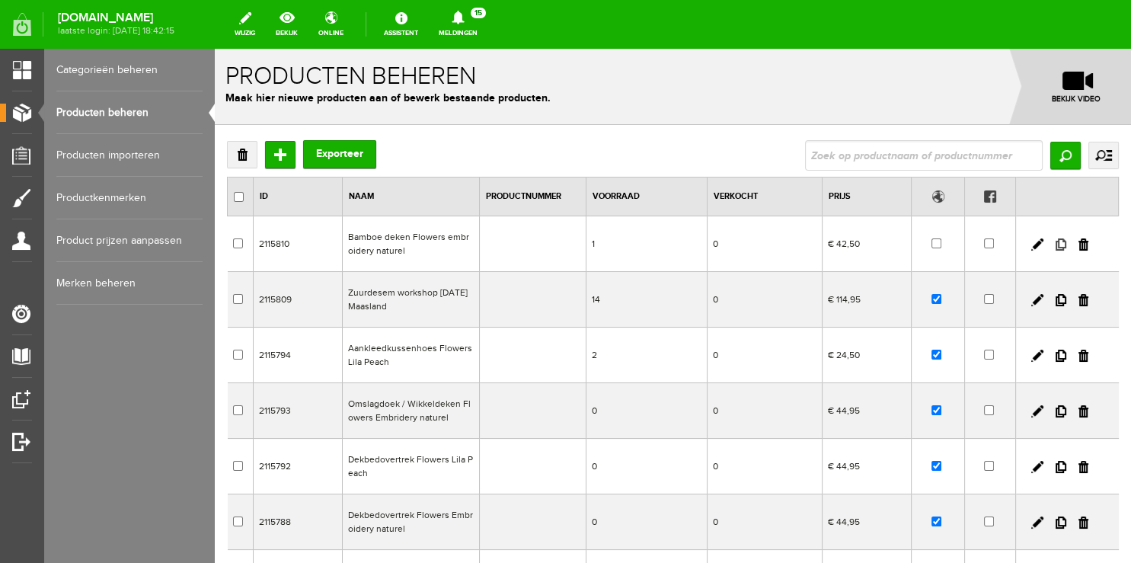
click at [1056, 241] on link at bounding box center [1061, 244] width 11 height 12
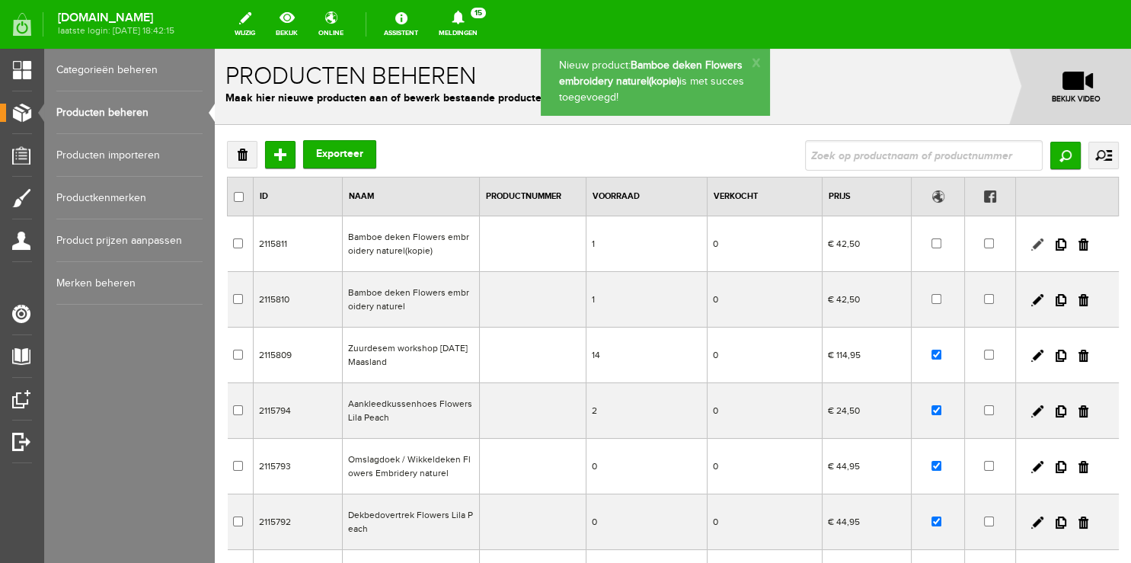
click at [1031, 247] on link at bounding box center [1037, 244] width 12 height 12
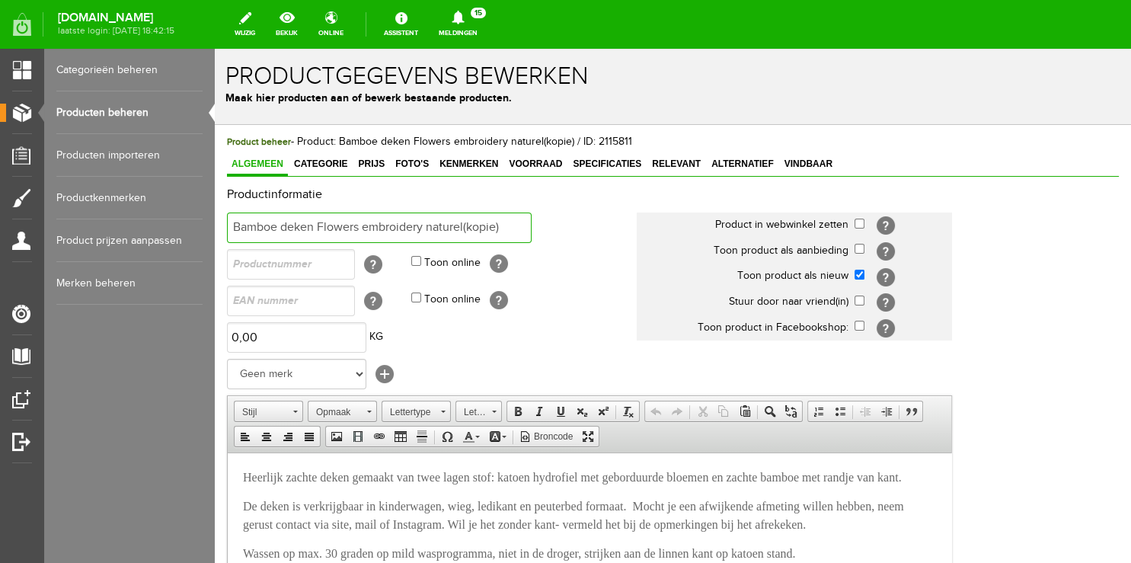
click at [318, 225] on input "Bamboe deken Flowers embroidery naturel(kopie)" at bounding box center [379, 228] width 305 height 30
drag, startPoint x: 407, startPoint y: 227, endPoint x: 469, endPoint y: 224, distance: 62.5
click at [469, 224] on input "Bamboe deken Flannel Flowers embroidery naturel(kopie)" at bounding box center [379, 228] width 305 height 30
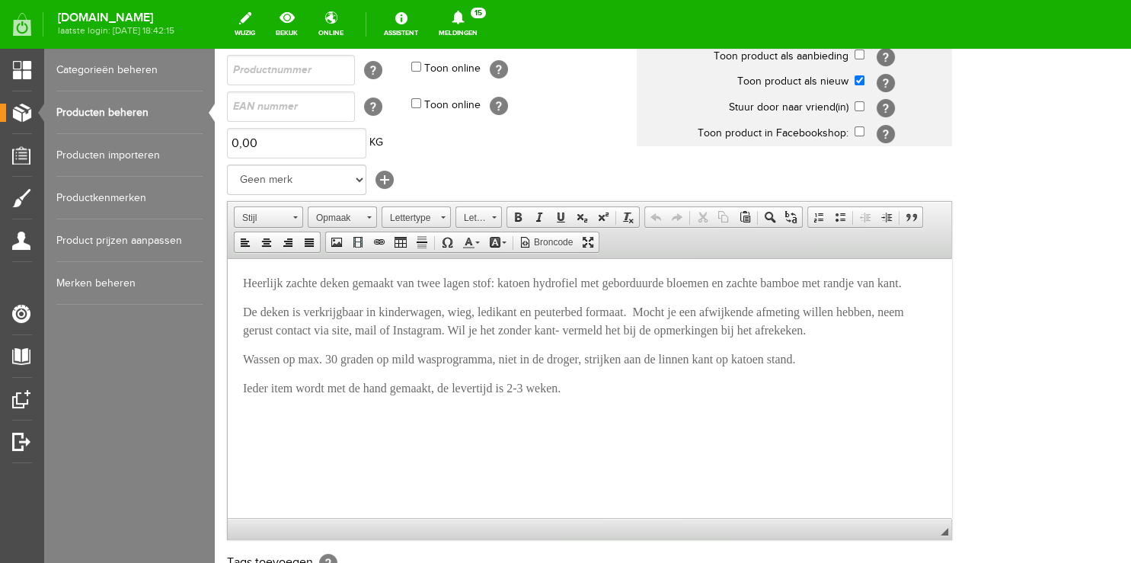
scroll to position [241, 0]
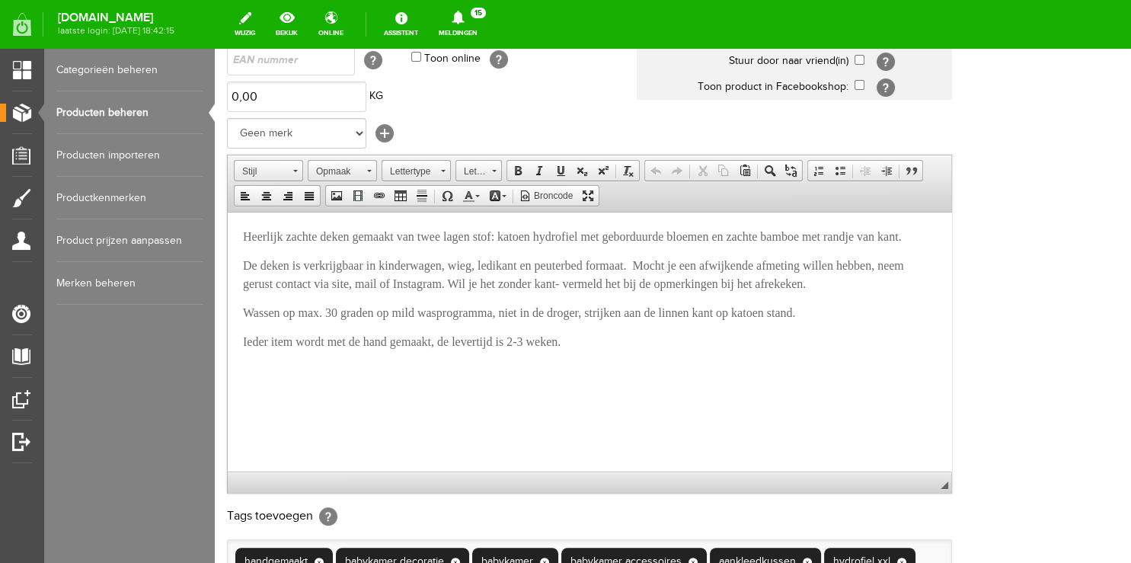
type input "Bamboe deken Flannel Flowers"
drag, startPoint x: 561, startPoint y: 235, endPoint x: 609, endPoint y: 229, distance: 48.3
click at [609, 229] on p "Heerlijk zachte deken gemaakt van twee lagen stof: katoen hydrofiel met gebordu…" at bounding box center [589, 236] width 693 height 18
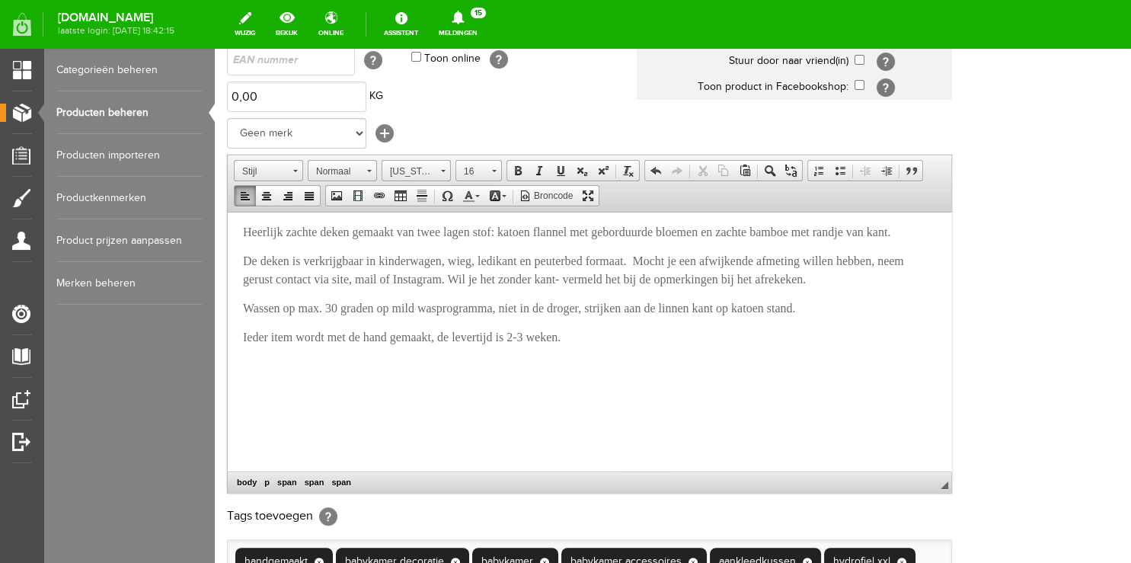
scroll to position [0, 0]
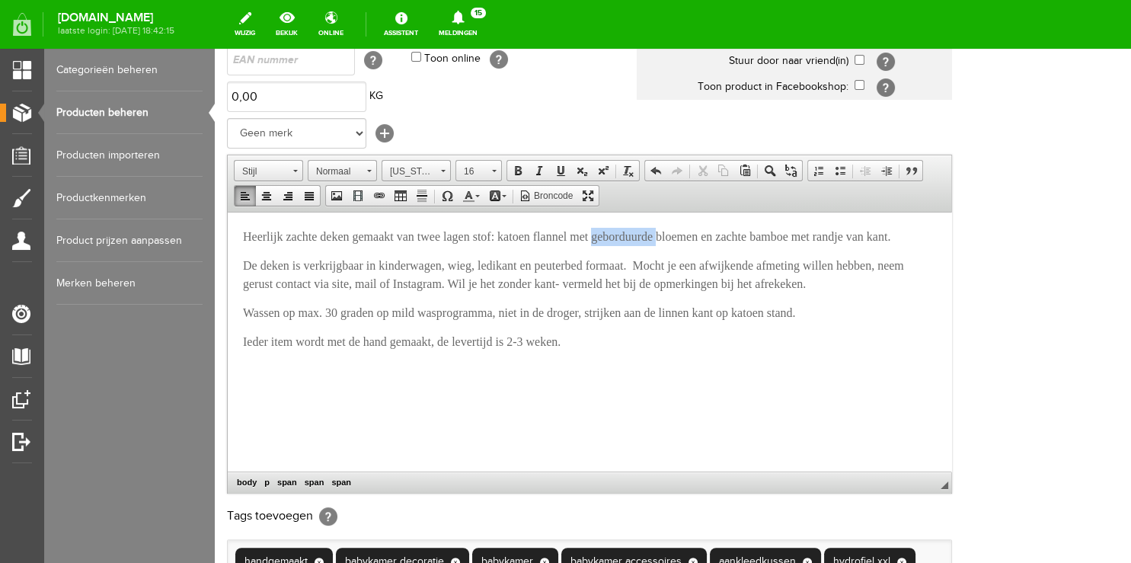
drag, startPoint x: 623, startPoint y: 233, endPoint x: 695, endPoint y: 234, distance: 71.6
click at [695, 234] on span "Heerlijk zachte deken gemaakt van twee lagen stof: katoen flannel met geborduur…" at bounding box center [566, 235] width 647 height 13
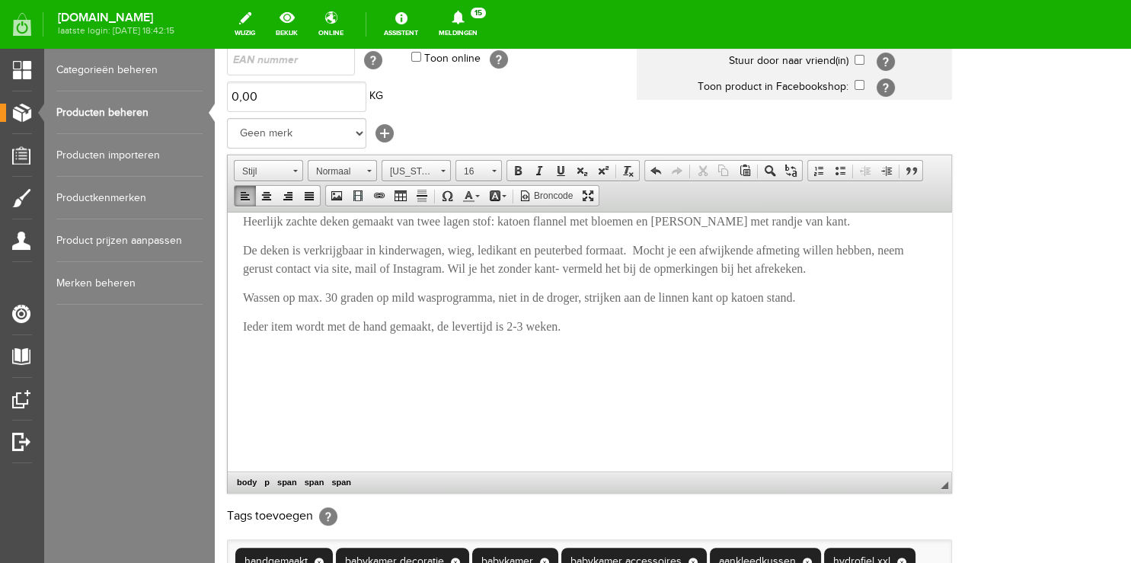
scroll to position [499, 0]
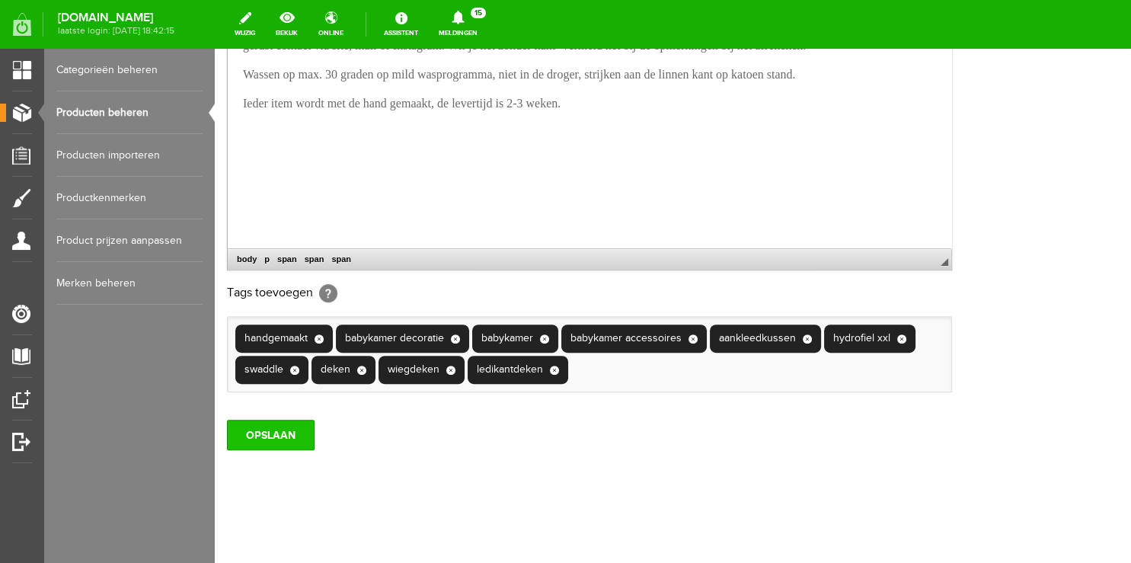
click at [276, 434] on input "OPSLAAN" at bounding box center [271, 435] width 88 height 30
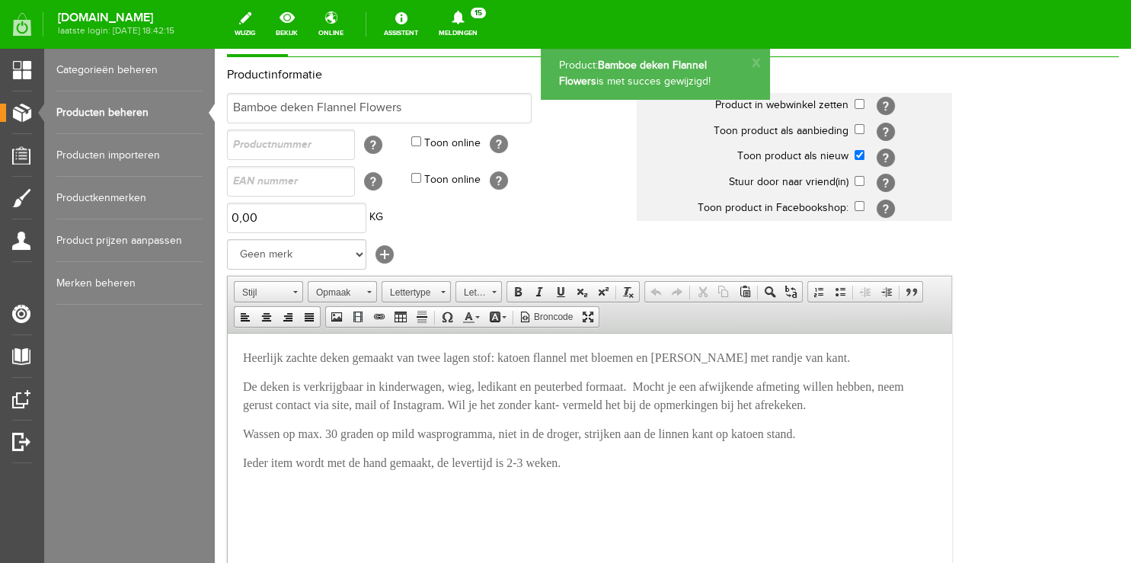
scroll to position [0, 0]
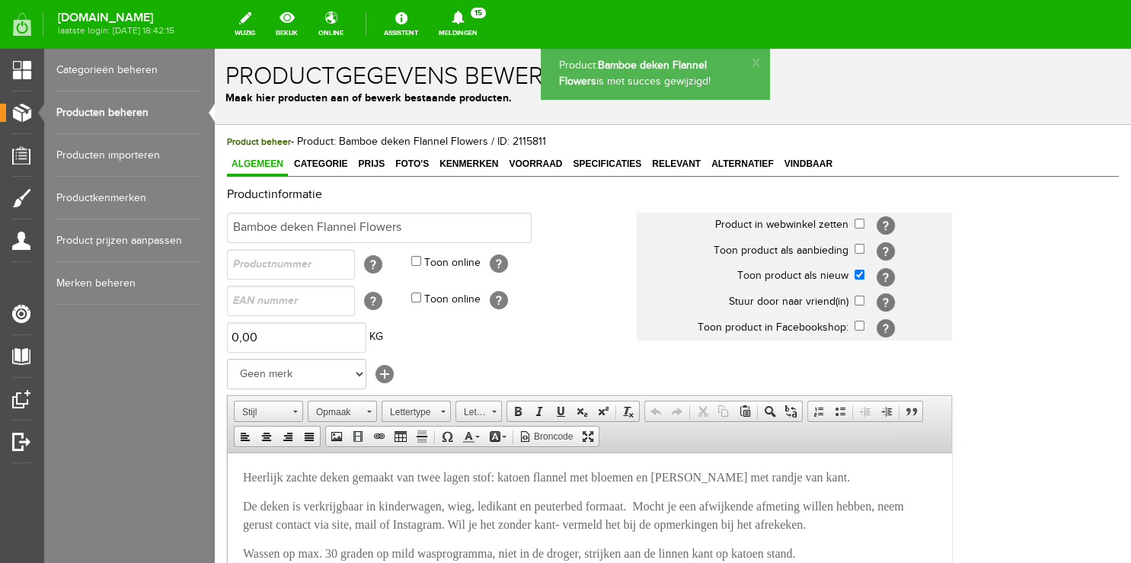
click at [126, 106] on link "Producten beheren" at bounding box center [129, 112] width 146 height 43
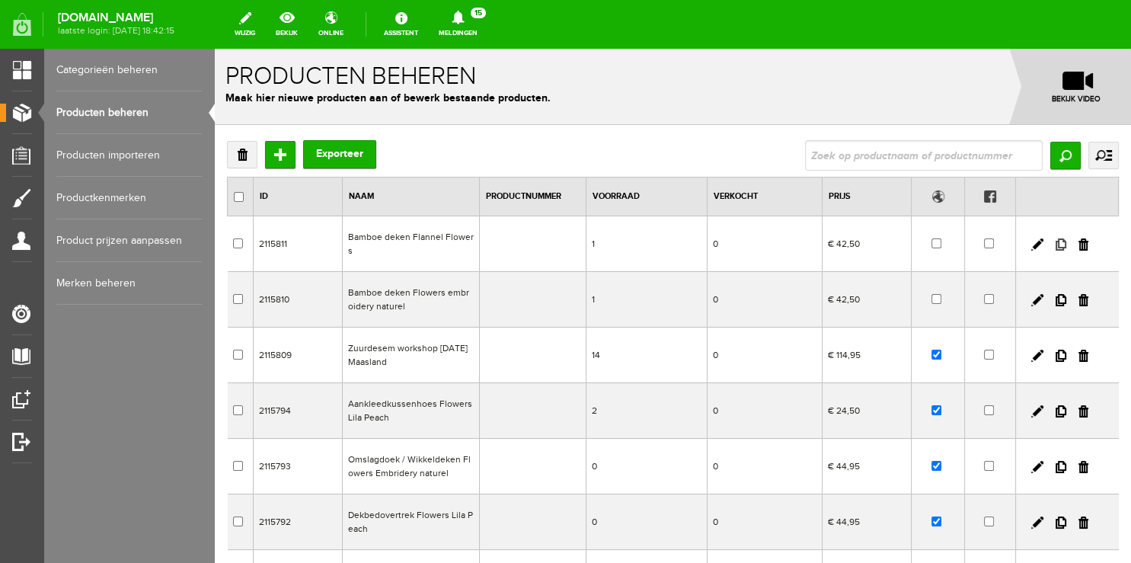
click at [1056, 245] on link at bounding box center [1061, 244] width 11 height 12
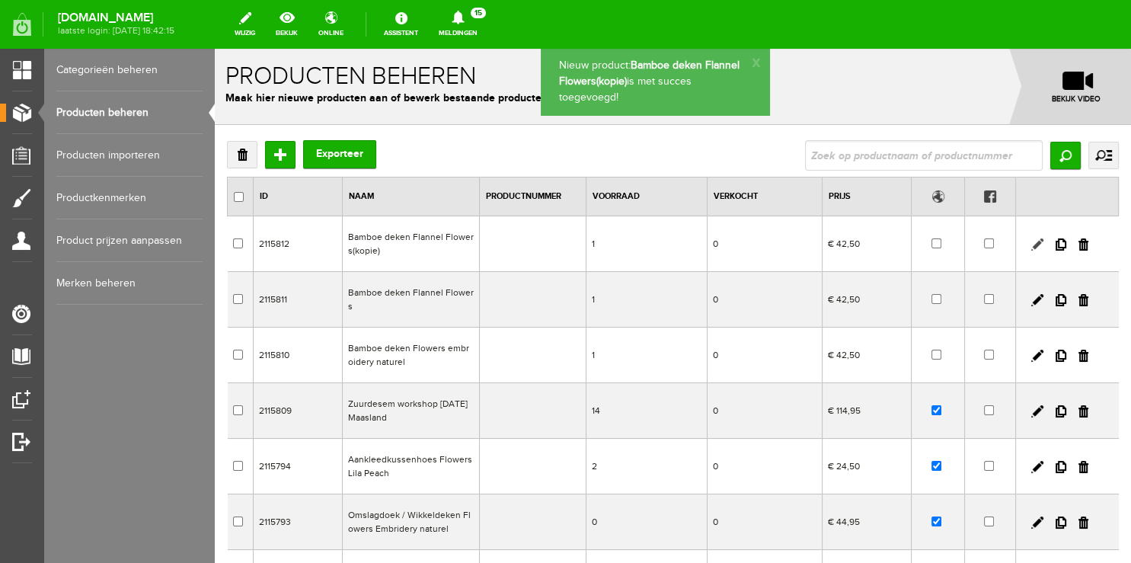
click at [1031, 245] on link at bounding box center [1037, 244] width 12 height 12
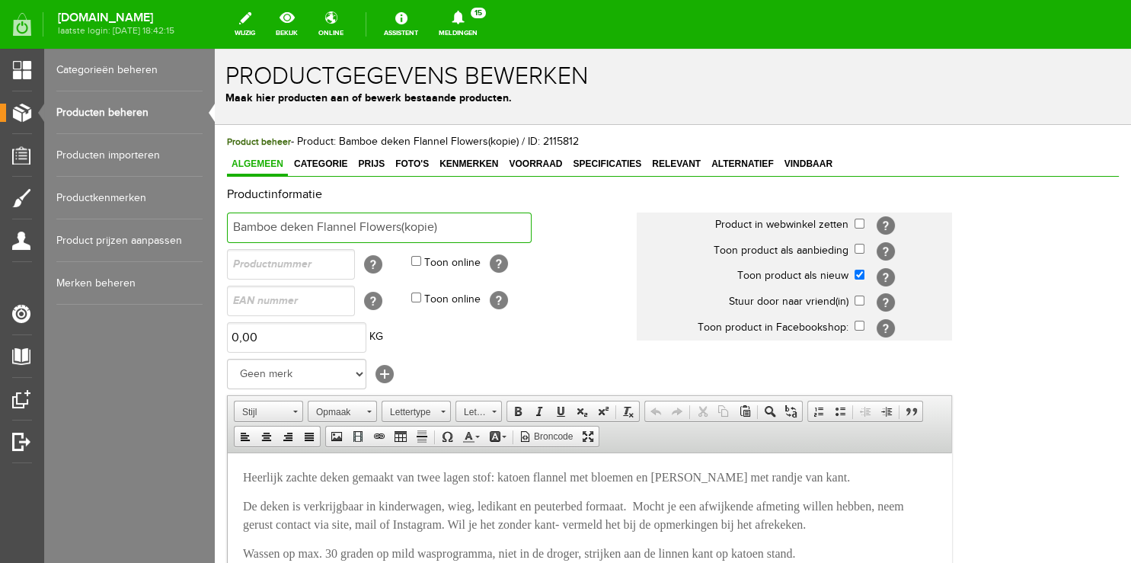
drag, startPoint x: 319, startPoint y: 227, endPoint x: 510, endPoint y: 228, distance: 191.2
click at [510, 228] on input "Bamboe deken Flannel Flowers(kopie)" at bounding box center [379, 228] width 305 height 30
click at [321, 231] on input "Bamboe deken [PERSON_NAME]" at bounding box center [379, 228] width 305 height 30
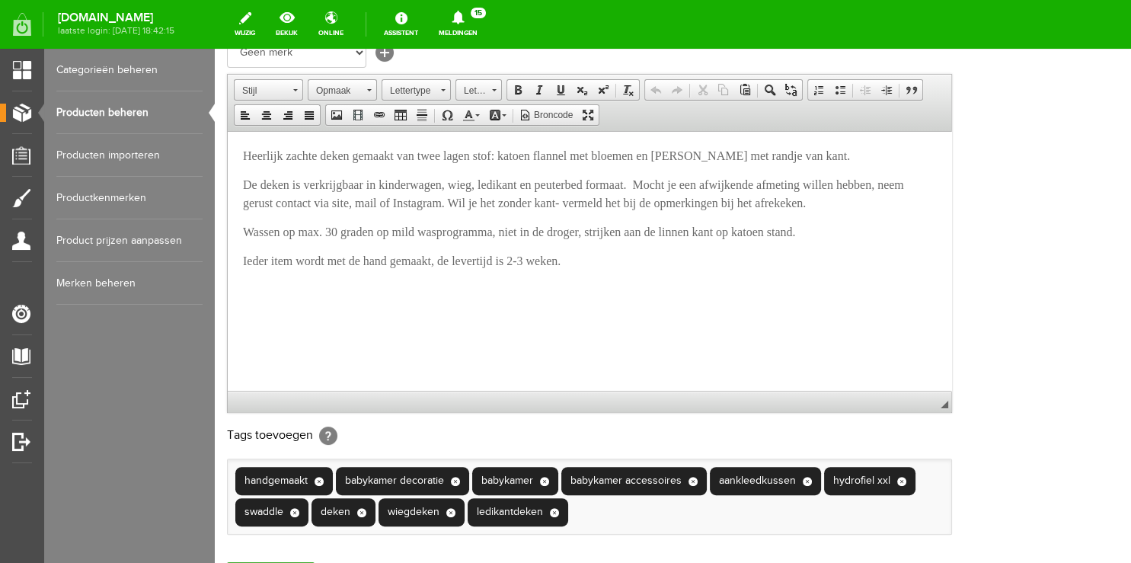
type input "Bamboe deken Flowers [PERSON_NAME]"
drag, startPoint x: 560, startPoint y: 156, endPoint x: 596, endPoint y: 156, distance: 36.6
click at [596, 156] on span "Heerlijk zachte deken gemaakt van twee lagen stof: katoen flannel met bloemen e…" at bounding box center [546, 155] width 607 height 13
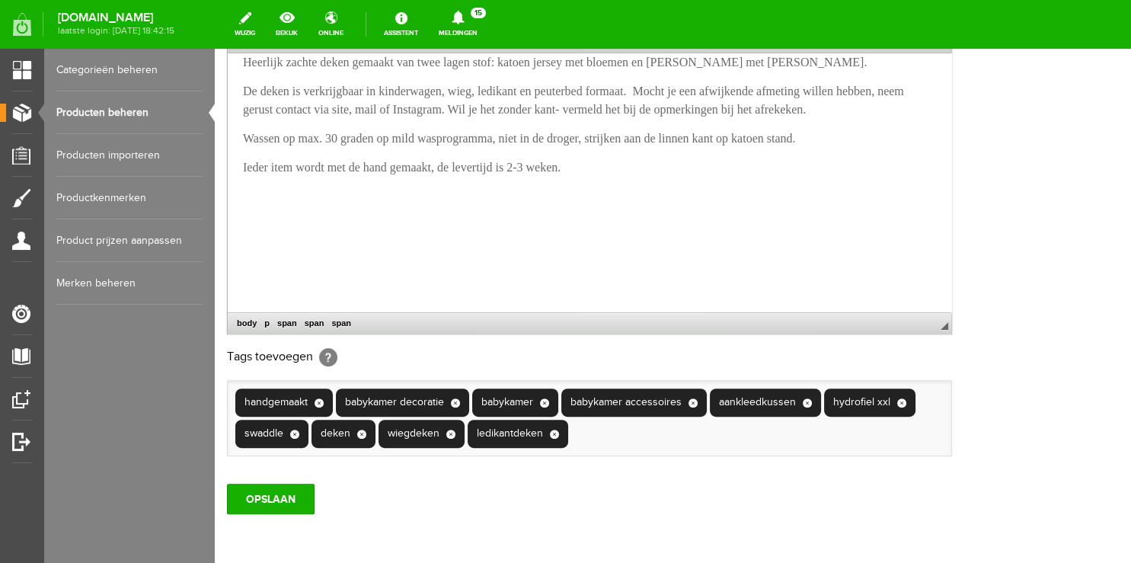
scroll to position [402, 0]
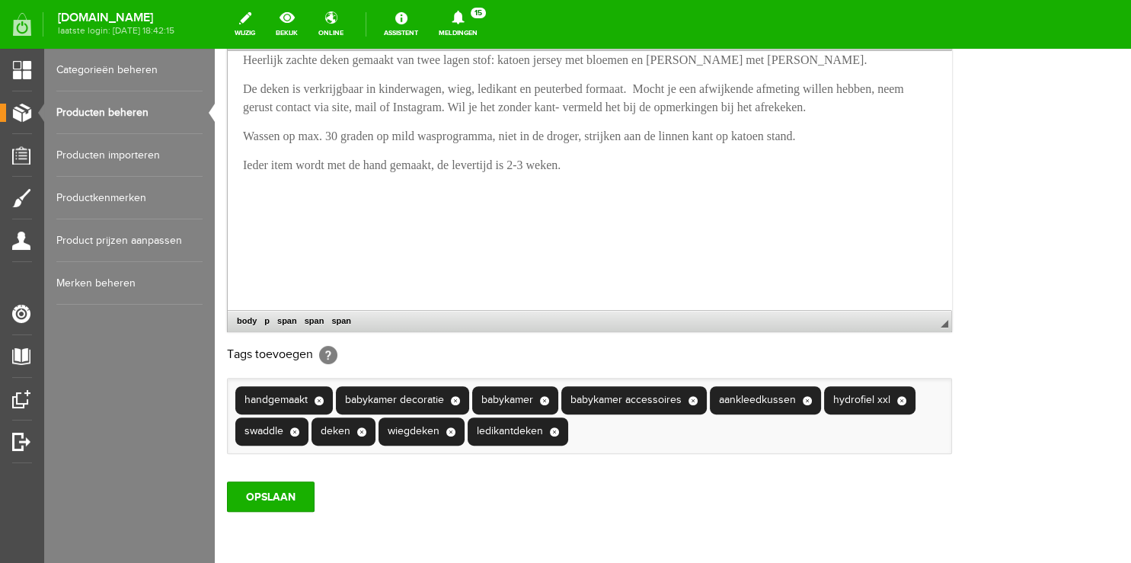
drag, startPoint x: 767, startPoint y: 60, endPoint x: 877, endPoint y: 62, distance: 109.7
click at [867, 62] on span "Heerlijk zachte deken gemaakt van twee lagen stof: katoen jersey met bloemen en…" at bounding box center [555, 59] width 624 height 13
click at [840, 62] on span "Heerlijk zachte deken gemaakt van twee lagen stof: katoen jersey met bloemen en…" at bounding box center [555, 59] width 624 height 13
drag, startPoint x: 767, startPoint y: 60, endPoint x: 876, endPoint y: 59, distance: 108.9
click at [867, 59] on span "Heerlijk zachte deken gemaakt van twee lagen stof: katoen jersey met bloemen en…" at bounding box center [555, 59] width 624 height 13
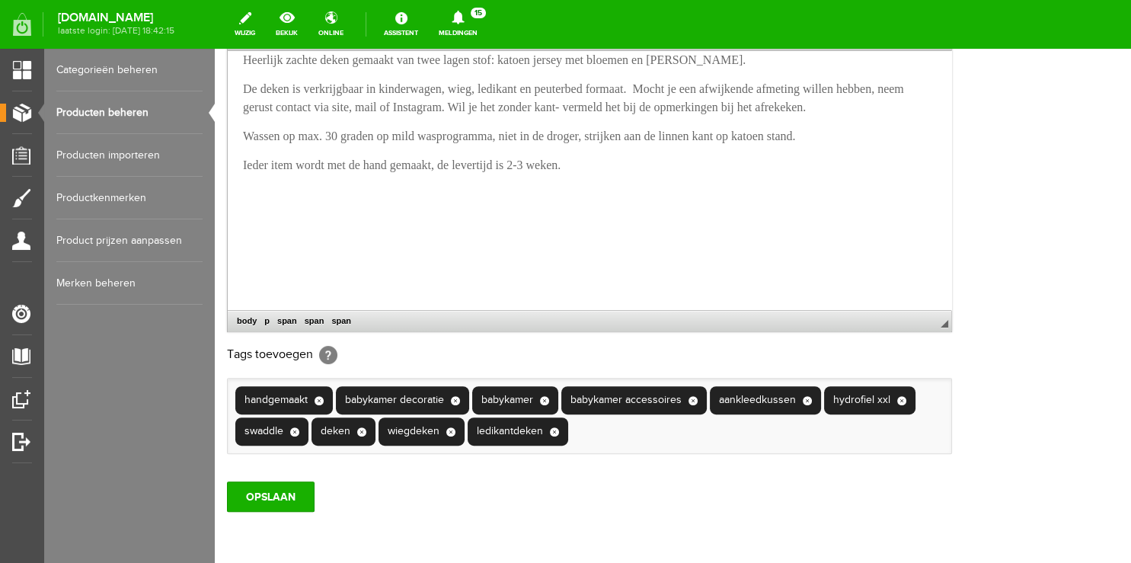
scroll to position [499, 0]
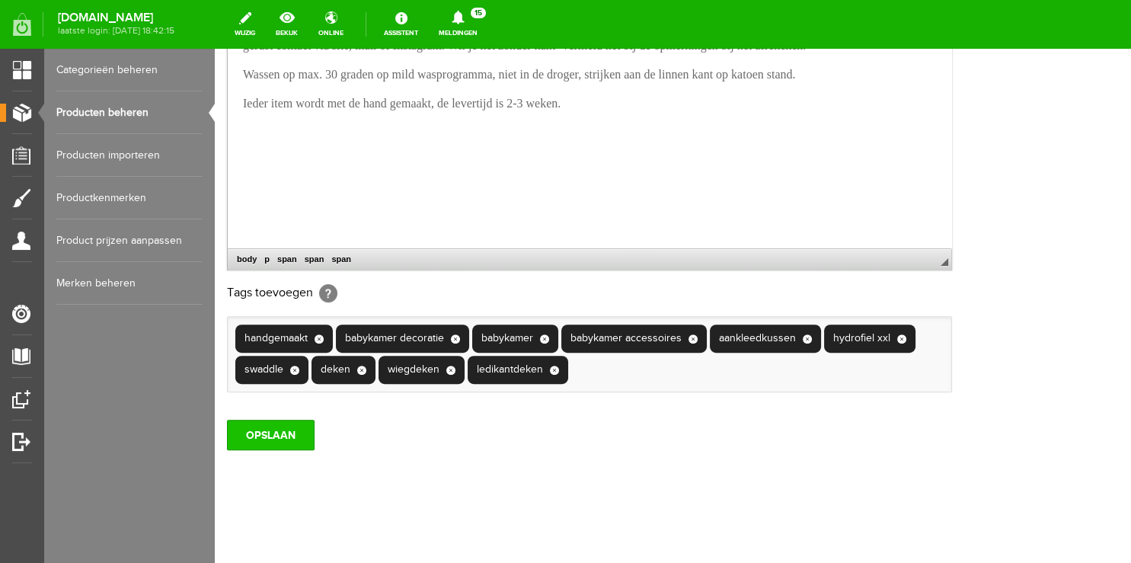
click at [270, 442] on input "OPSLAAN" at bounding box center [271, 435] width 88 height 30
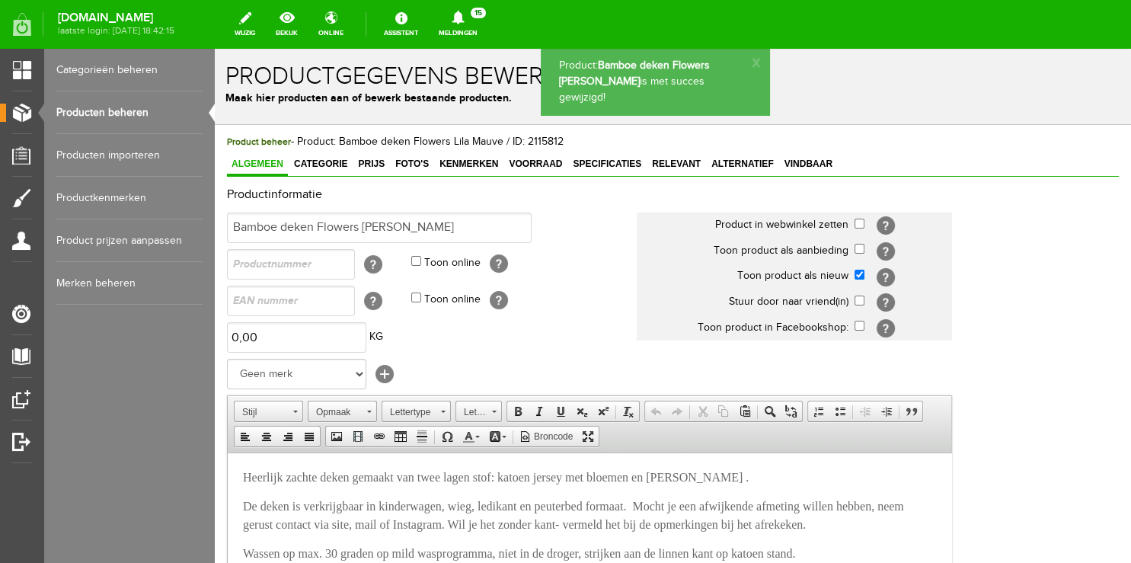
scroll to position [0, 0]
click at [136, 113] on link "Producten beheren" at bounding box center [129, 112] width 146 height 43
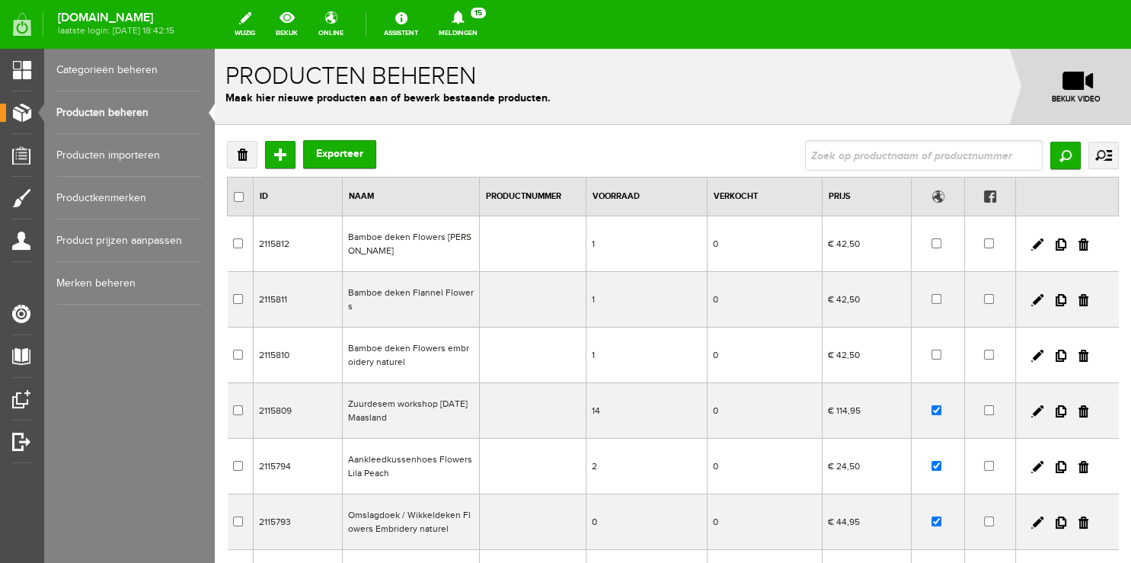
click at [125, 117] on link "Producten beheren" at bounding box center [129, 112] width 146 height 43
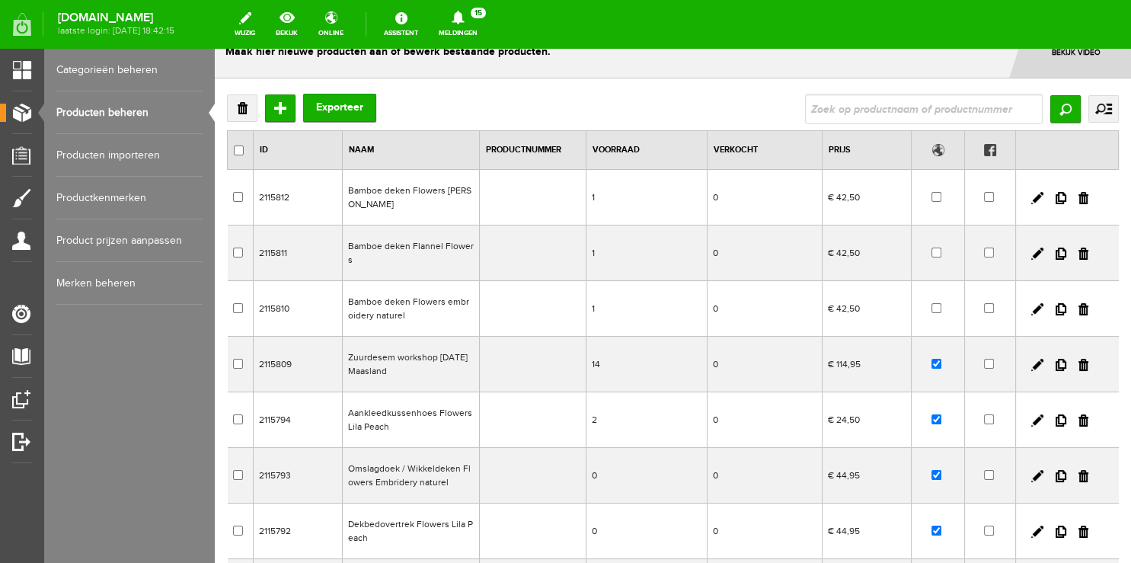
scroll to position [80, 0]
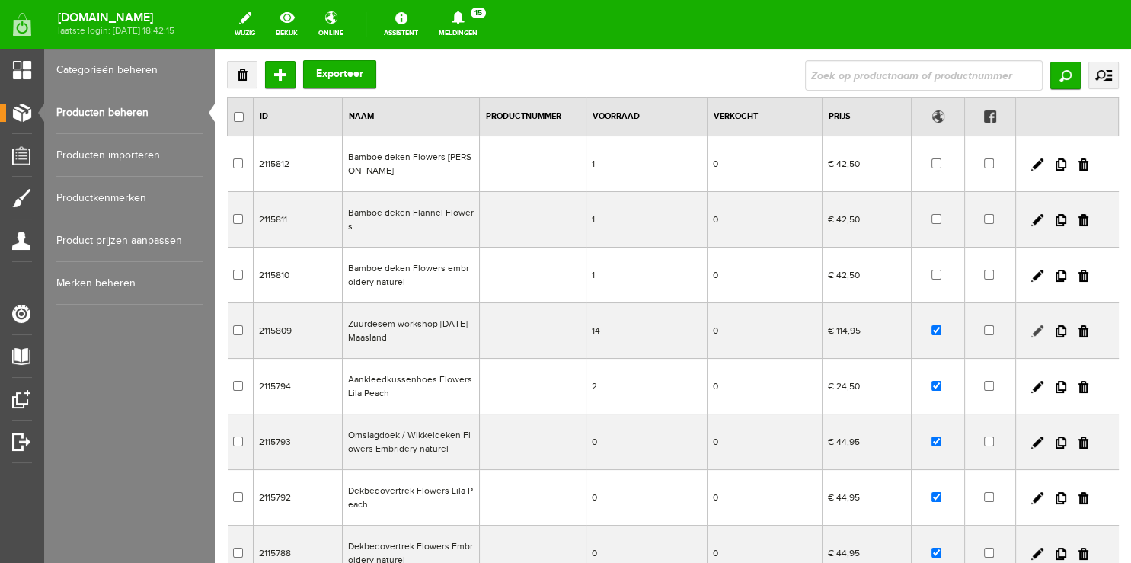
click at [1031, 335] on link at bounding box center [1037, 331] width 12 height 12
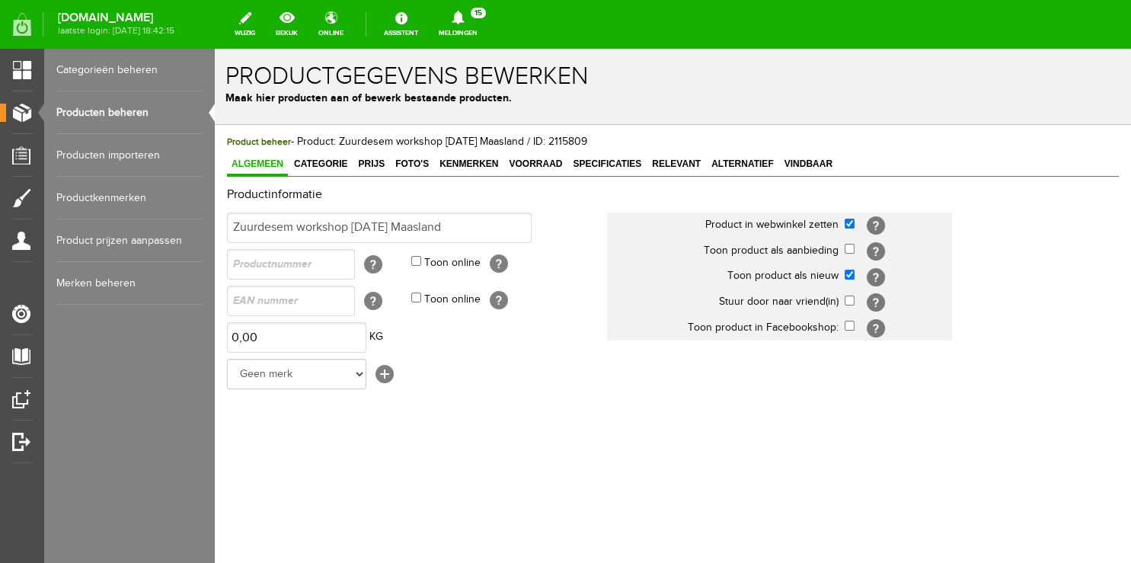
scroll to position [0, 0]
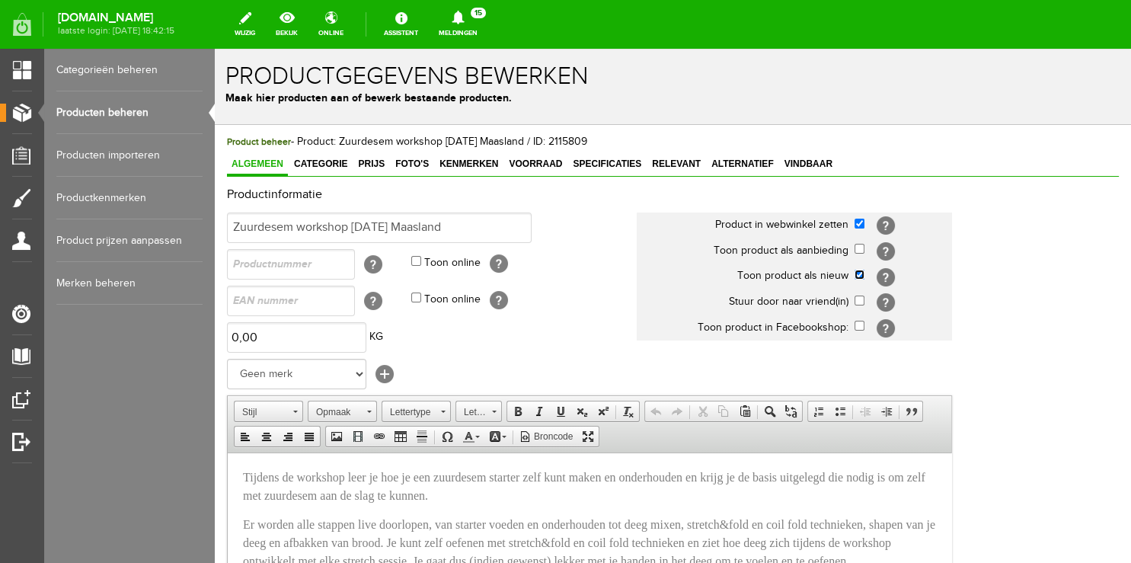
click at [860, 276] on input "checkbox" at bounding box center [860, 275] width 10 height 10
checkbox input "false"
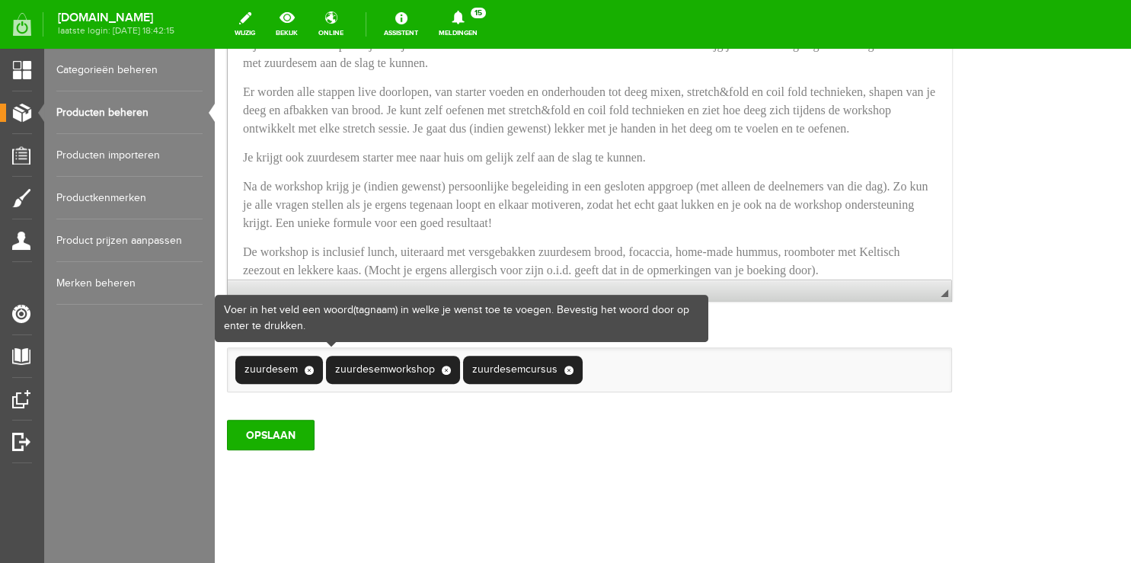
scroll to position [467, 0]
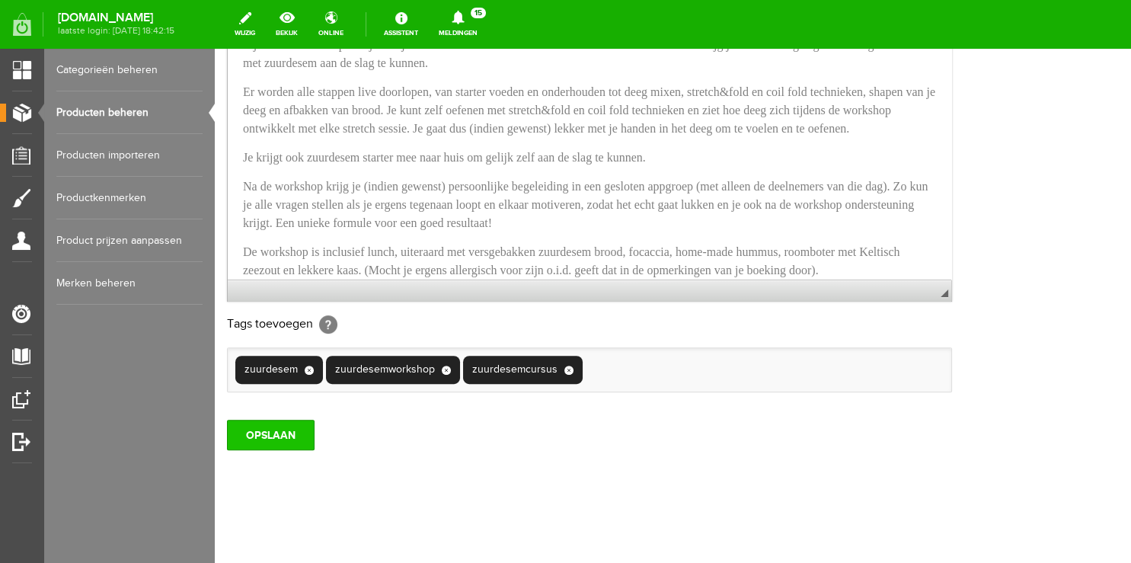
click at [266, 439] on input "OPSLAAN" at bounding box center [271, 435] width 88 height 30
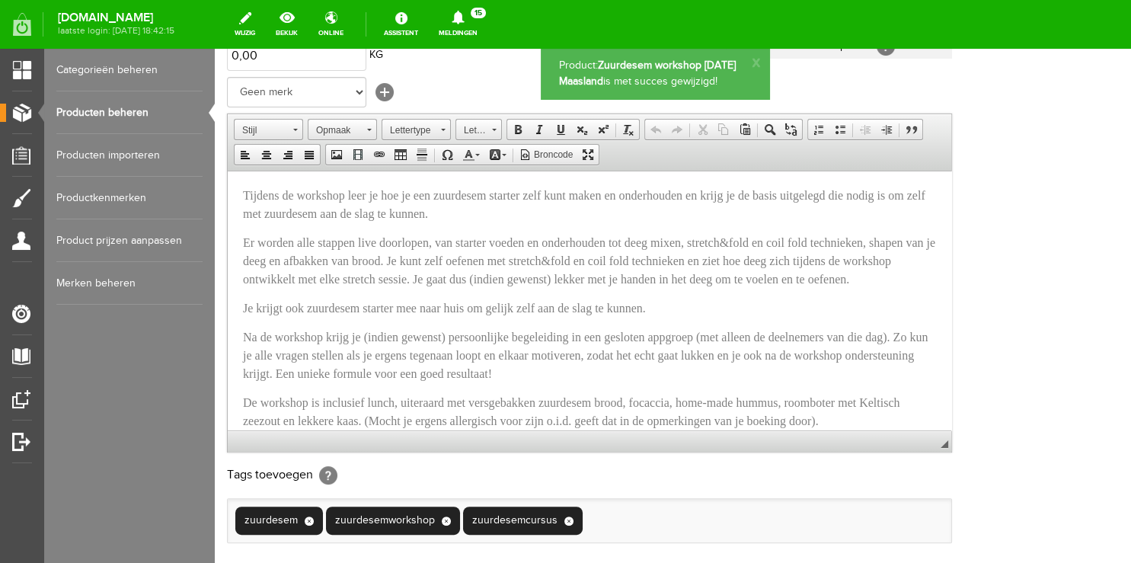
scroll to position [0, 0]
click at [97, 123] on link "Producten beheren" at bounding box center [129, 112] width 146 height 43
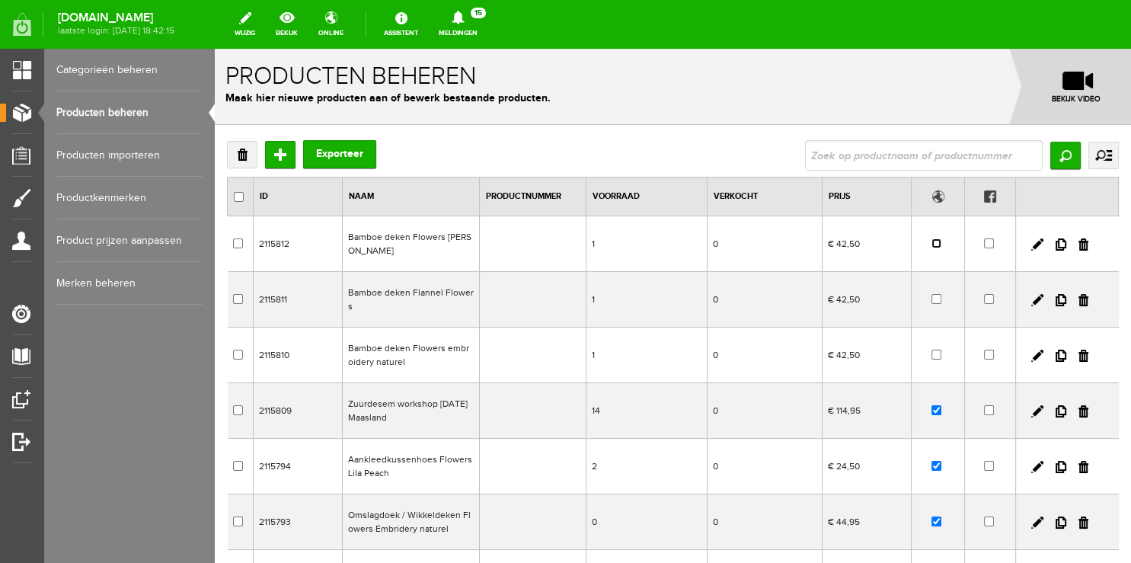
click at [932, 243] on input "checkbox" at bounding box center [937, 243] width 10 height 10
checkbox input "true"
click at [932, 297] on input "checkbox" at bounding box center [937, 299] width 10 height 10
checkbox input "true"
click at [932, 351] on input "checkbox" at bounding box center [937, 355] width 10 height 10
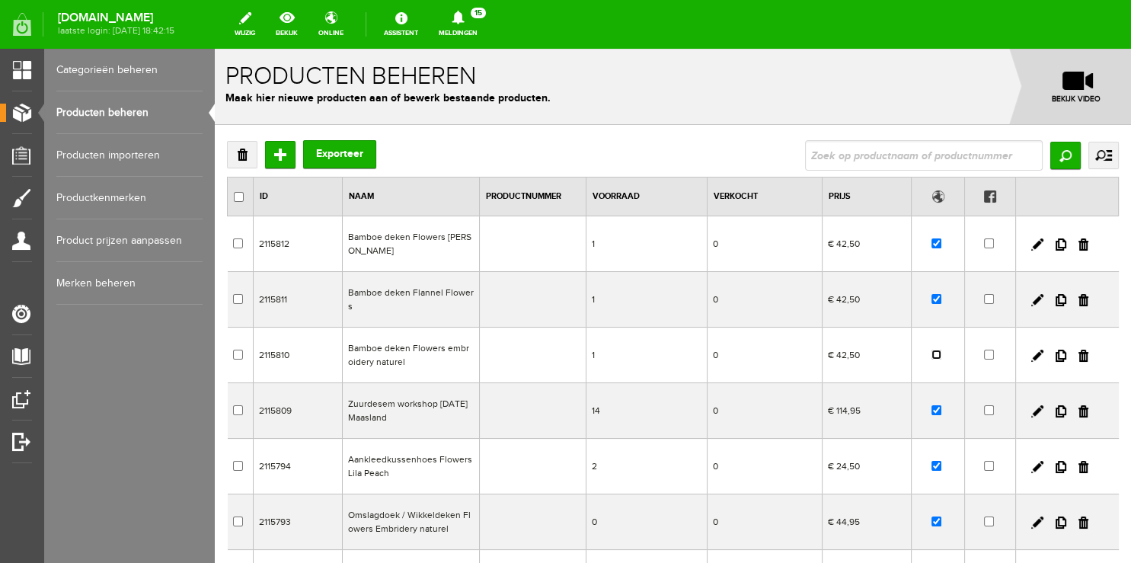
checkbox input "true"
click at [1031, 244] on link at bounding box center [1037, 244] width 12 height 12
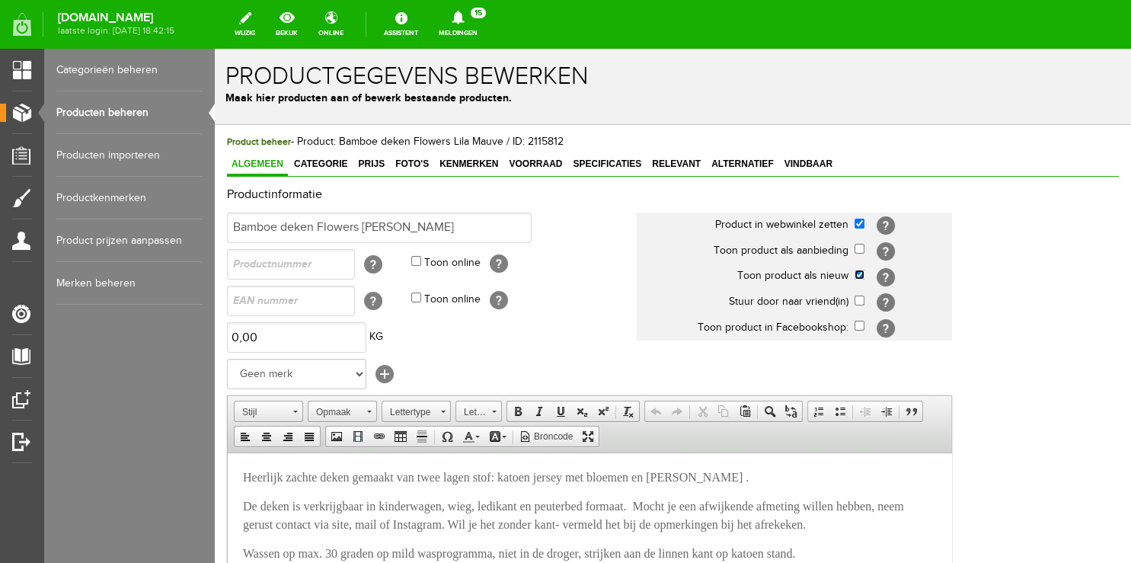
click at [863, 276] on input "checkbox" at bounding box center [860, 275] width 10 height 10
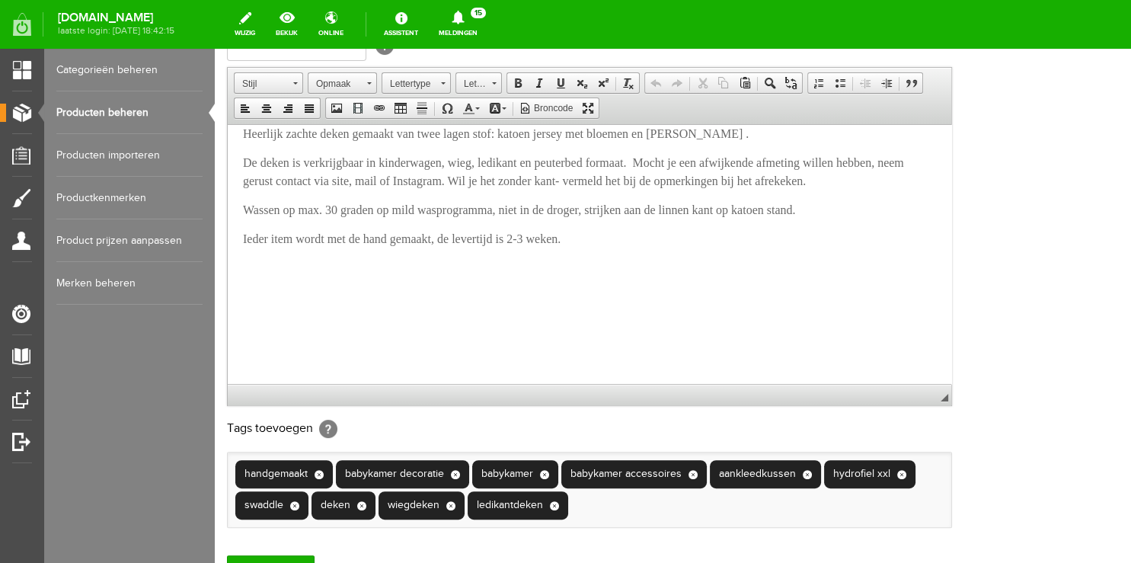
scroll to position [499, 0]
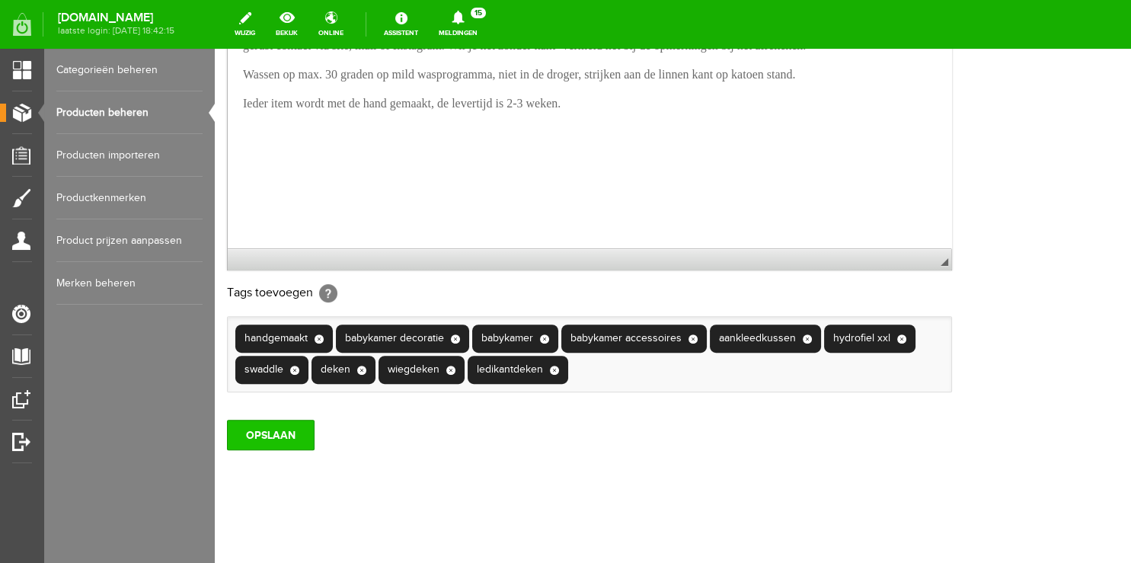
click at [267, 432] on input "OPSLAAN" at bounding box center [271, 435] width 88 height 30
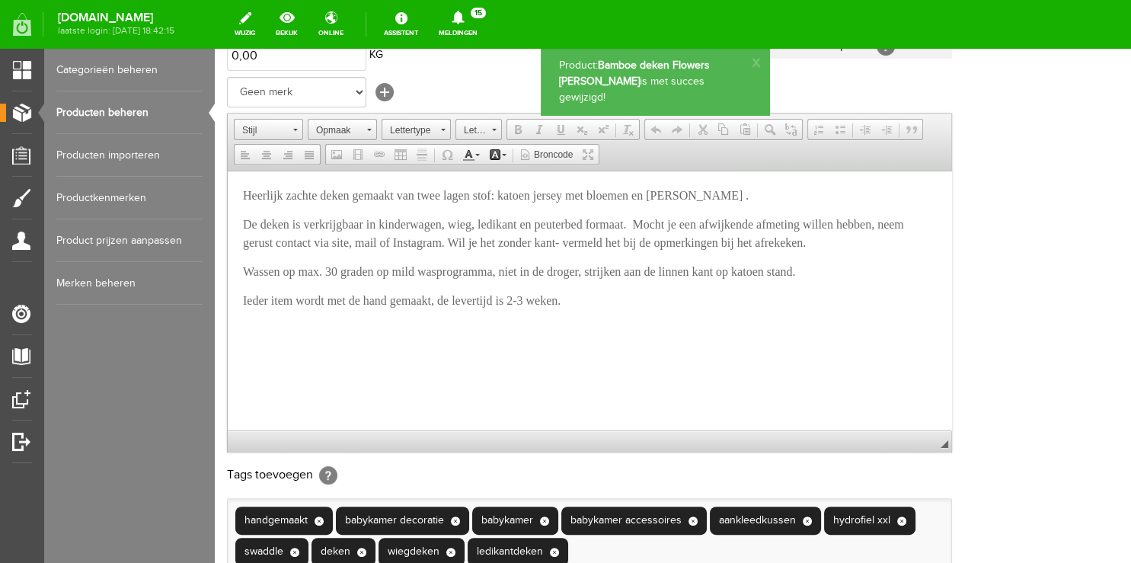
scroll to position [0, 0]
click at [133, 107] on link "Producten beheren" at bounding box center [129, 112] width 146 height 43
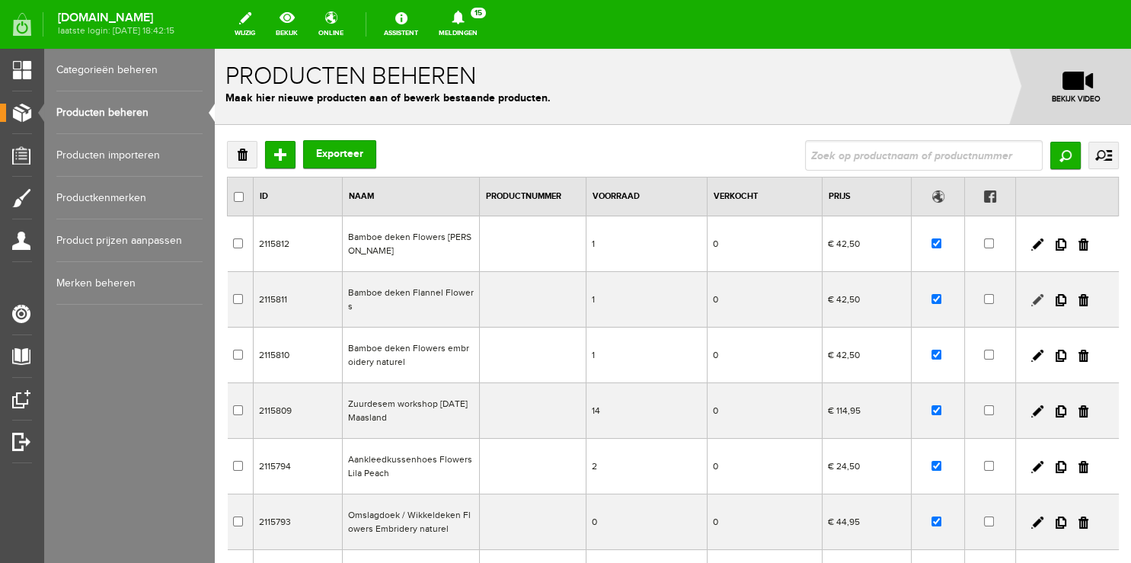
click at [1031, 299] on link at bounding box center [1037, 300] width 12 height 12
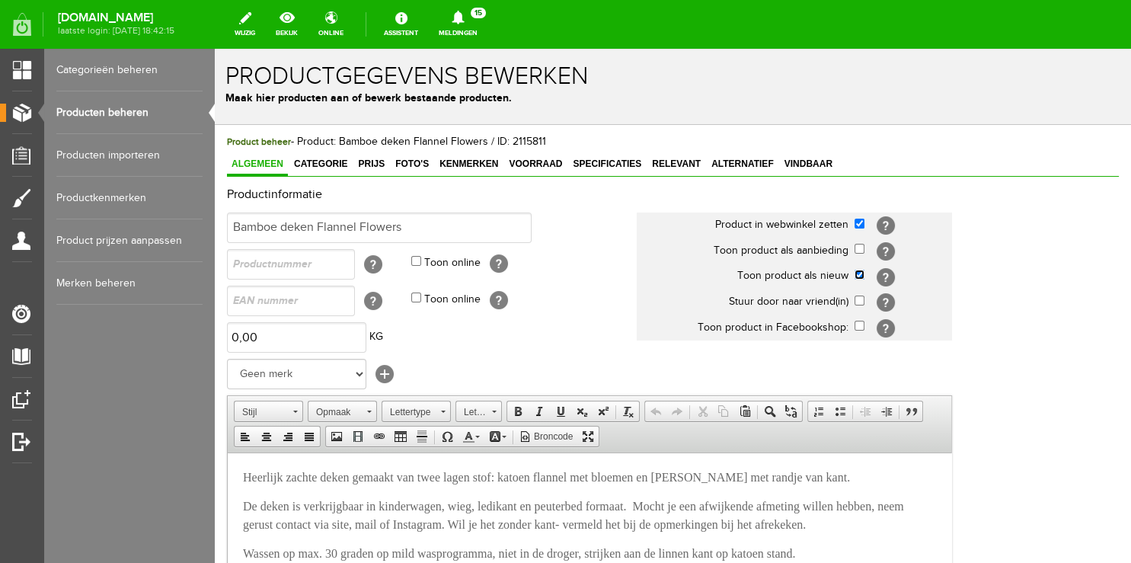
click at [859, 274] on input "checkbox" at bounding box center [860, 275] width 10 height 10
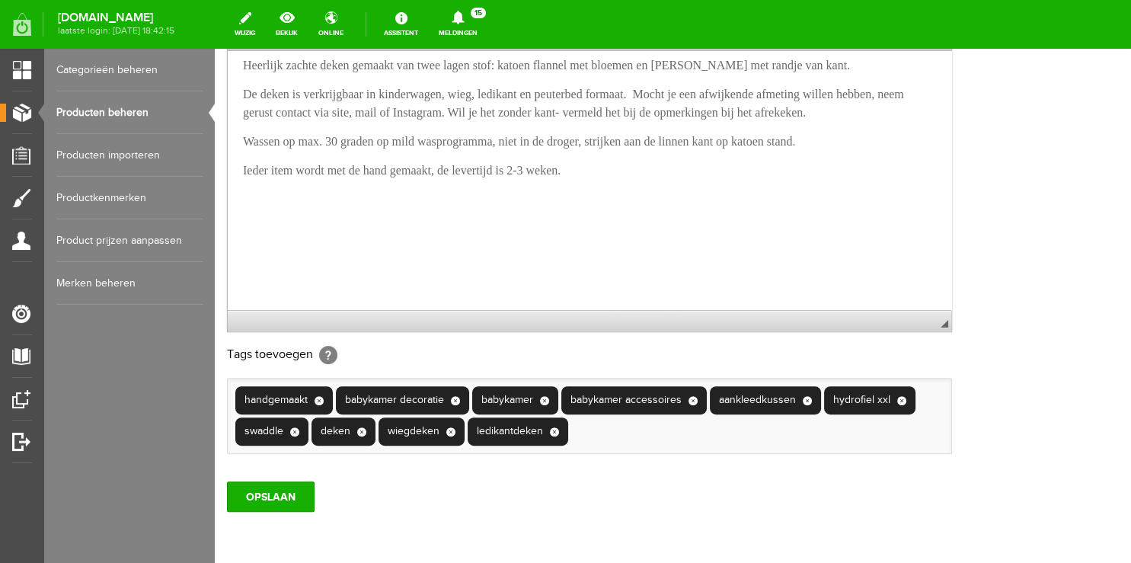
scroll to position [15, 0]
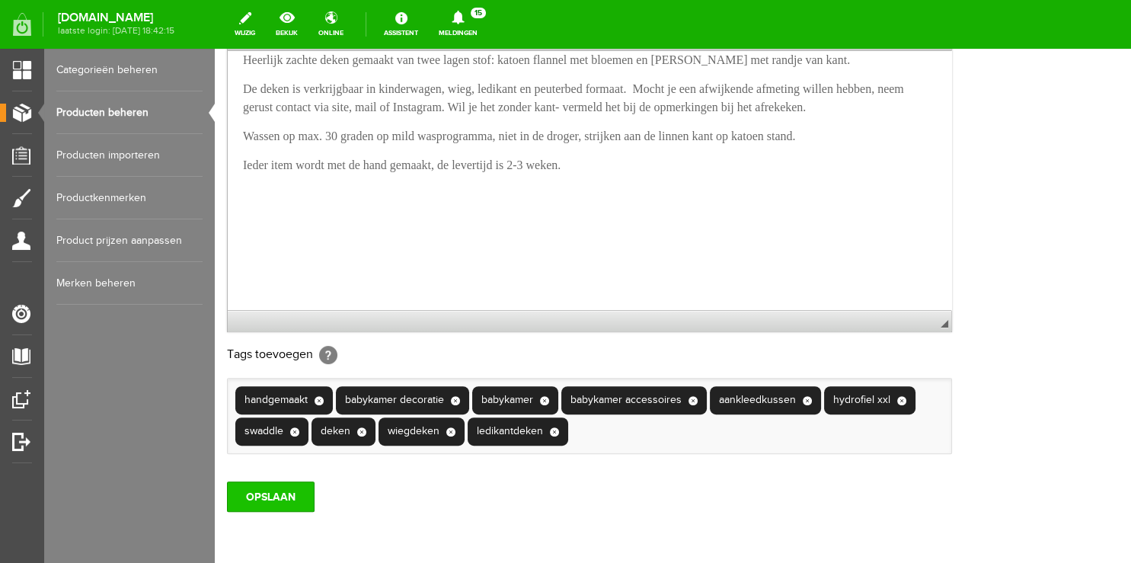
click at [247, 512] on input "OPSLAAN" at bounding box center [271, 496] width 88 height 30
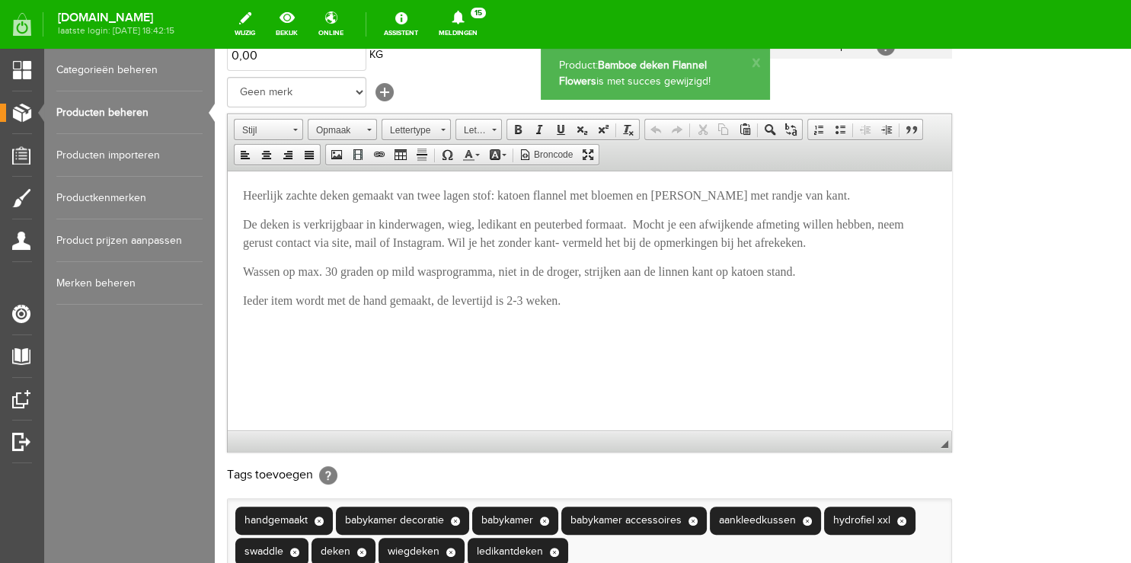
scroll to position [0, 0]
click at [123, 110] on link "Producten beheren" at bounding box center [129, 112] width 146 height 43
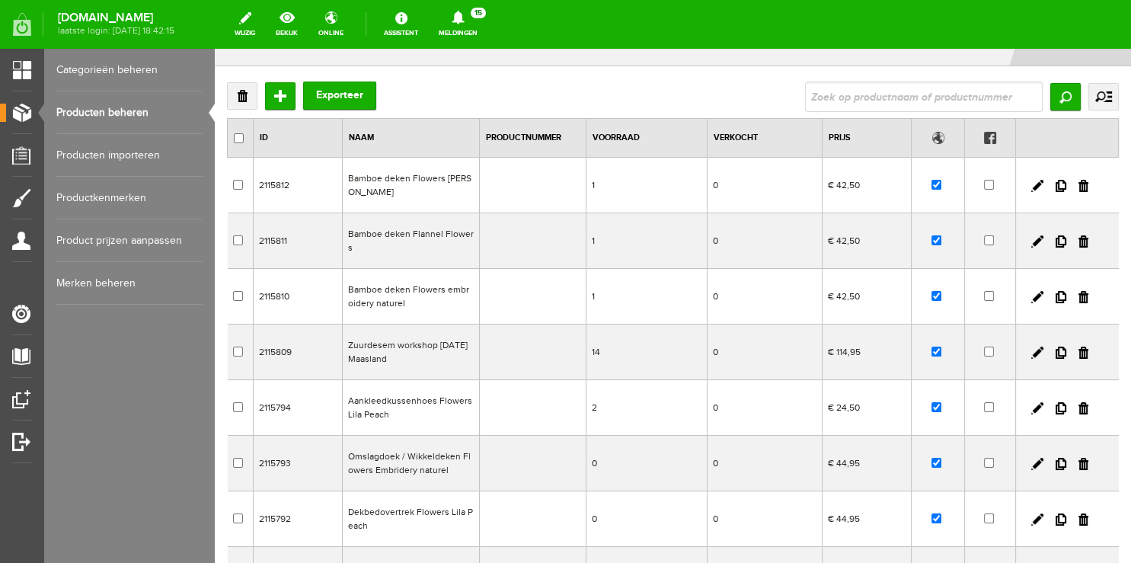
scroll to position [161, 0]
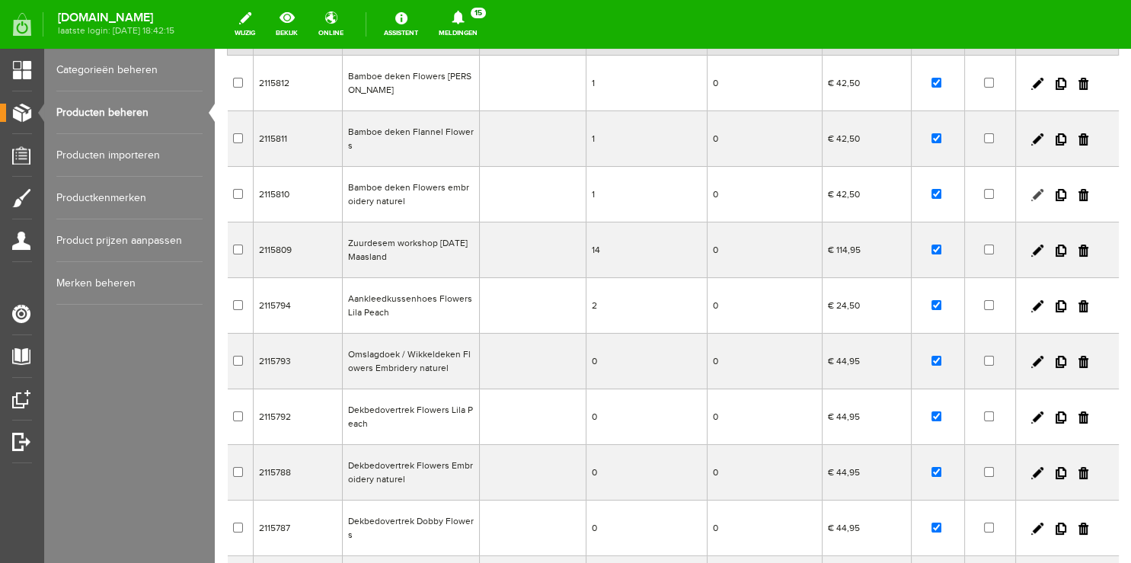
click at [1031, 197] on link at bounding box center [1037, 195] width 12 height 12
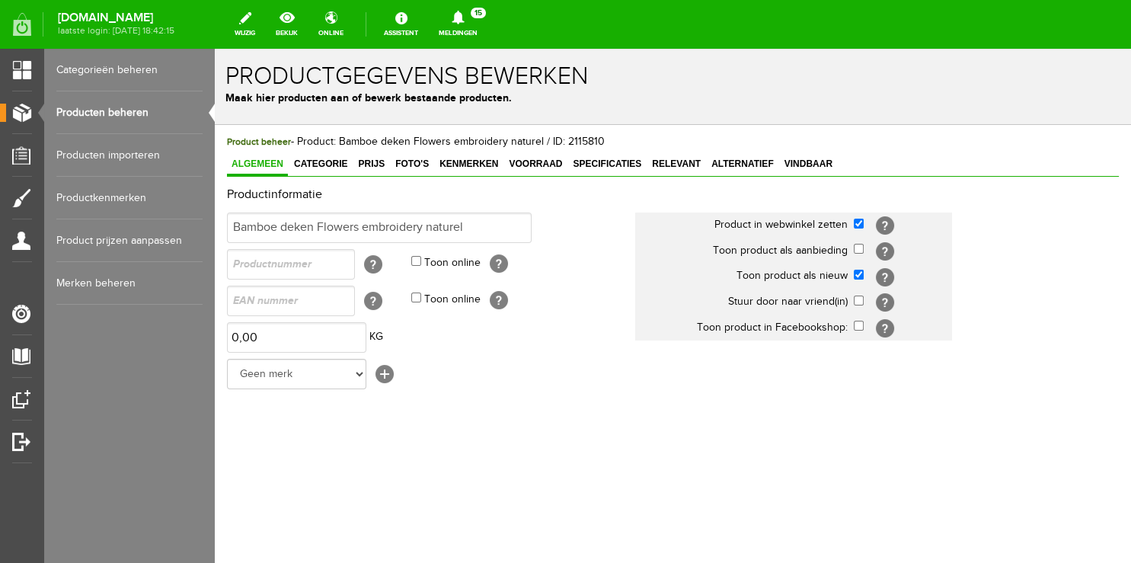
scroll to position [0, 0]
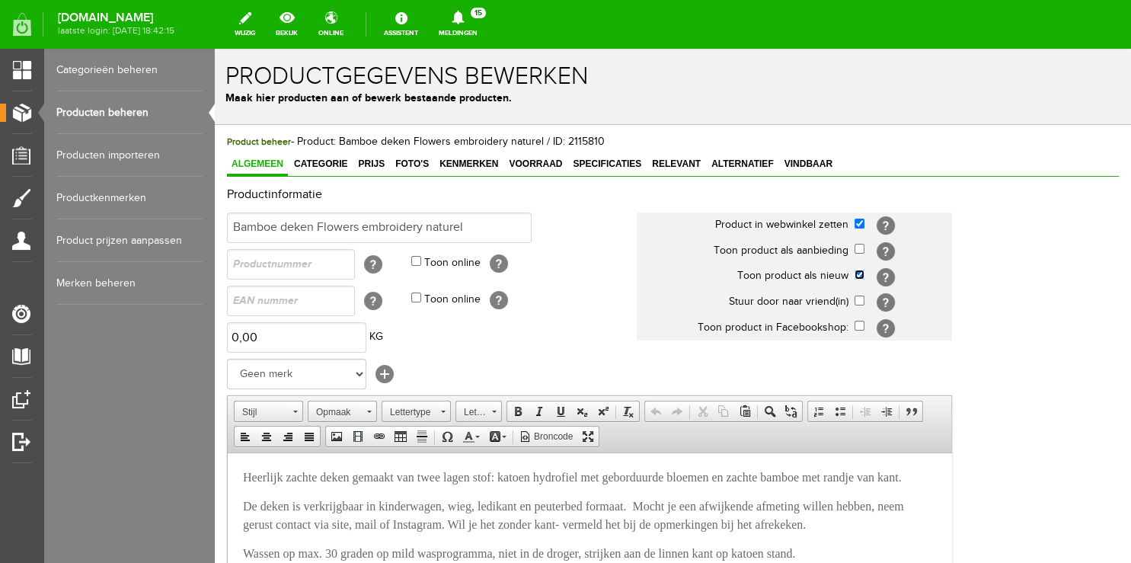
click at [858, 276] on input "checkbox" at bounding box center [860, 275] width 10 height 10
checkbox input "false"
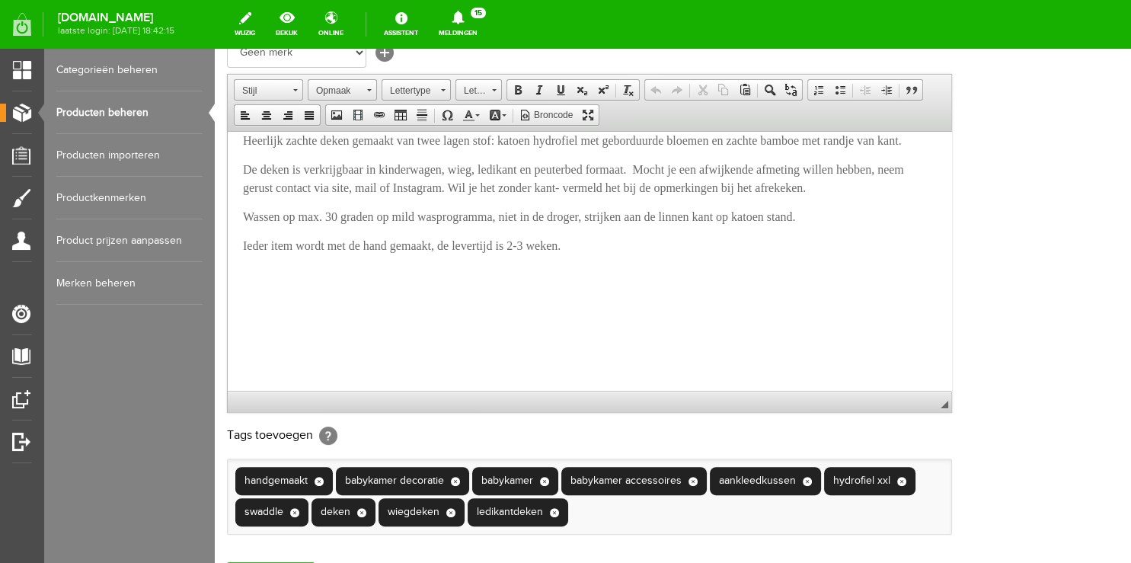
scroll to position [499, 0]
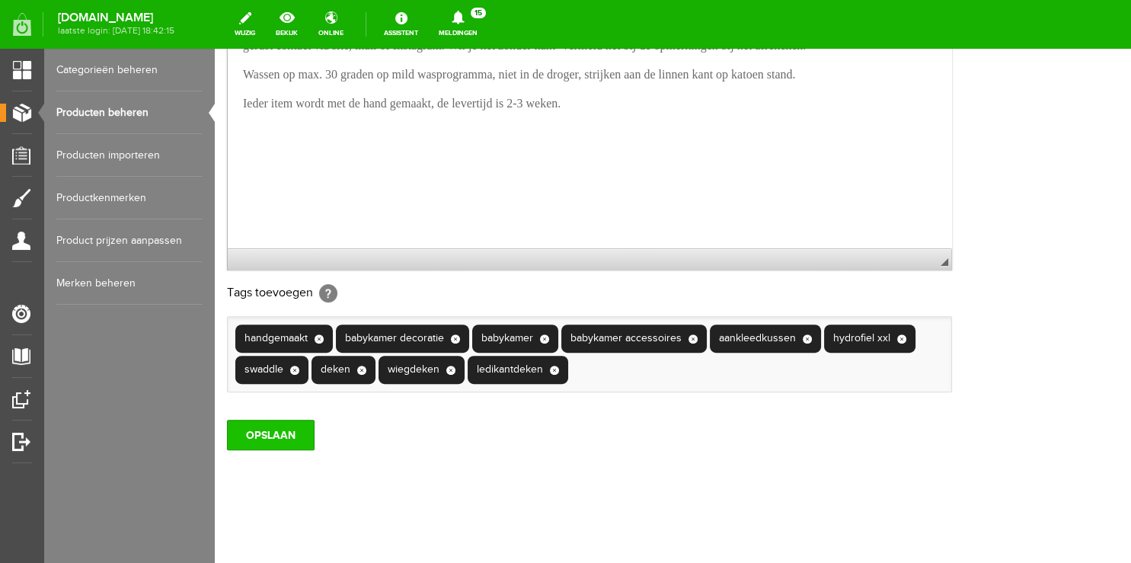
click at [254, 432] on input "OPSLAAN" at bounding box center [271, 435] width 88 height 30
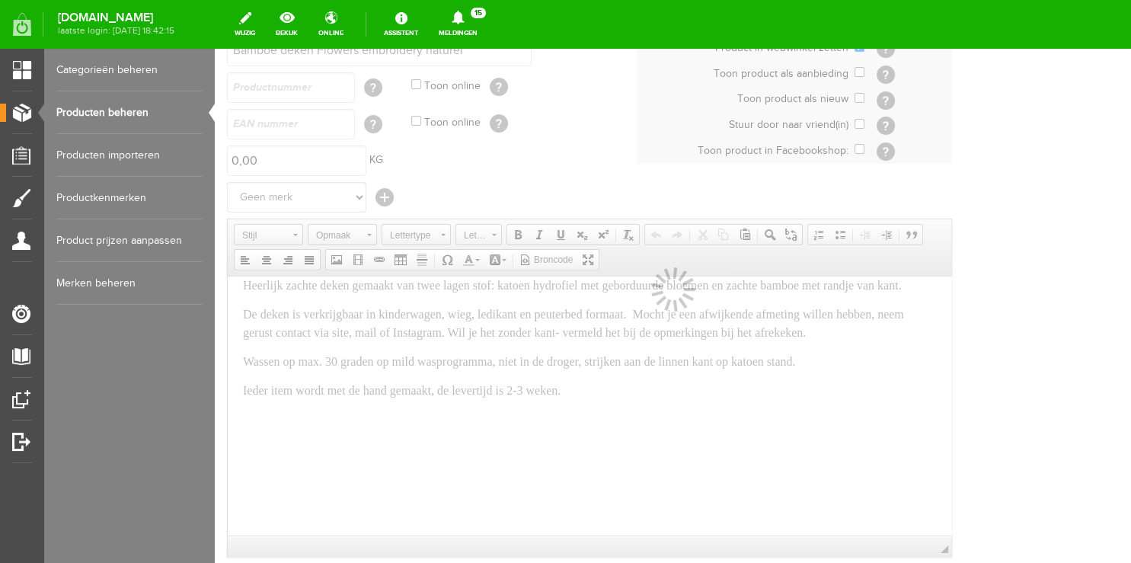
scroll to position [0, 0]
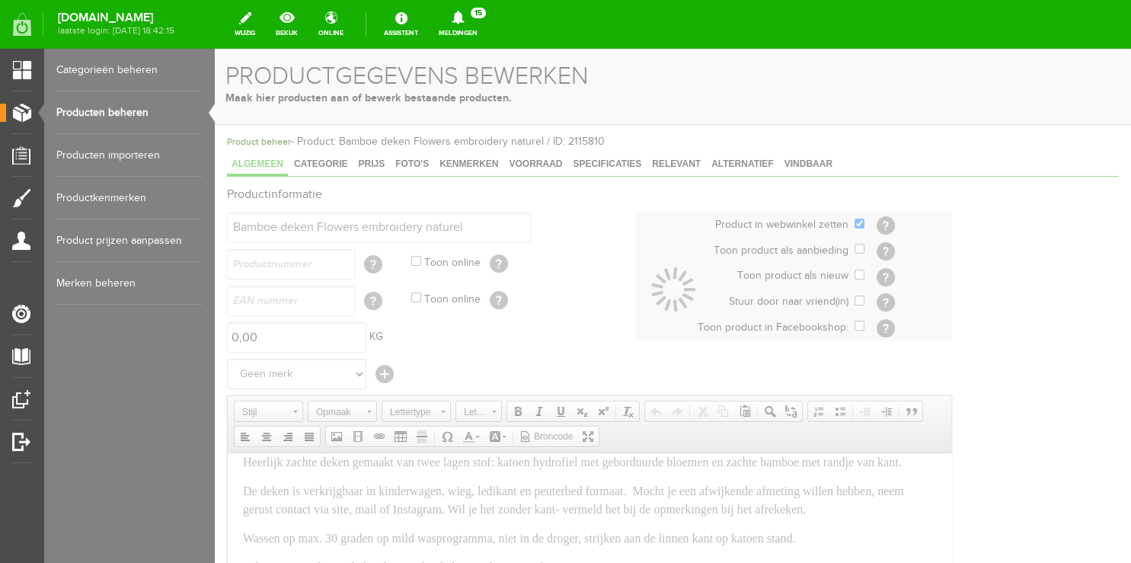
click at [476, 17] on icon at bounding box center [458, 18] width 39 height 14
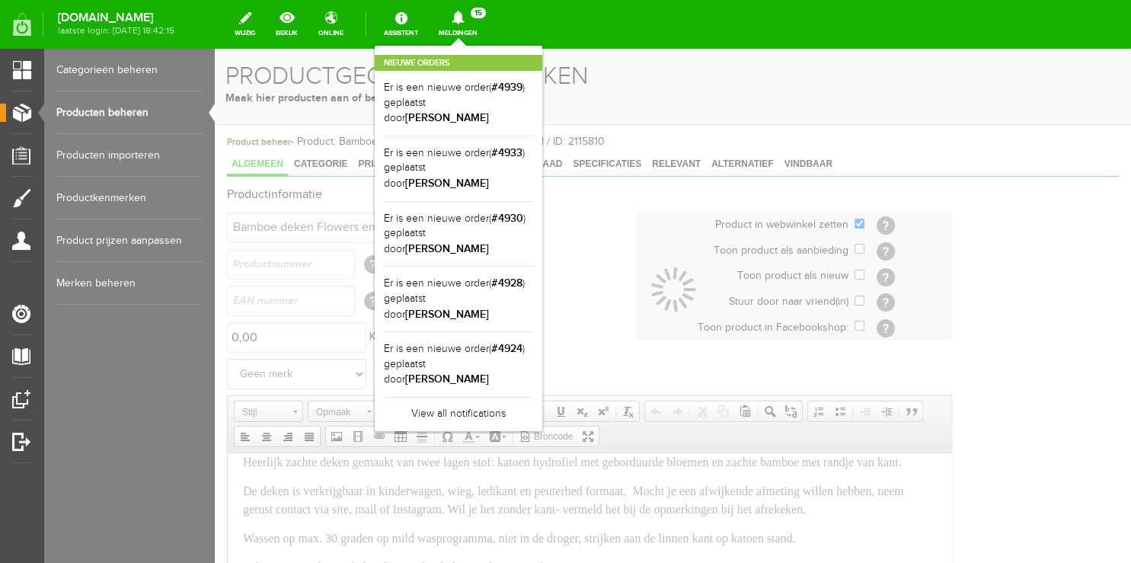
click at [468, 46] on div "Nieuwe orders Er is een nieuwe order( #4939 ) geplaatst door [PERSON_NAME] Er i…" at bounding box center [459, 238] width 168 height 385
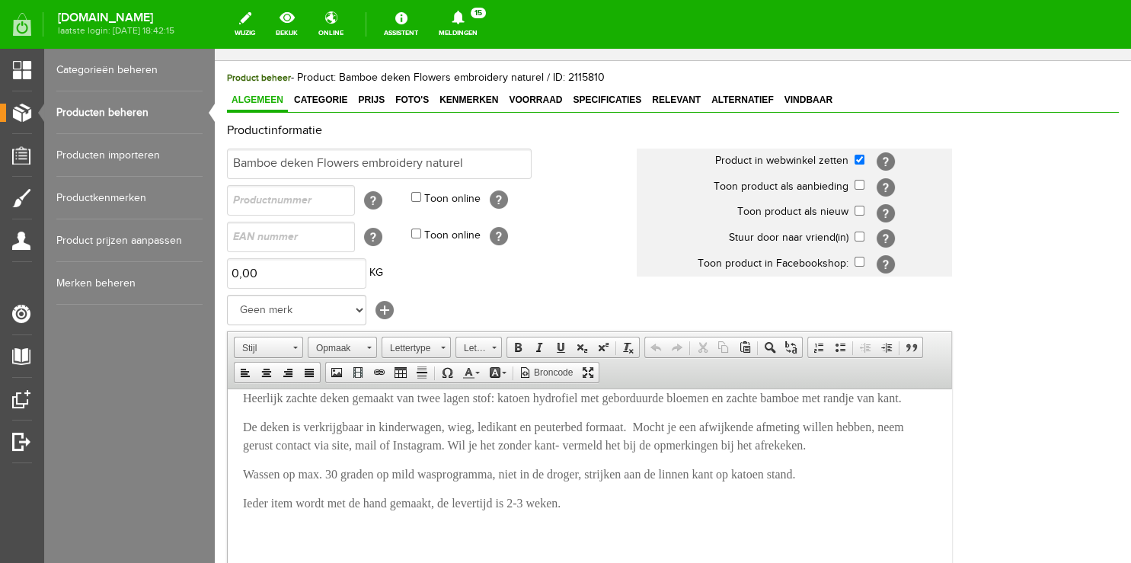
scroll to position [161, 0]
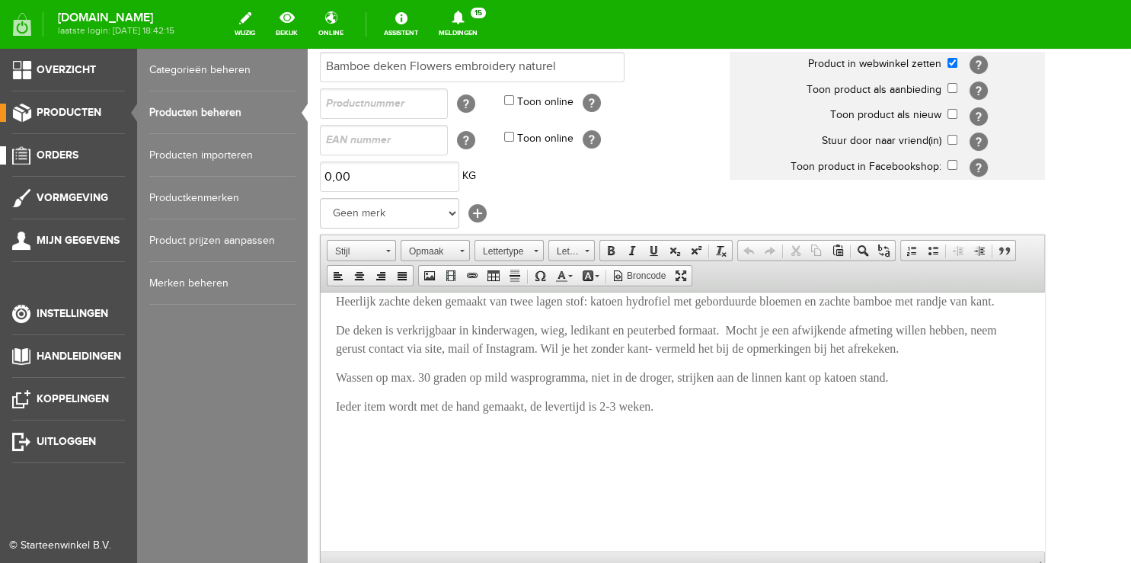
click at [44, 160] on span "Orders" at bounding box center [58, 155] width 42 height 13
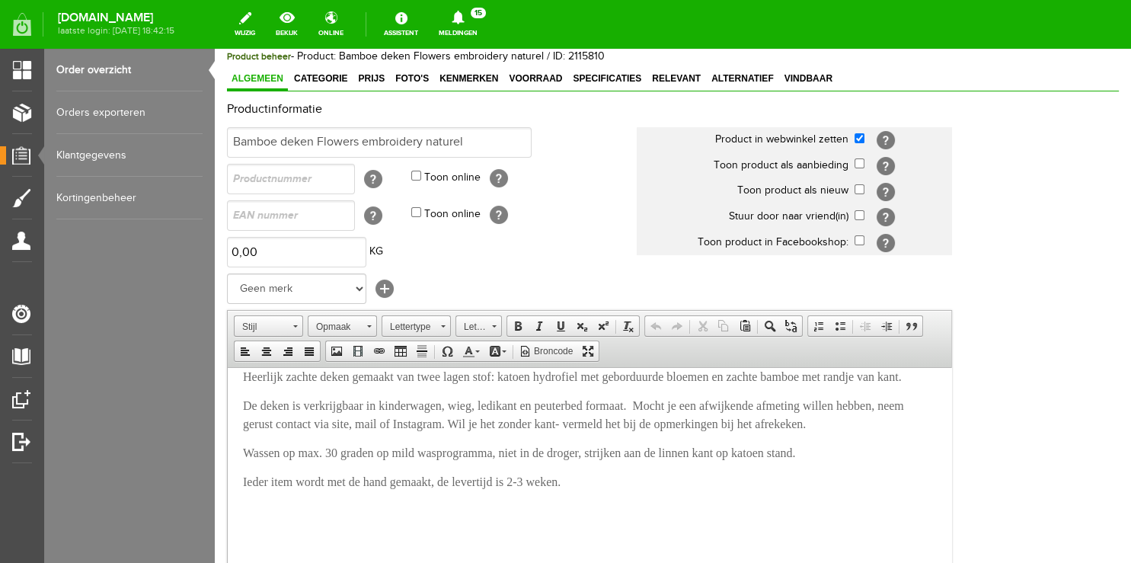
scroll to position [0, 0]
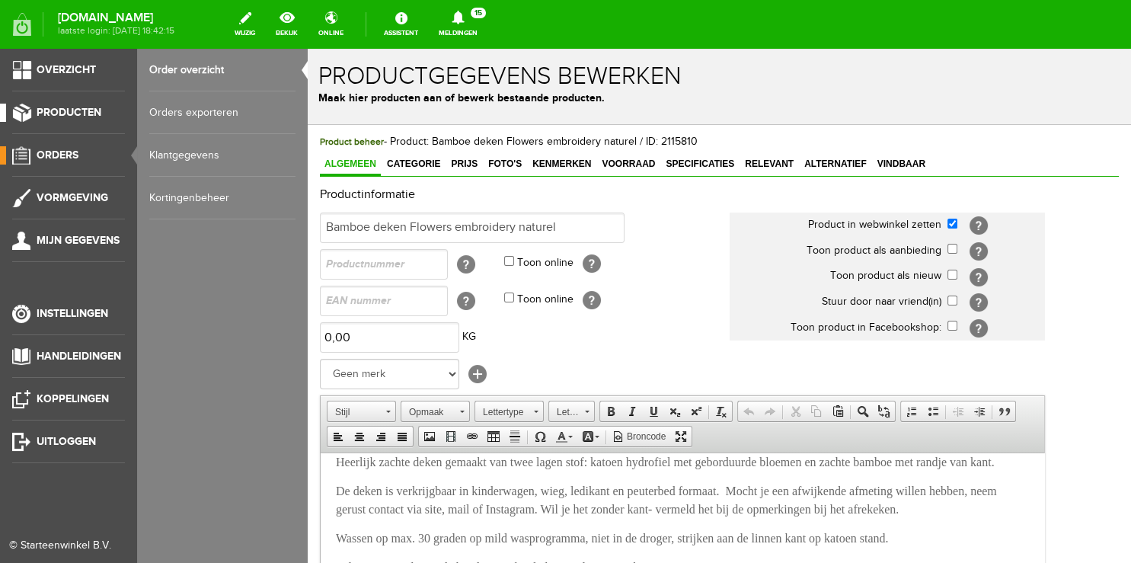
click at [51, 113] on span "Producten" at bounding box center [69, 112] width 65 height 13
